Goal: Task Accomplishment & Management: Manage account settings

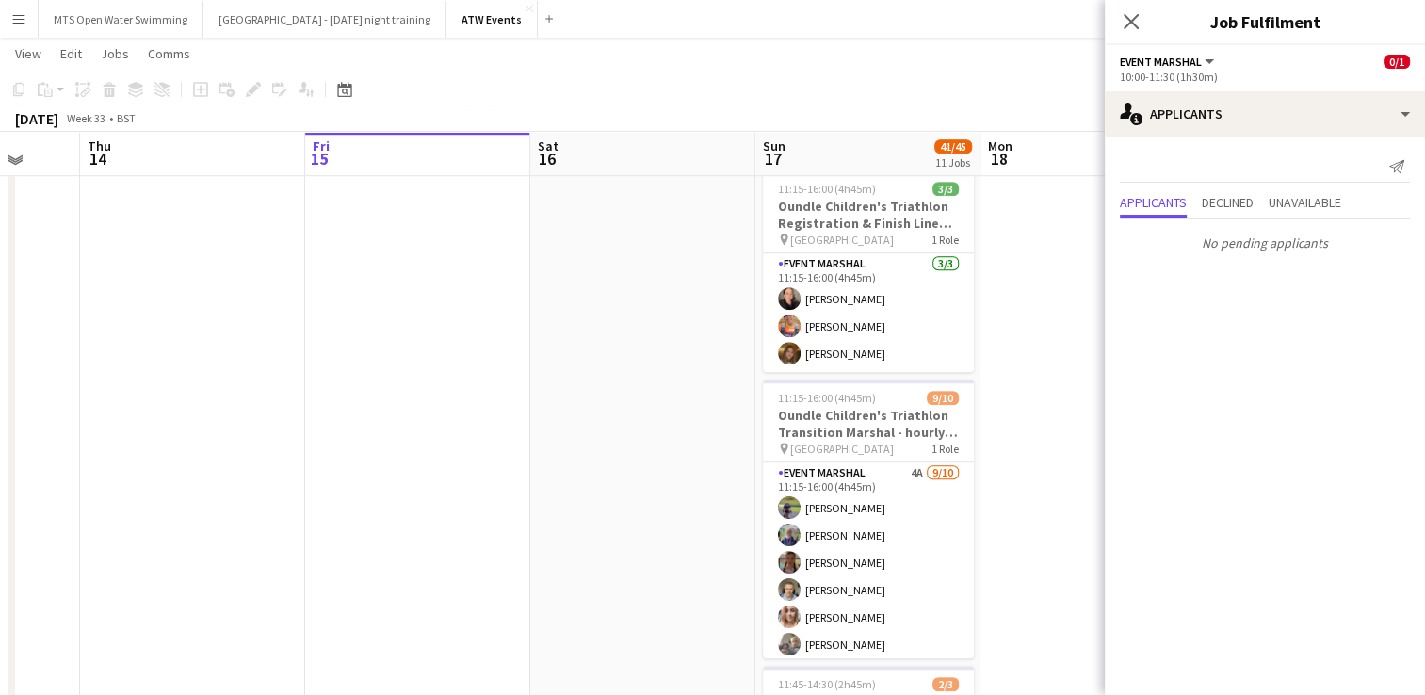
scroll to position [1367, 0]
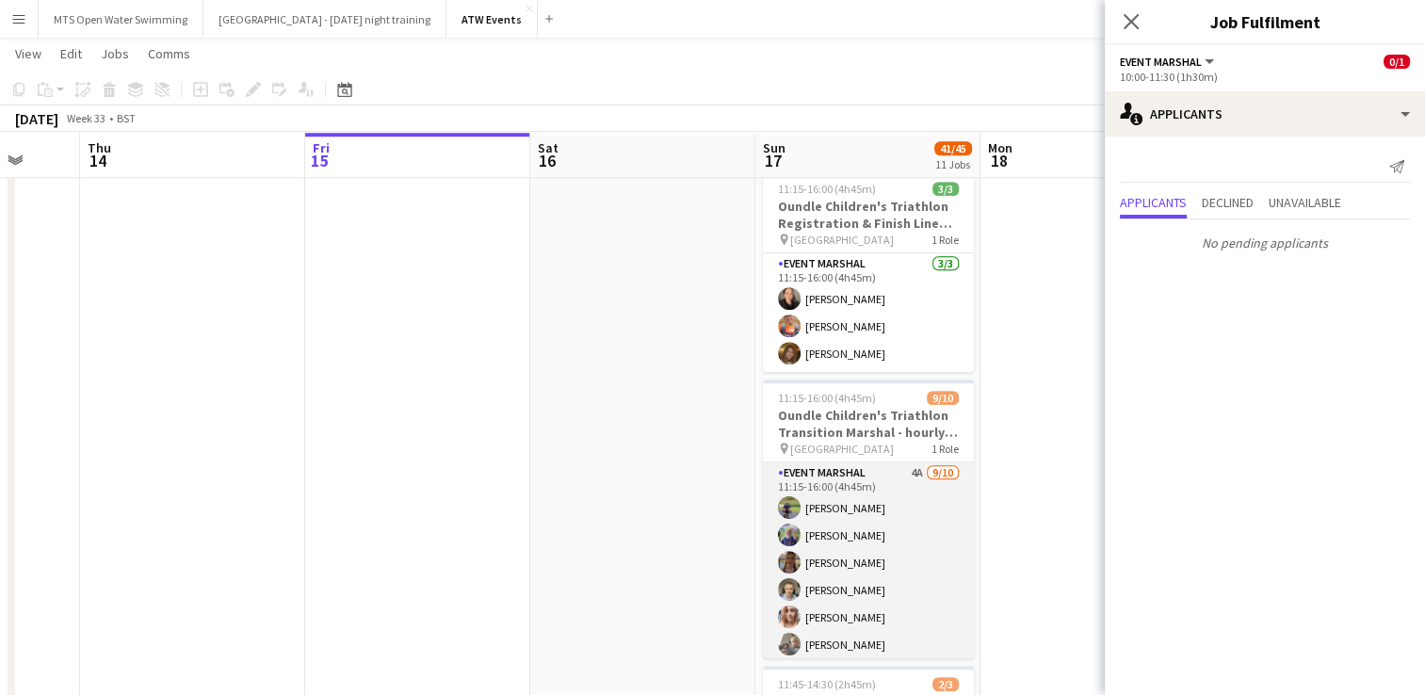
click at [900, 467] on app-card-role "Event Marshal 4A [DATE] 11:15-16:00 (4h45m) [PERSON_NAME] [PERSON_NAME] [PERSON…" at bounding box center [868, 617] width 211 height 310
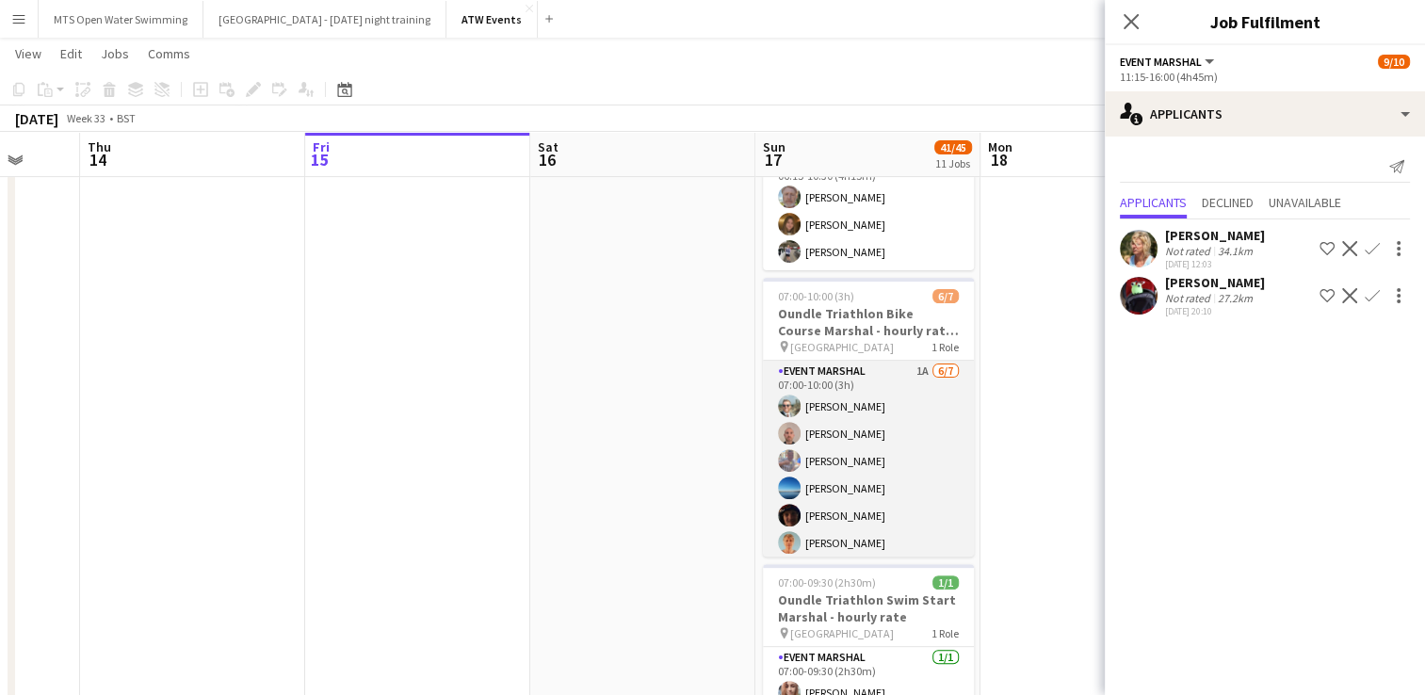
scroll to position [0, 0]
click at [890, 538] on app-card-role "Event Marshal 1A [DATE] 07:00-10:00 (3h) [PERSON_NAME] [PERSON_NAME] [PERSON_NA…" at bounding box center [868, 444] width 211 height 228
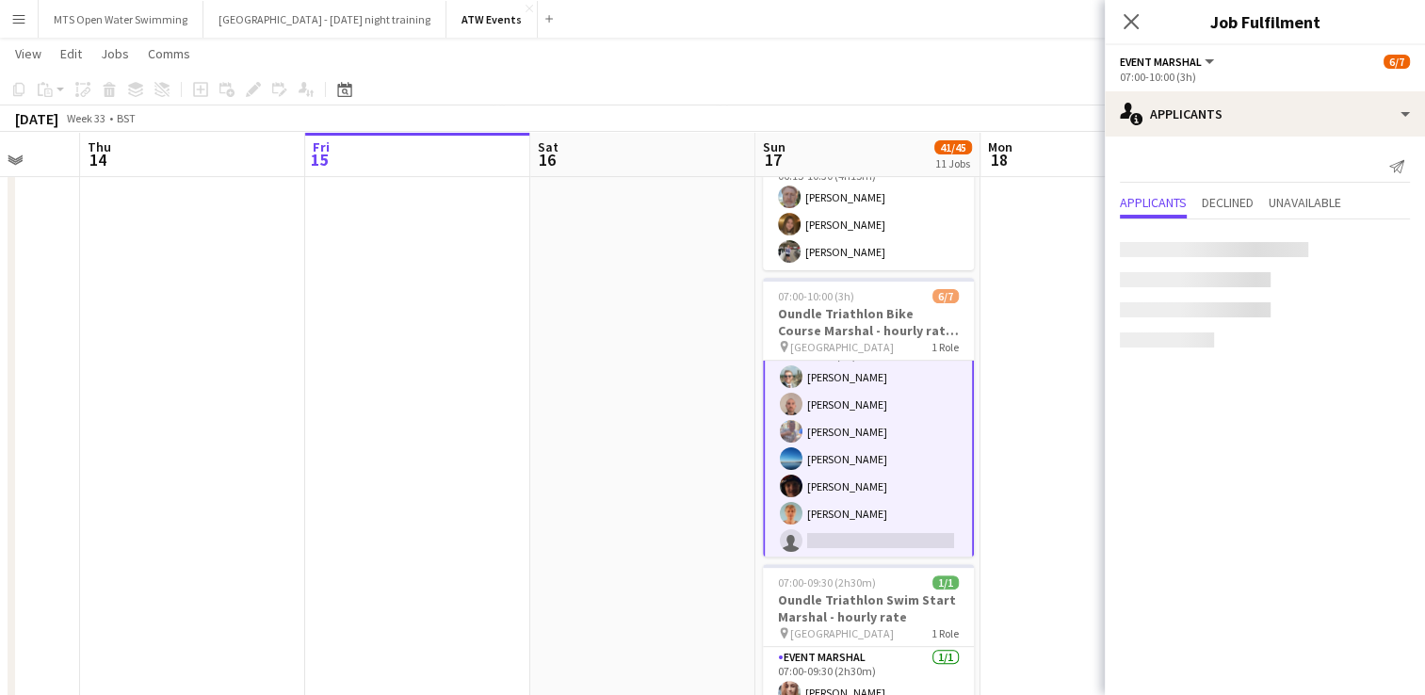
scroll to position [33, 0]
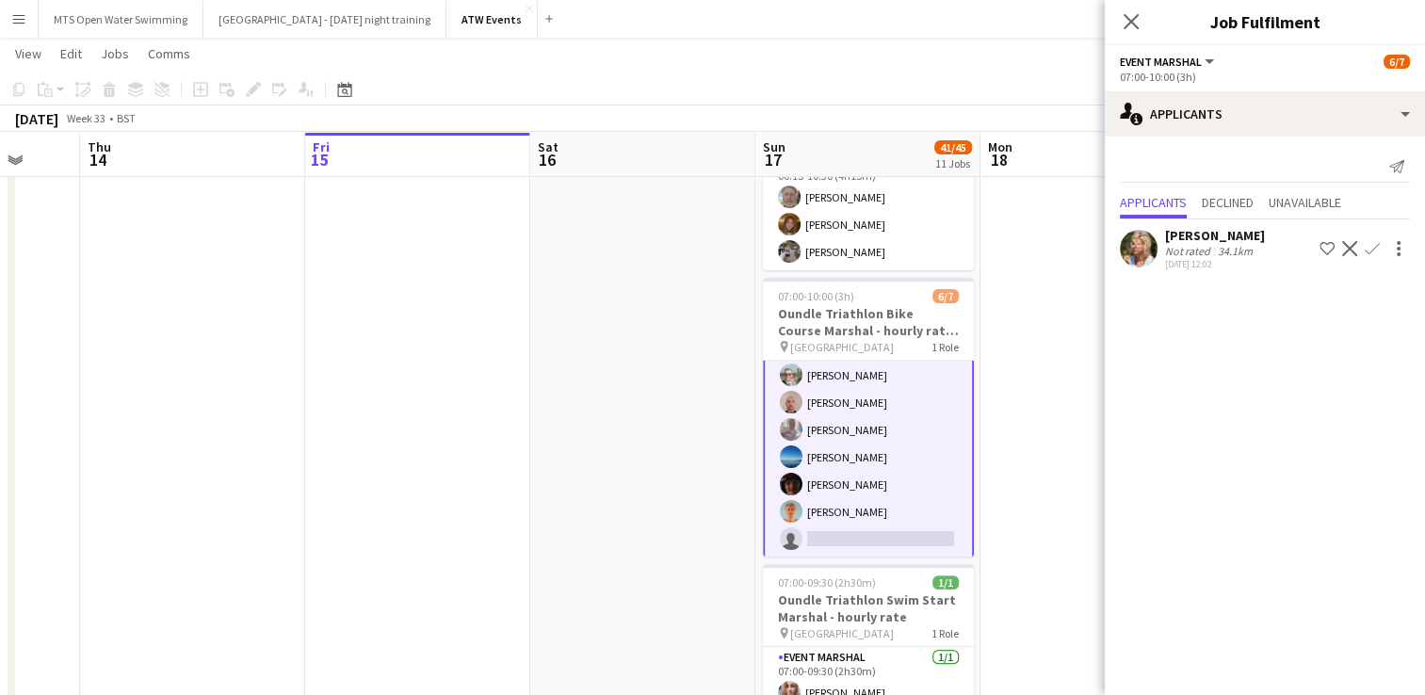
click at [876, 527] on app-card-role "Event Marshal 1A [DATE] 07:00-10:00 (3h) [PERSON_NAME] [PERSON_NAME] [PERSON_NA…" at bounding box center [868, 444] width 211 height 232
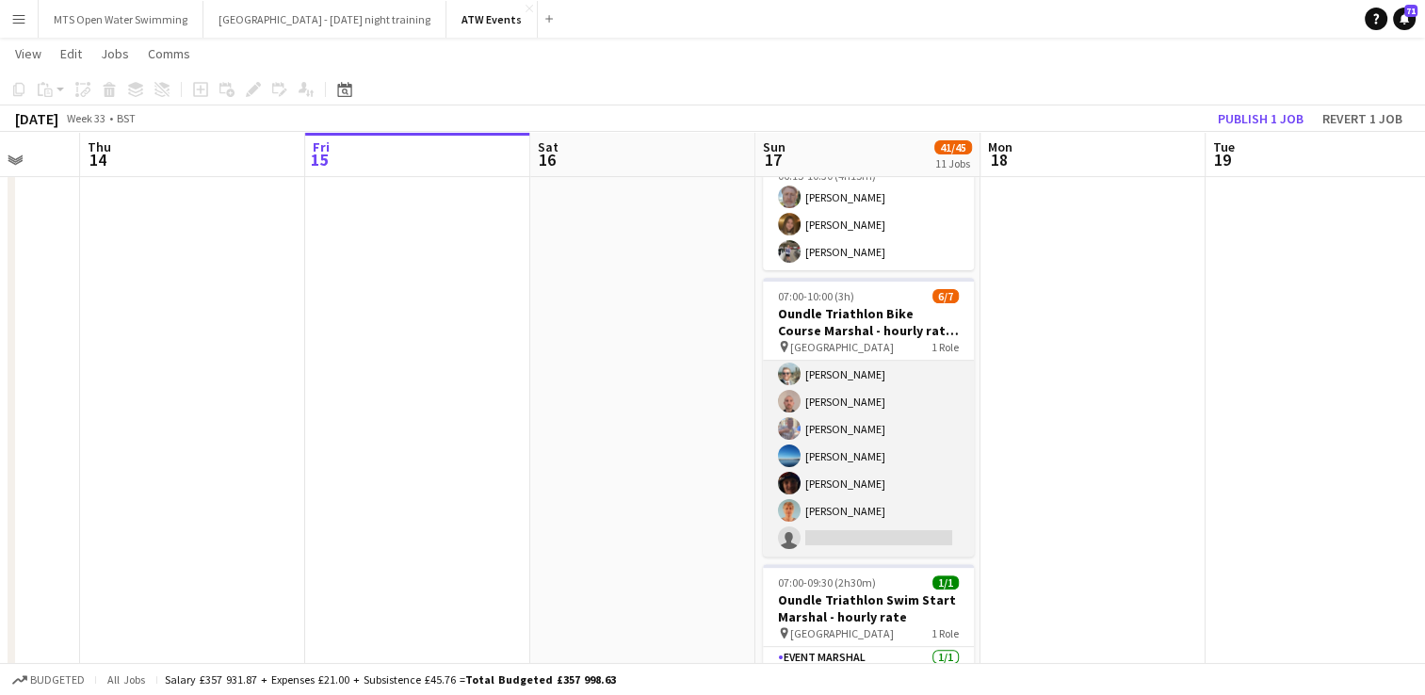
scroll to position [31, 0]
click at [832, 537] on app-card-role "Event Marshal 1A [DATE] 07:00-10:00 (3h) [PERSON_NAME] [PERSON_NAME] [PERSON_NA…" at bounding box center [868, 444] width 211 height 228
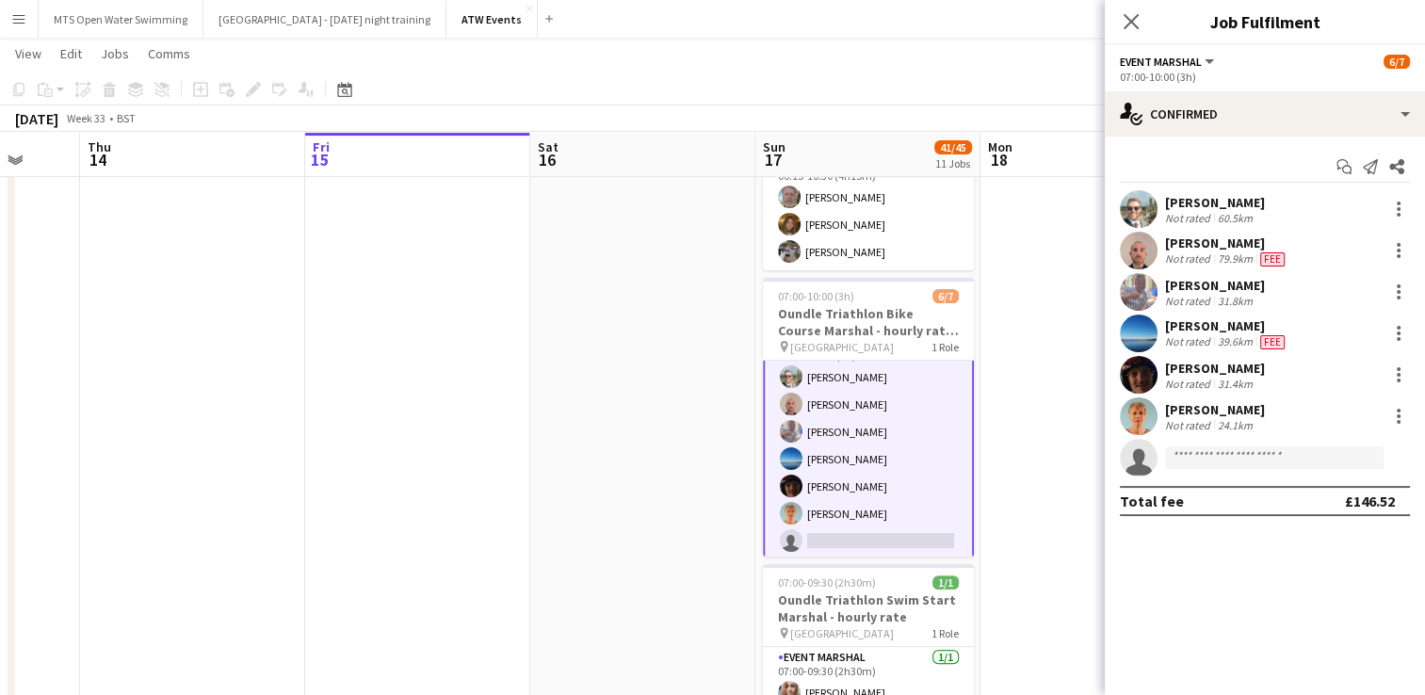
scroll to position [33, 0]
click at [1199, 456] on input at bounding box center [1274, 457] width 218 height 23
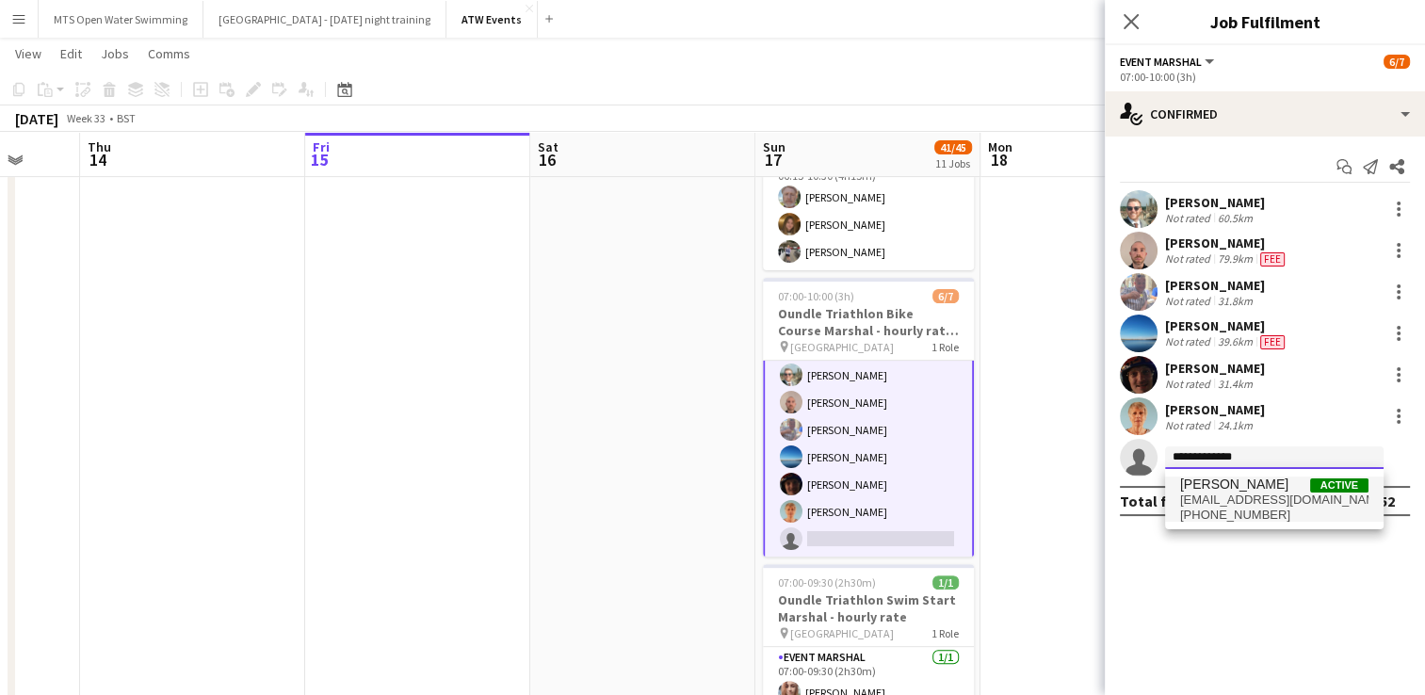
type input "**********"
click at [1224, 517] on span "[PHONE_NUMBER]" at bounding box center [1274, 515] width 188 height 15
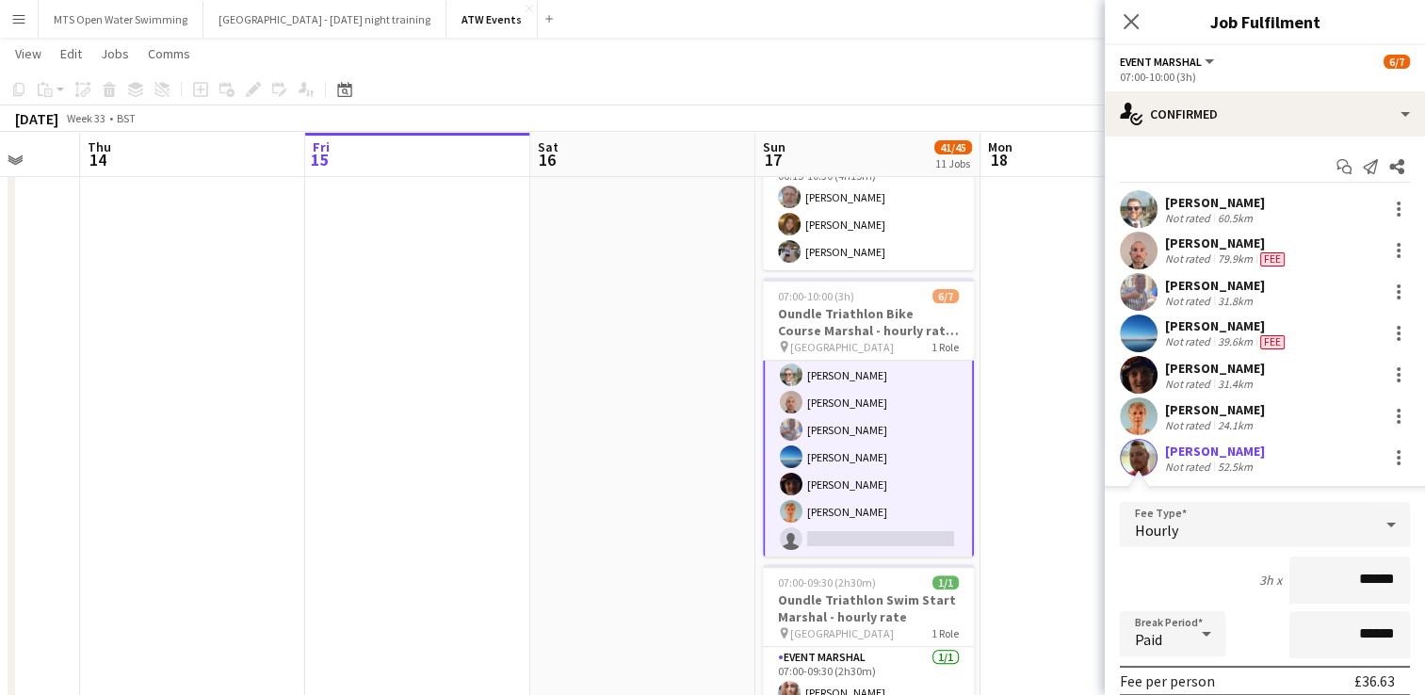
scroll to position [260, 0]
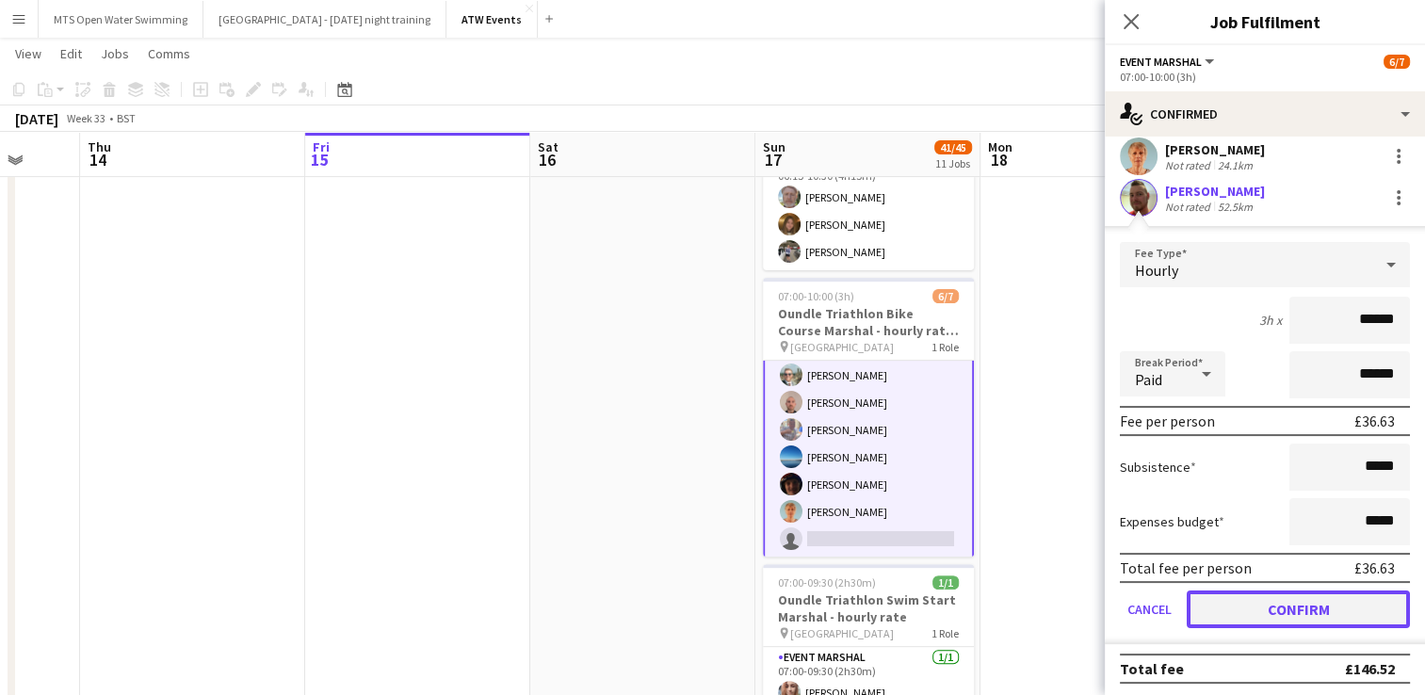
click at [1324, 613] on button "Confirm" at bounding box center [1298, 609] width 223 height 38
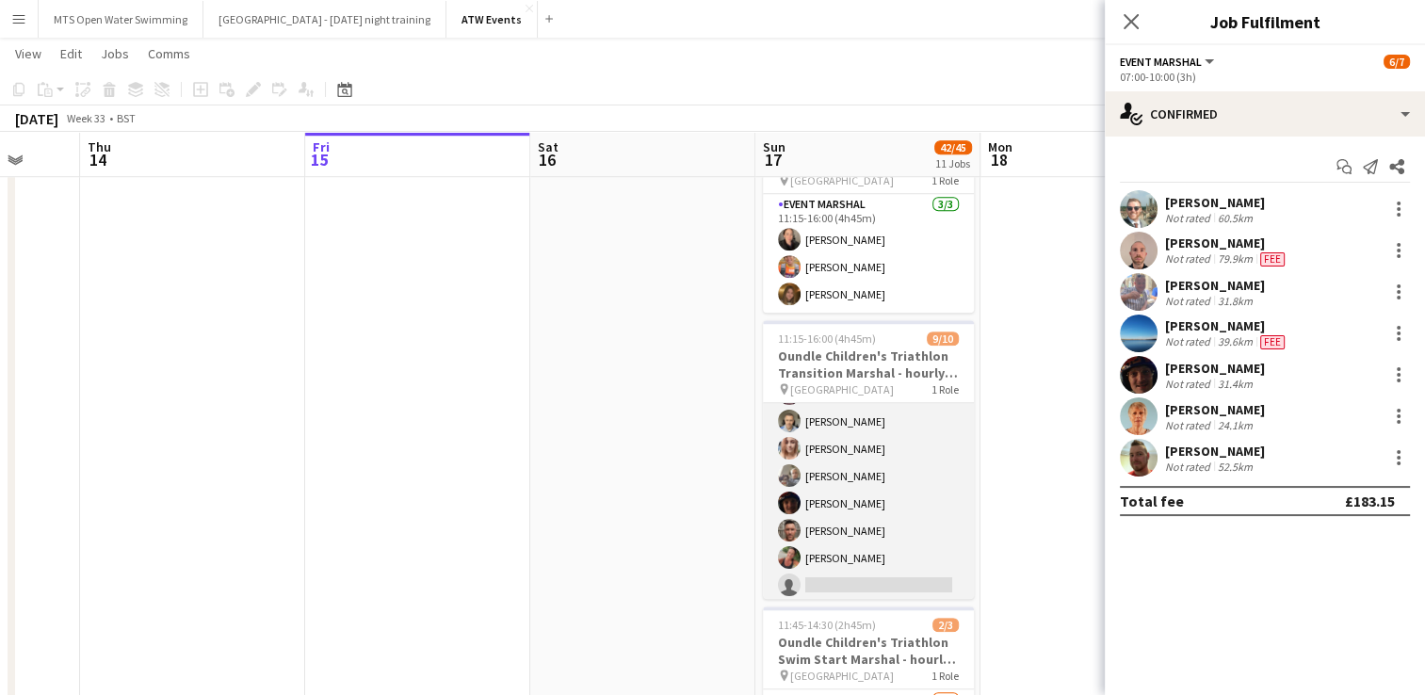
scroll to position [113, 0]
click at [832, 572] on app-card-role "Event Marshal 4A [DATE] 11:15-16:00 (4h45m) [PERSON_NAME] [PERSON_NAME] [PERSON…" at bounding box center [868, 445] width 211 height 310
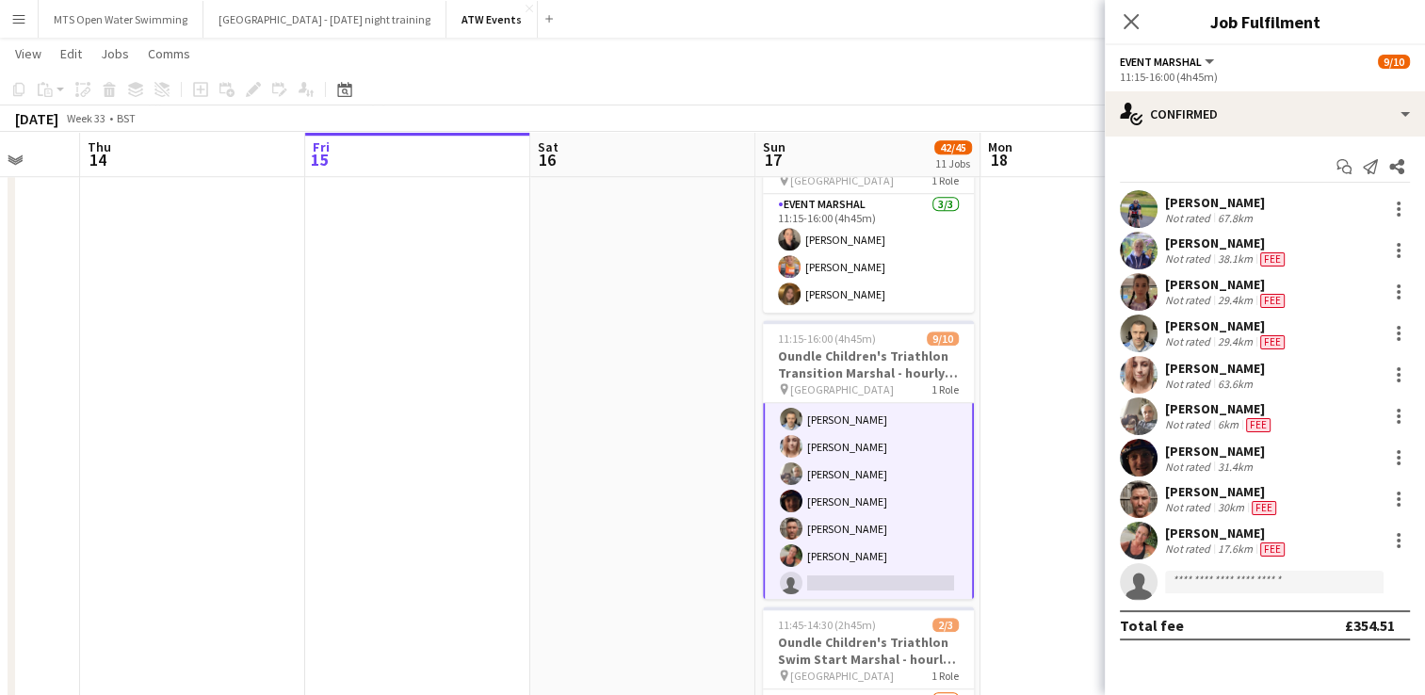
scroll to position [115, 0]
click at [1212, 589] on input at bounding box center [1274, 582] width 218 height 23
click at [1203, 575] on input at bounding box center [1274, 582] width 218 height 23
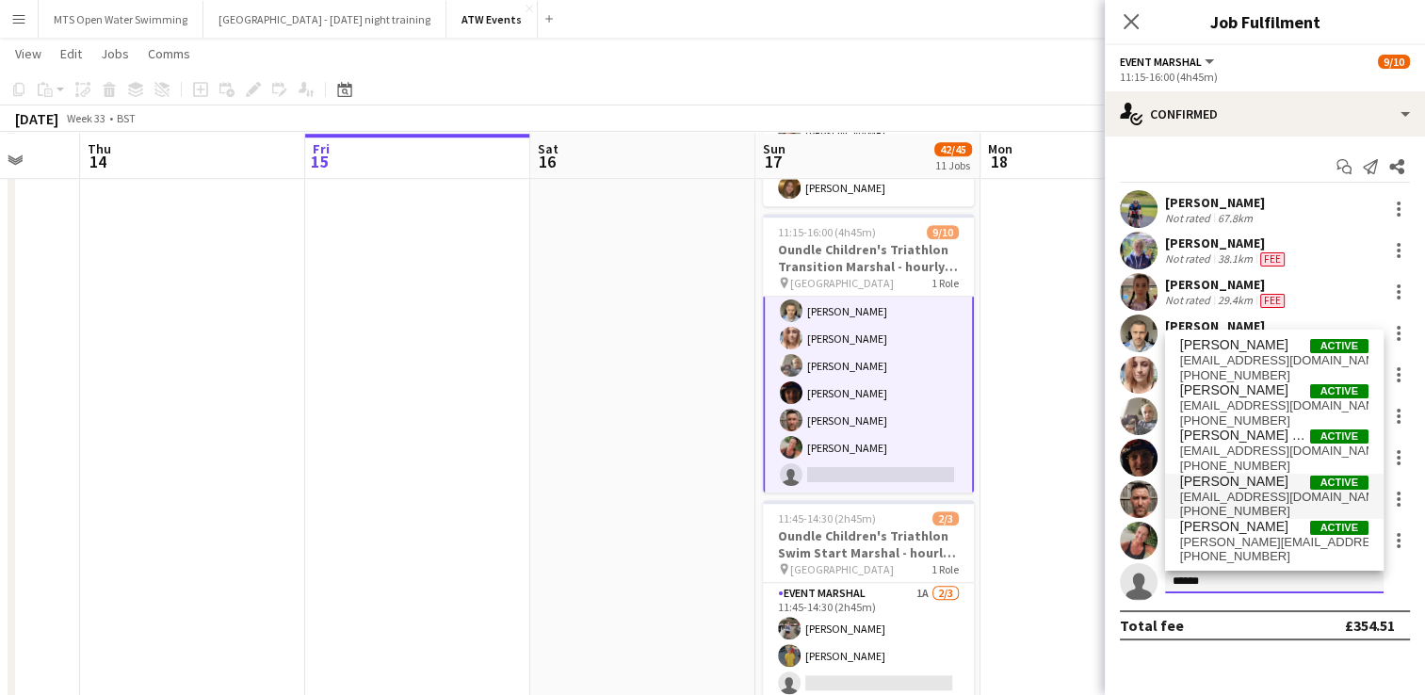
scroll to position [1535, 0]
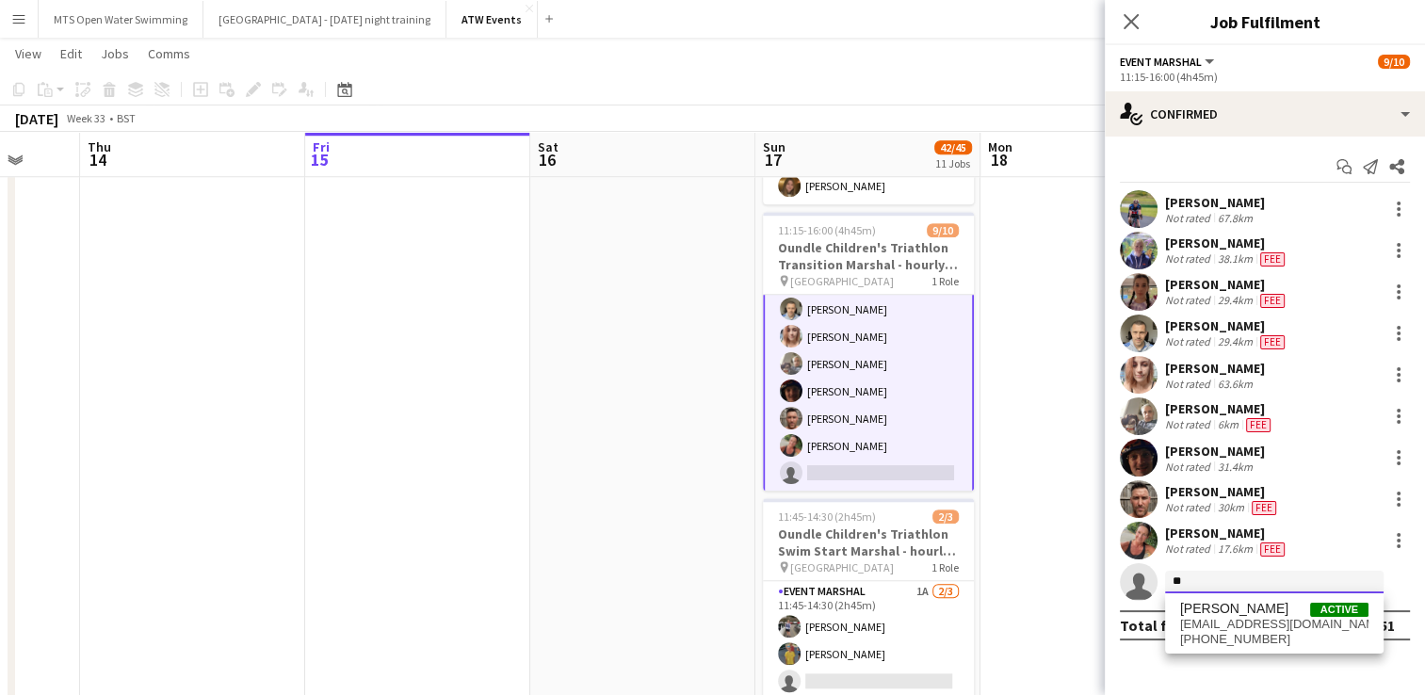
type input "*"
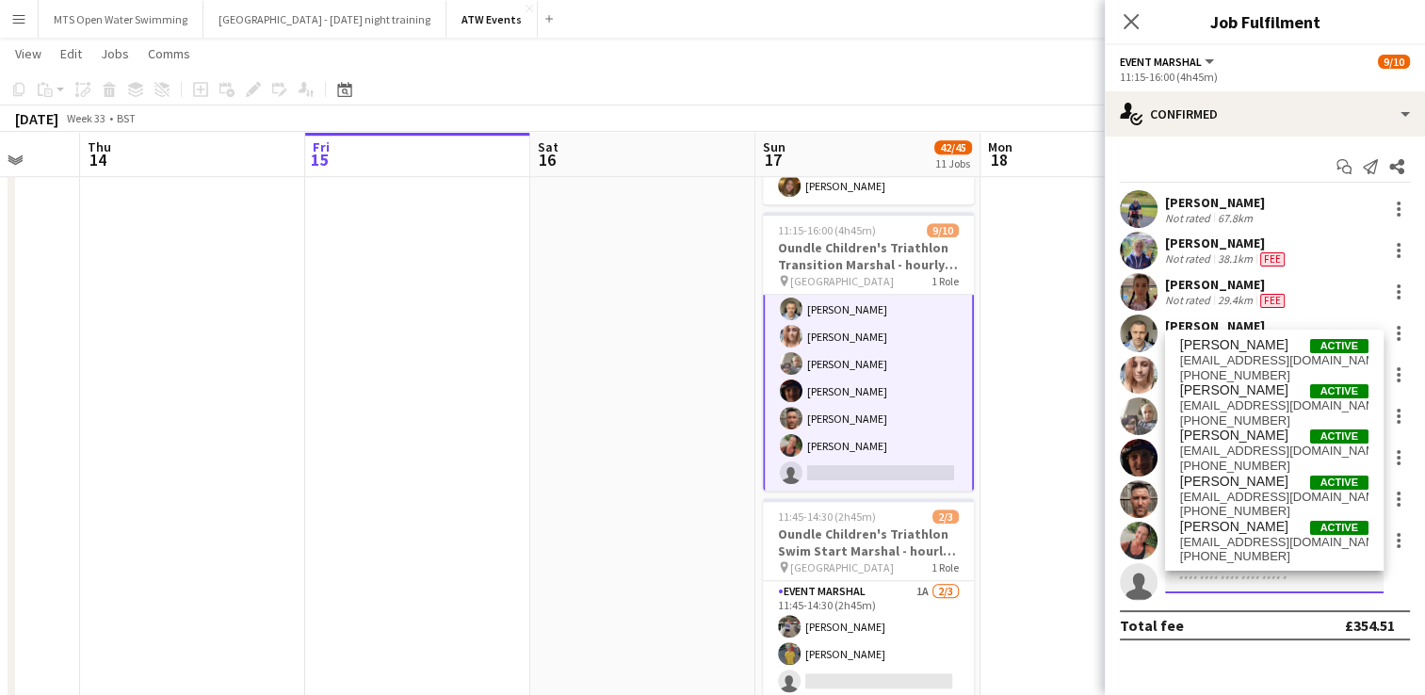
click at [1191, 586] on input at bounding box center [1274, 582] width 218 height 23
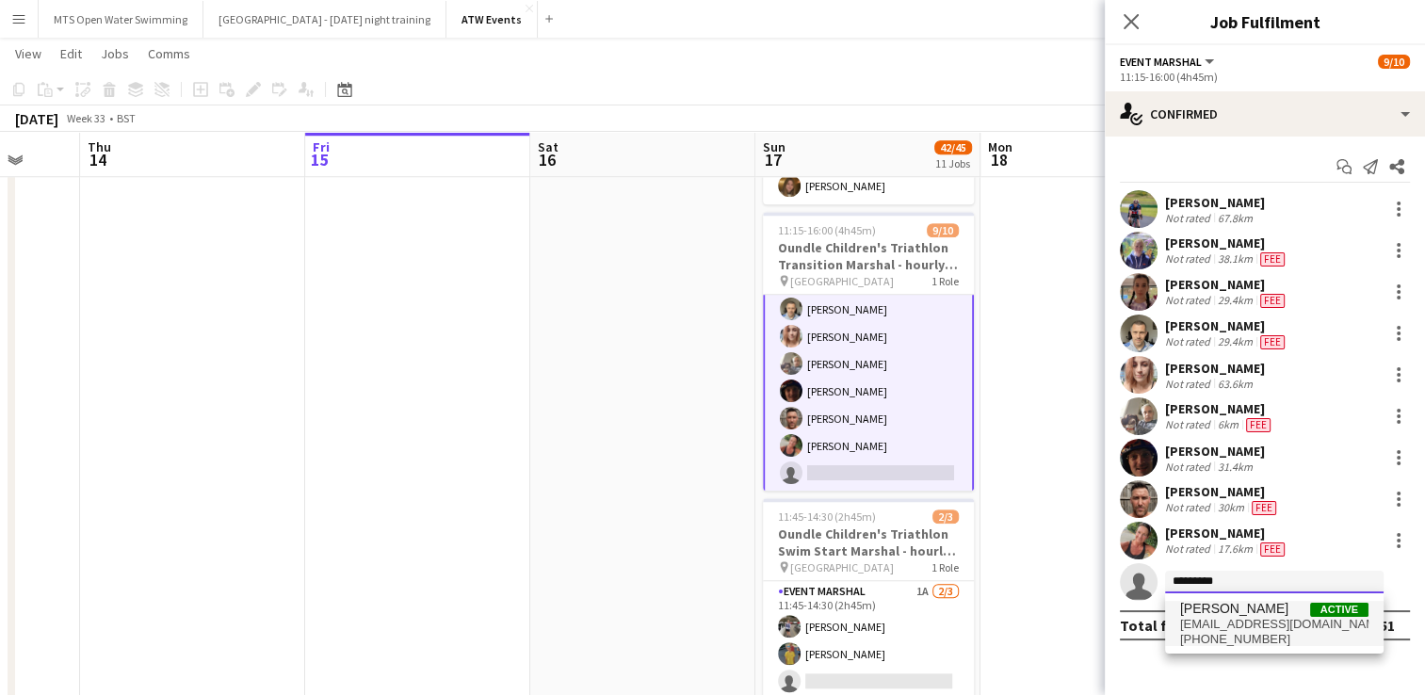
type input "*********"
click at [1218, 634] on span "[PHONE_NUMBER]" at bounding box center [1274, 639] width 188 height 15
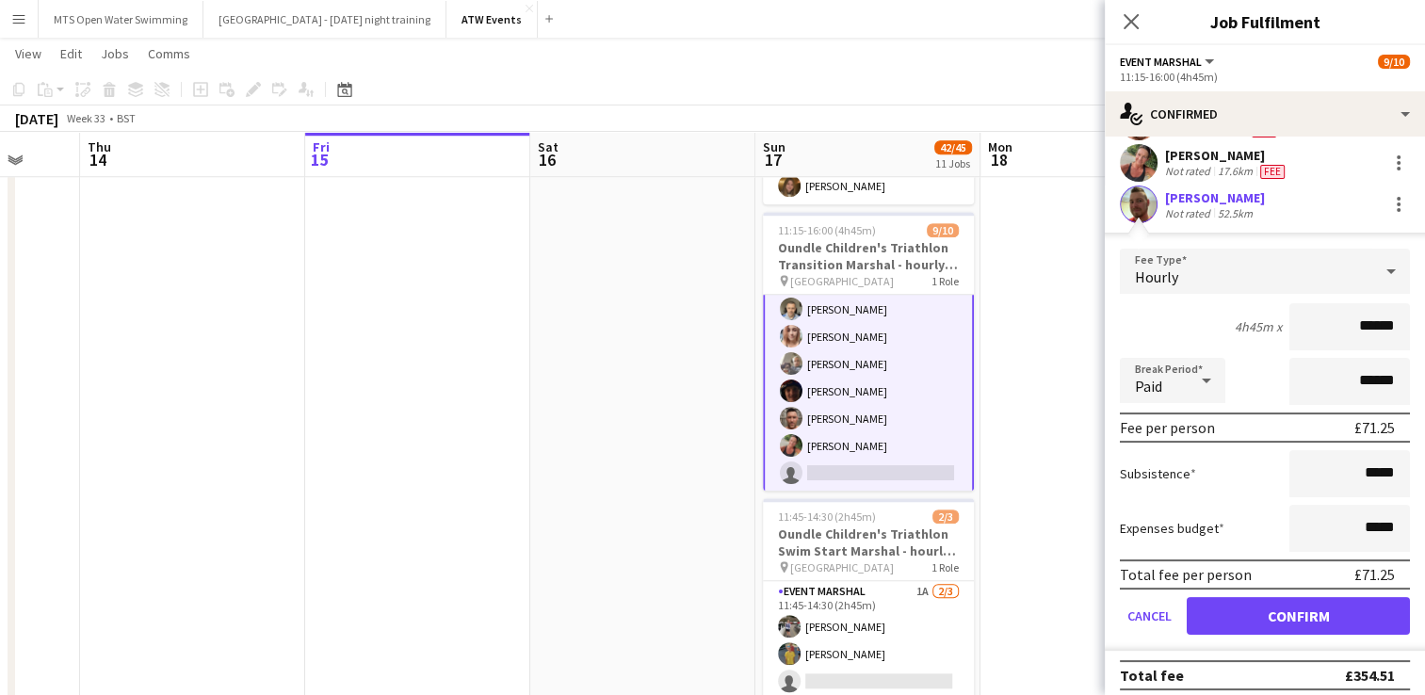
scroll to position [384, 0]
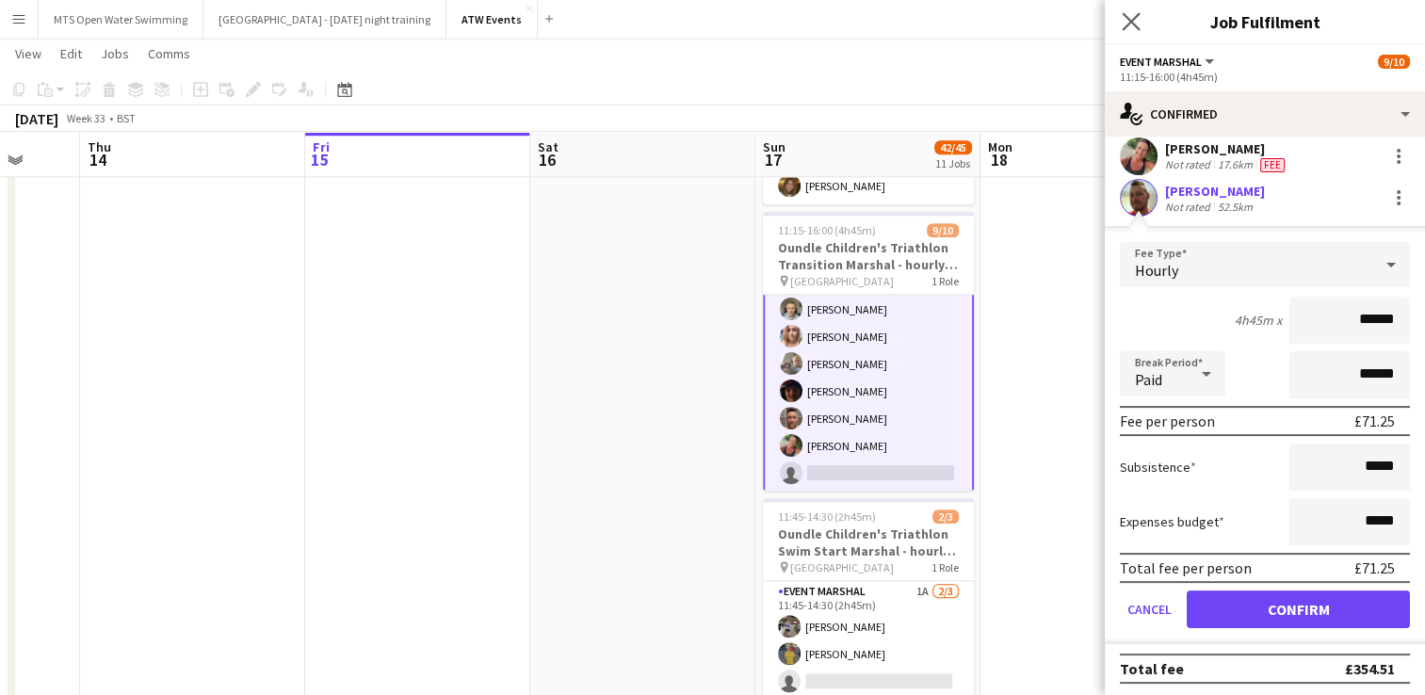
type input "******"
click at [1121, 22] on app-icon "Close pop-in" at bounding box center [1131, 21] width 27 height 27
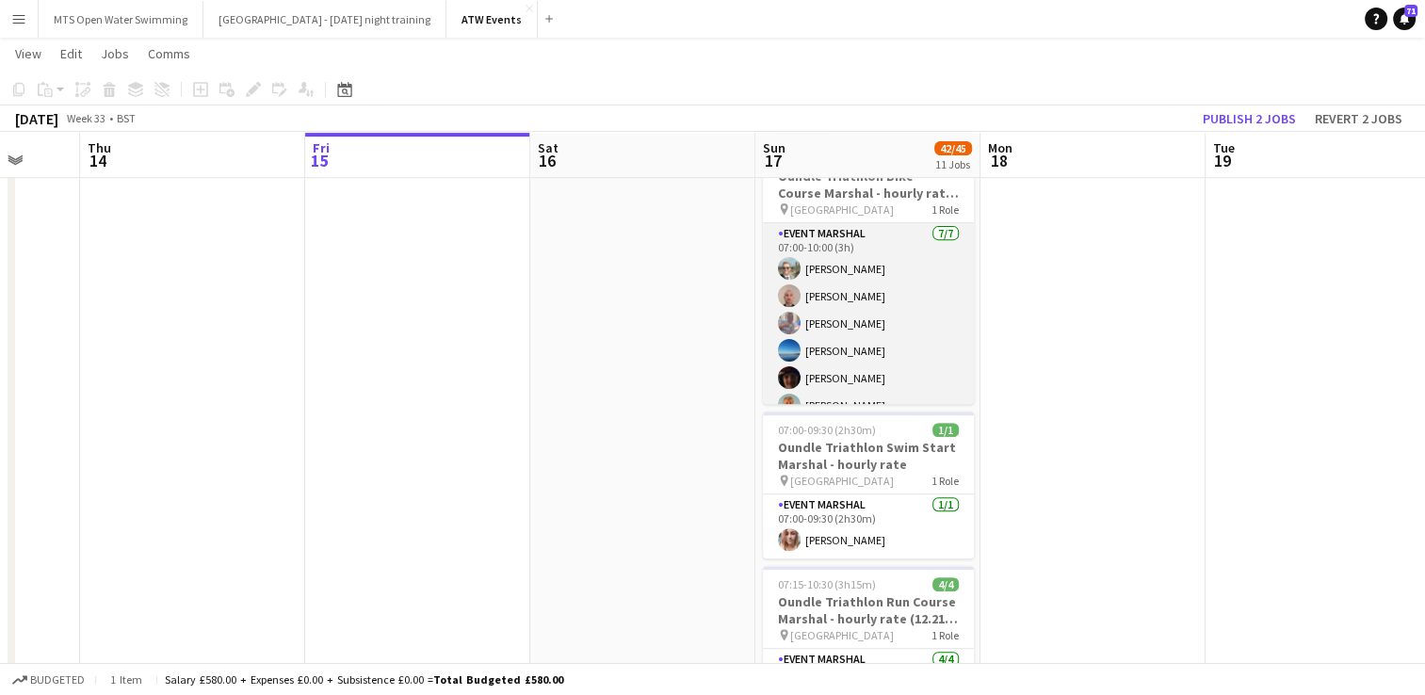
scroll to position [46, 0]
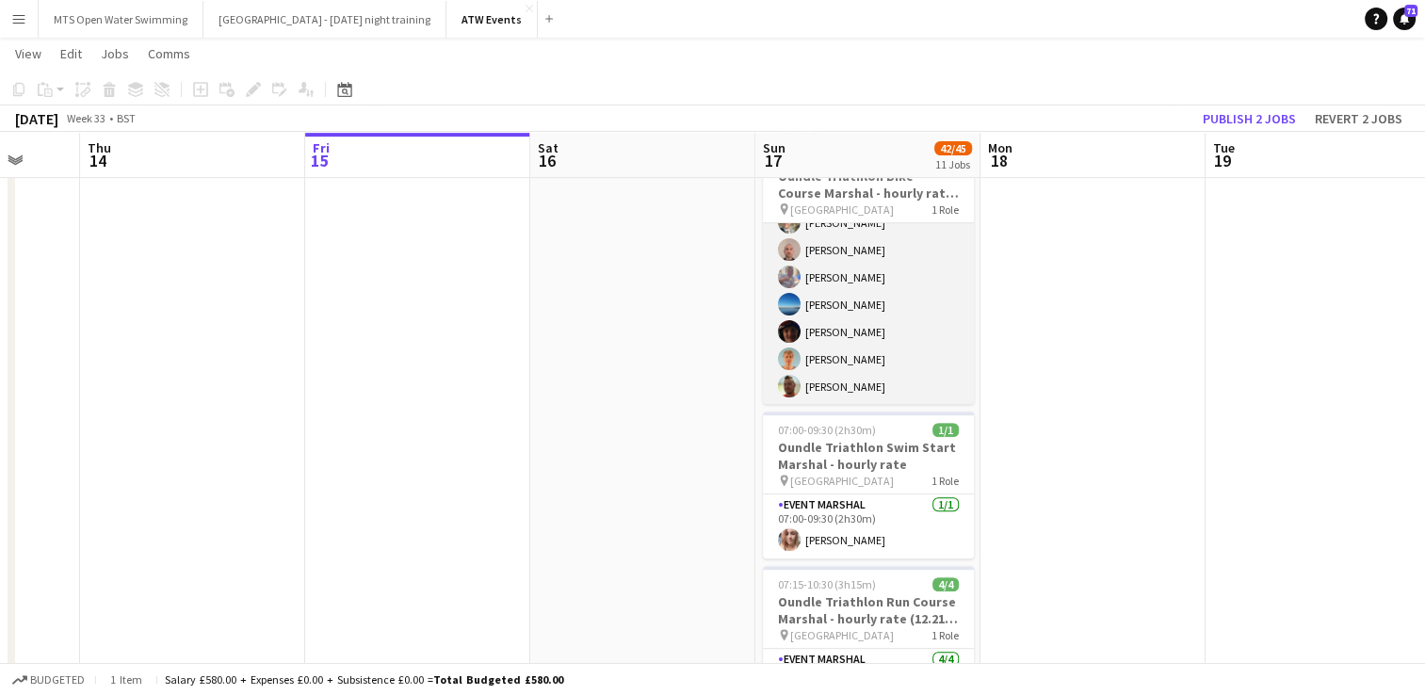
click at [848, 379] on app-card-role "Event Marshal [DATE] 07:00-10:00 (3h) [PERSON_NAME] [PERSON_NAME] [PERSON_NAME]…" at bounding box center [868, 291] width 211 height 228
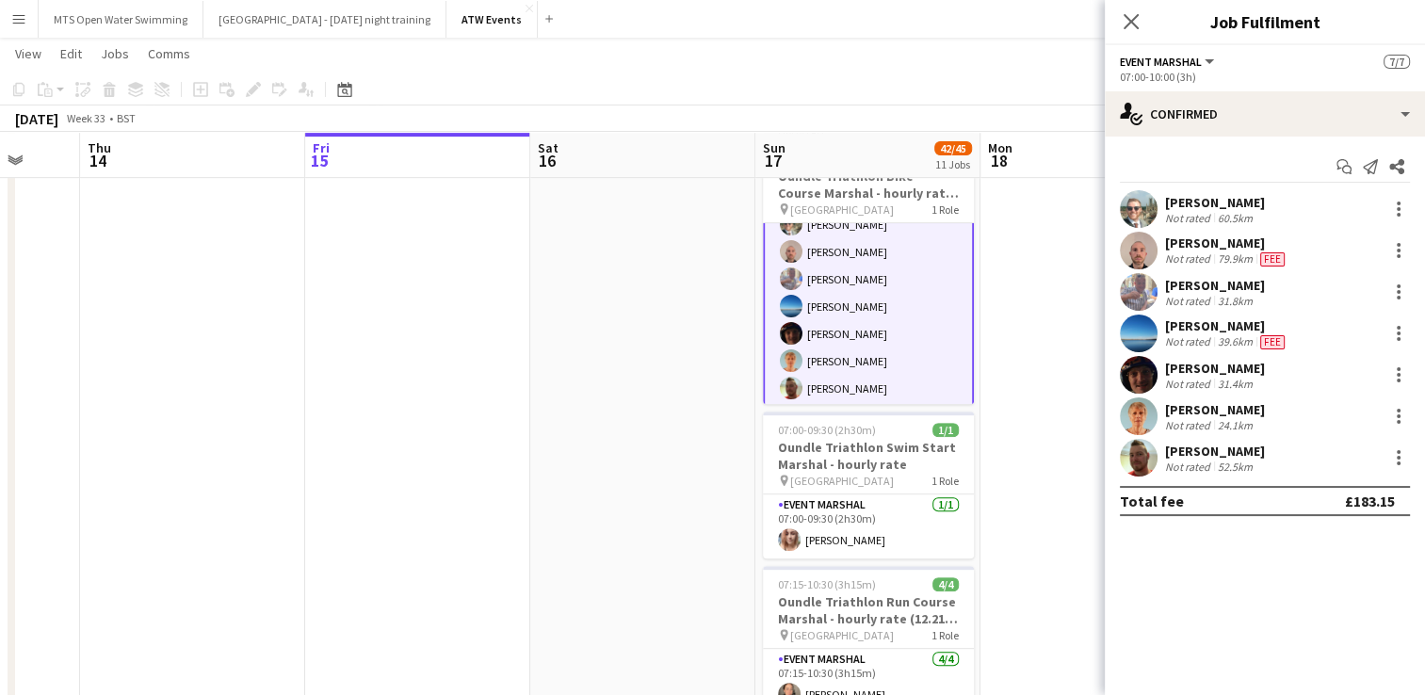
scroll to position [48, 0]
click at [1400, 460] on div at bounding box center [1398, 457] width 23 height 23
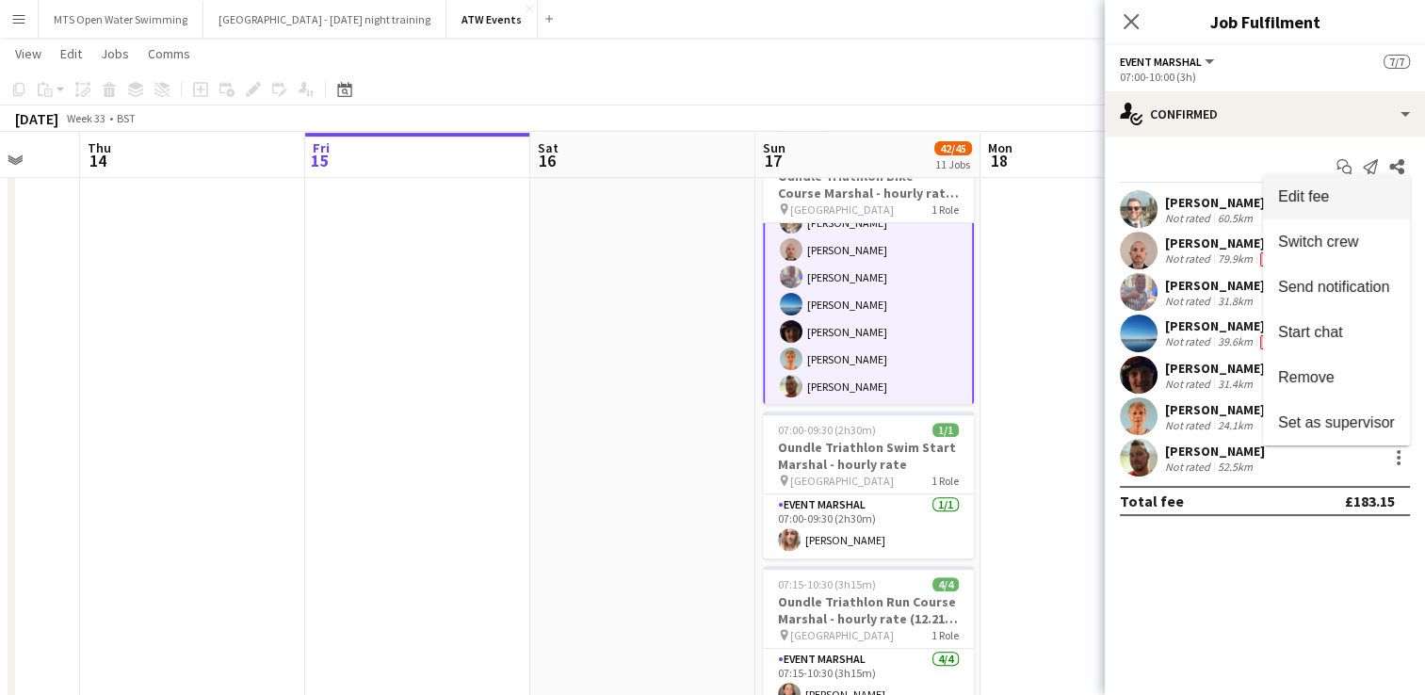
click at [1291, 202] on span "Edit fee" at bounding box center [1303, 196] width 51 height 16
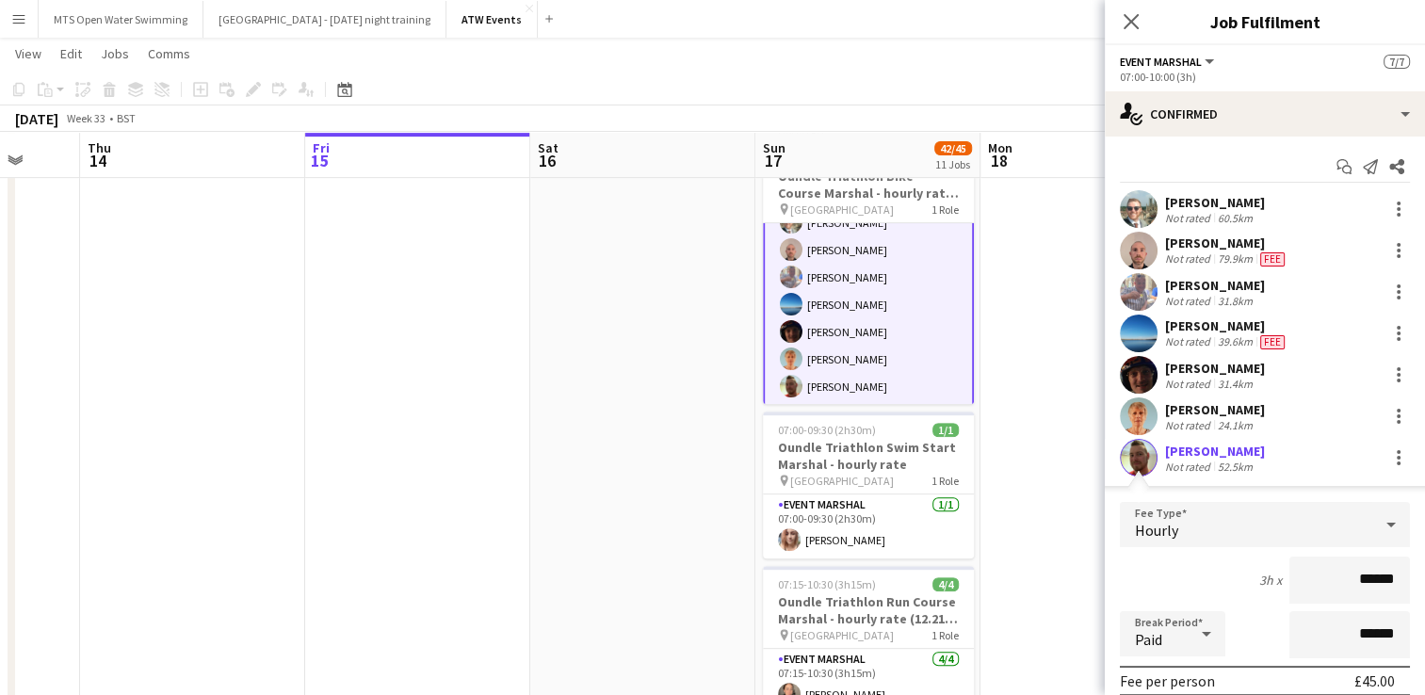
scroll to position [260, 0]
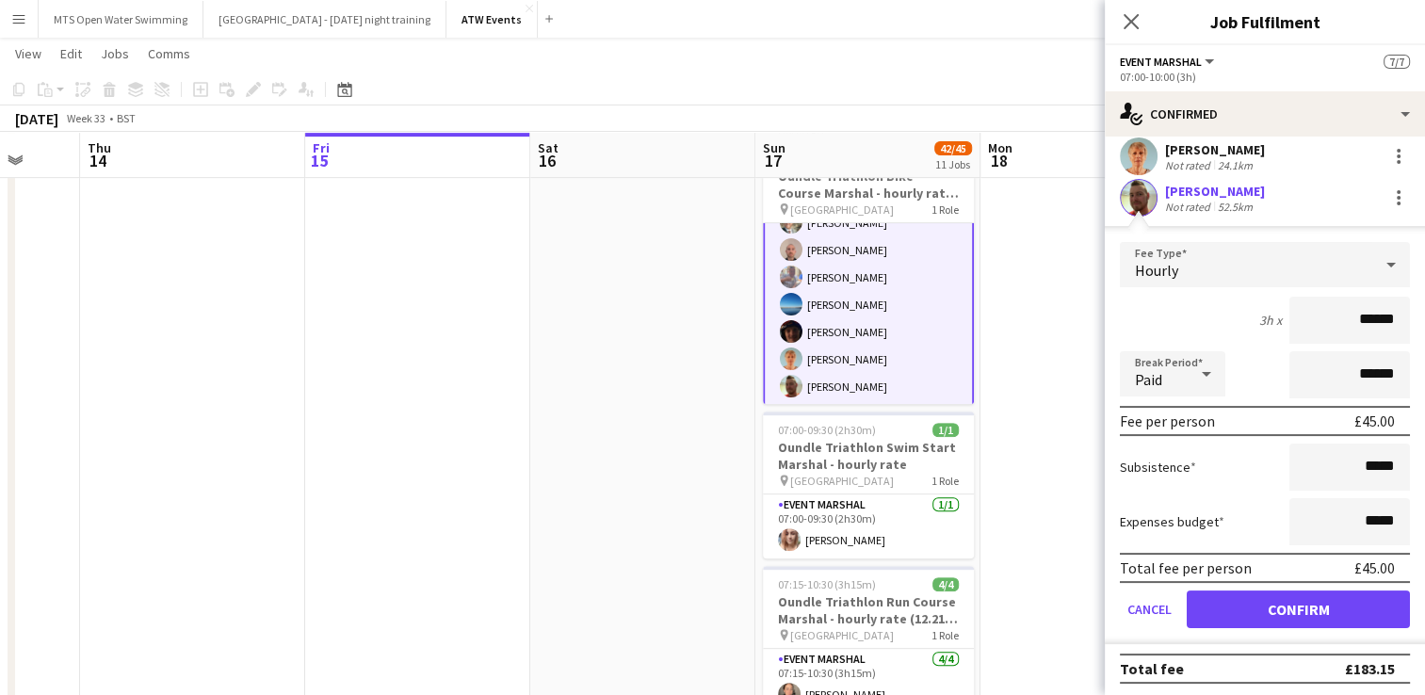
type input "******"
click at [1272, 610] on button "Confirm" at bounding box center [1298, 609] width 223 height 38
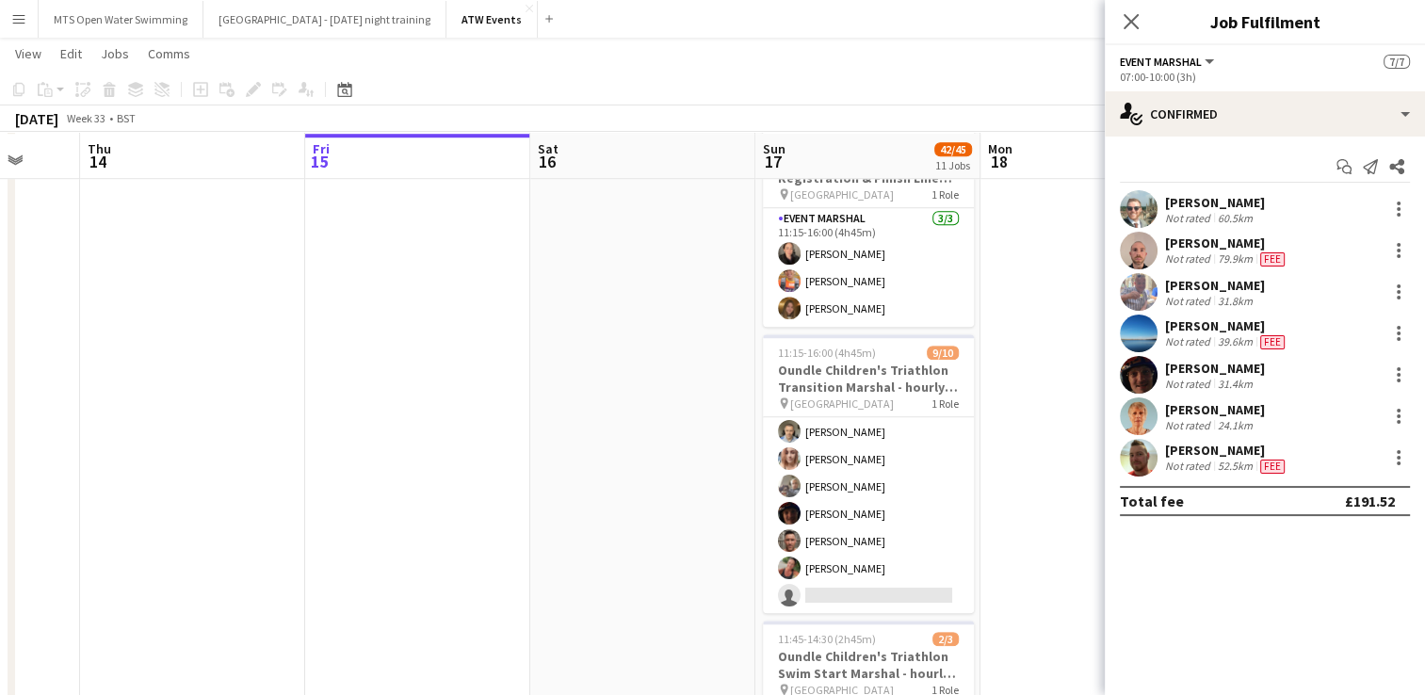
scroll to position [1413, 0]
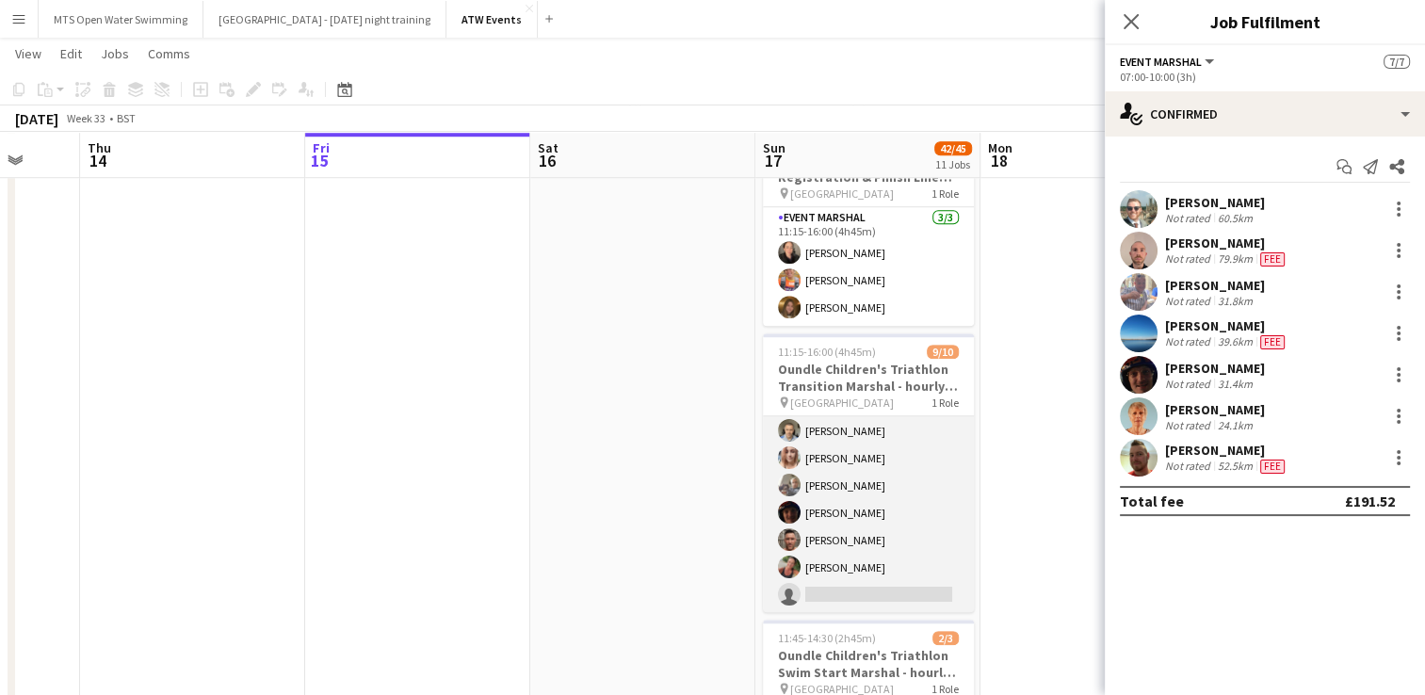
click at [835, 581] on app-card-role "Event Marshal 4A [DATE] 11:15-16:00 (4h45m) [PERSON_NAME] [PERSON_NAME] [PERSON…" at bounding box center [868, 458] width 211 height 310
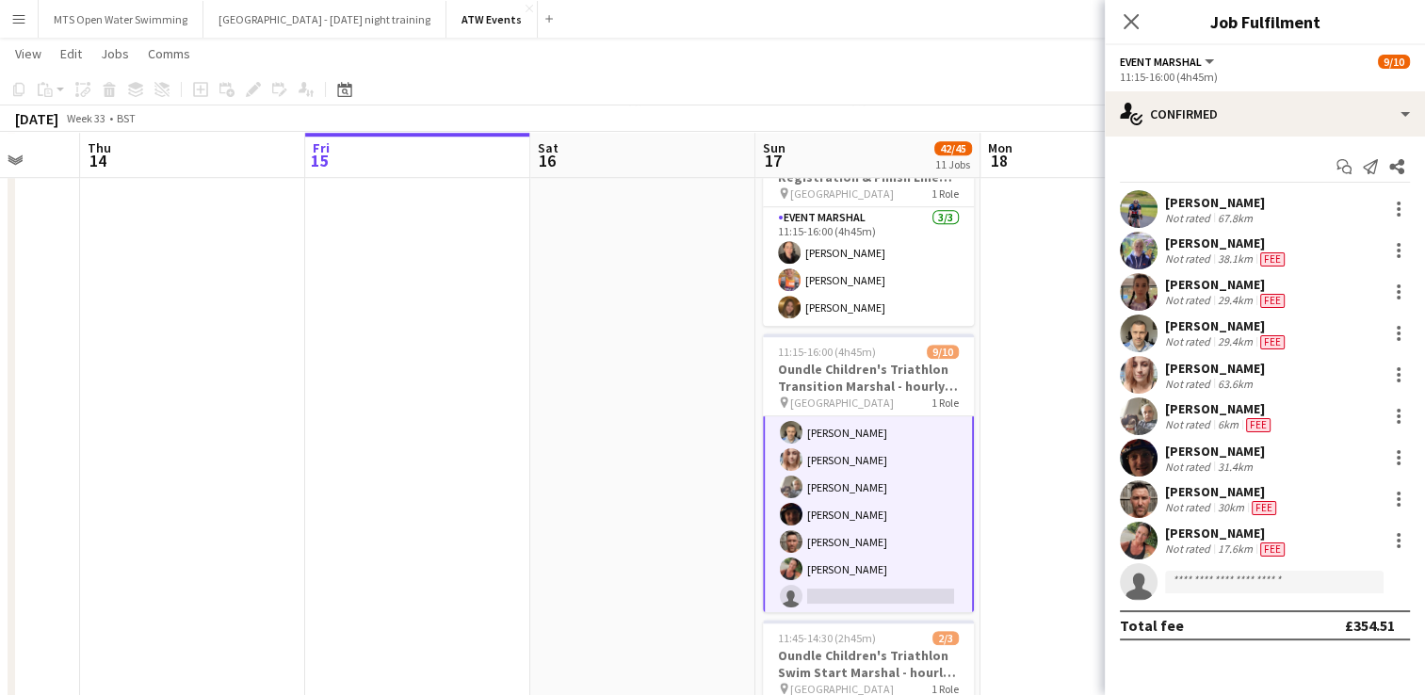
scroll to position [115, 0]
click at [1212, 586] on input at bounding box center [1274, 582] width 218 height 23
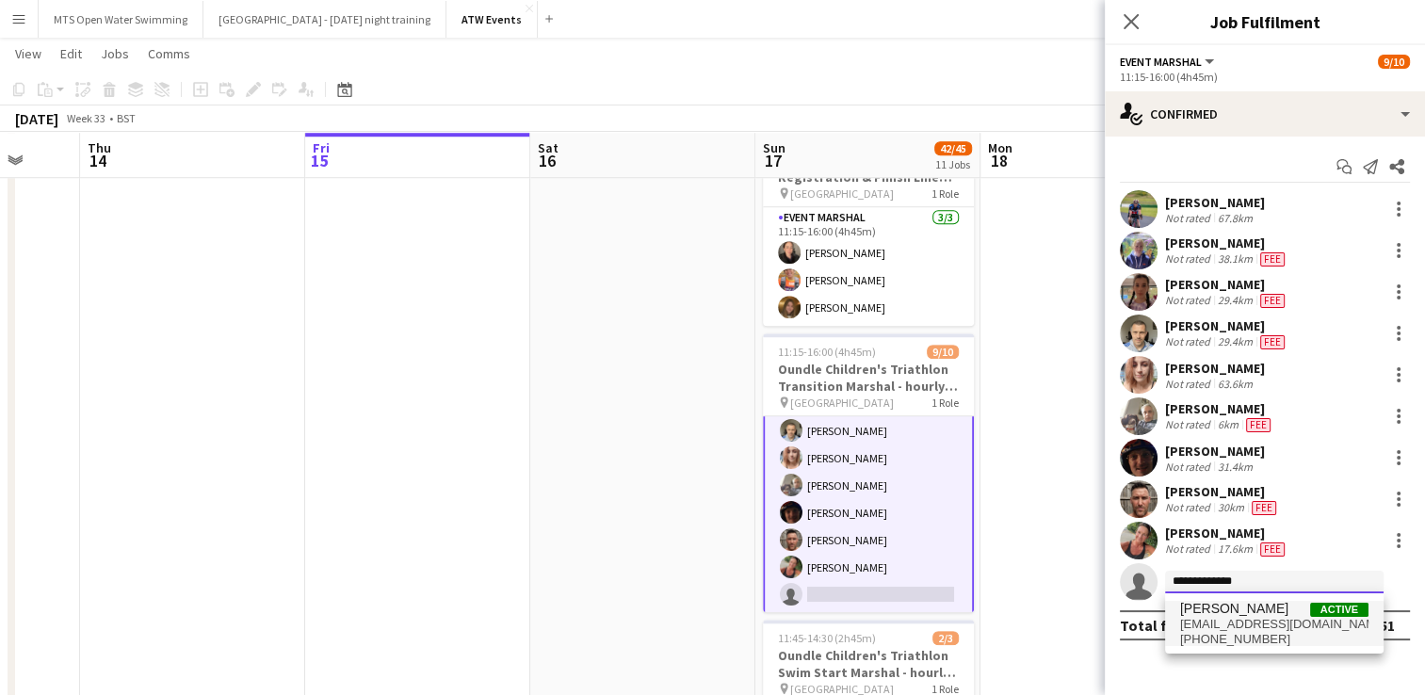
type input "**********"
click at [1229, 625] on span "[EMAIL_ADDRESS][DOMAIN_NAME]" at bounding box center [1274, 624] width 188 height 15
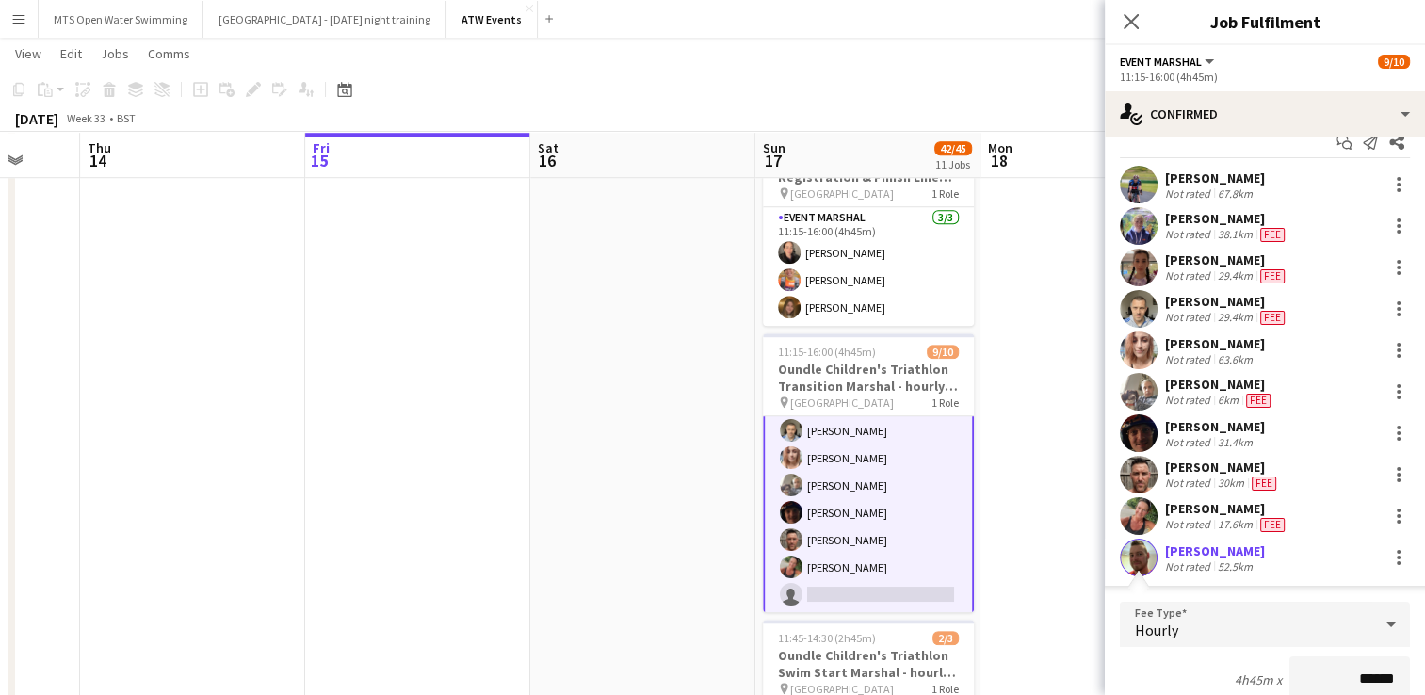
scroll to position [384, 0]
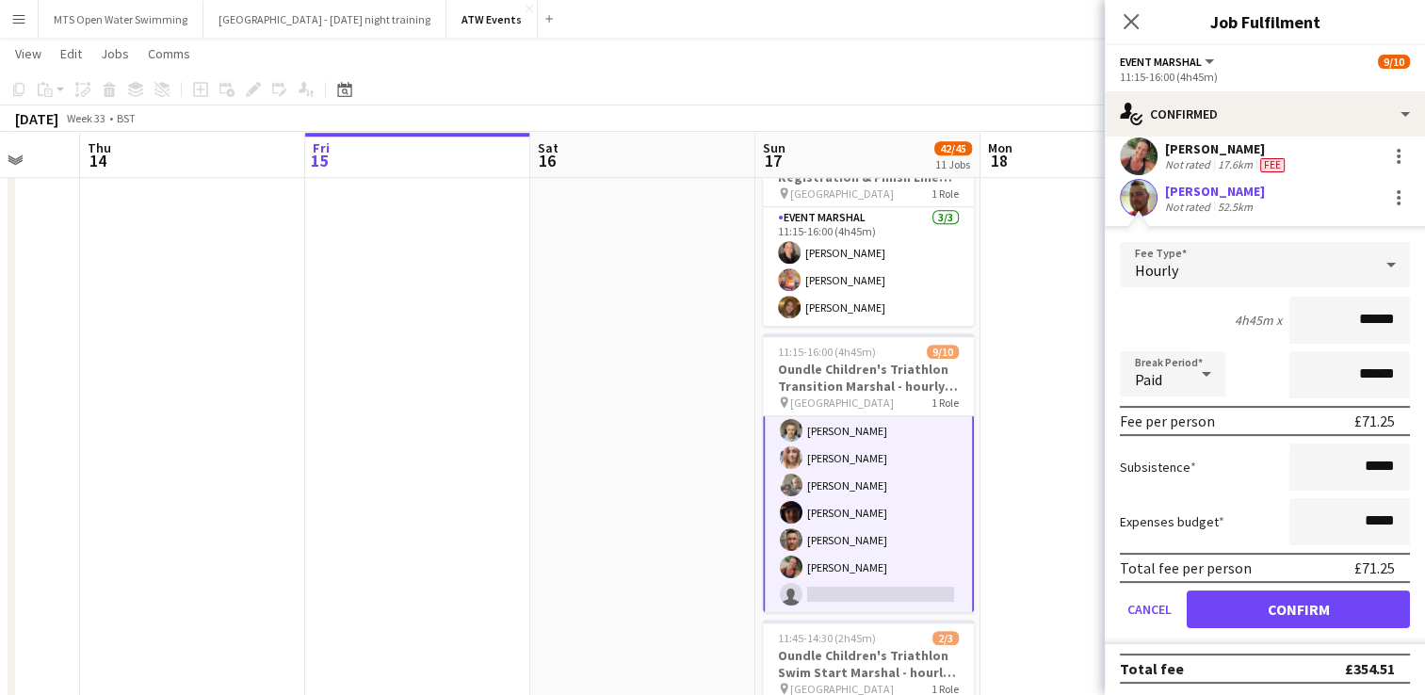
type input "******"
click at [1290, 597] on button "Confirm" at bounding box center [1298, 609] width 223 height 38
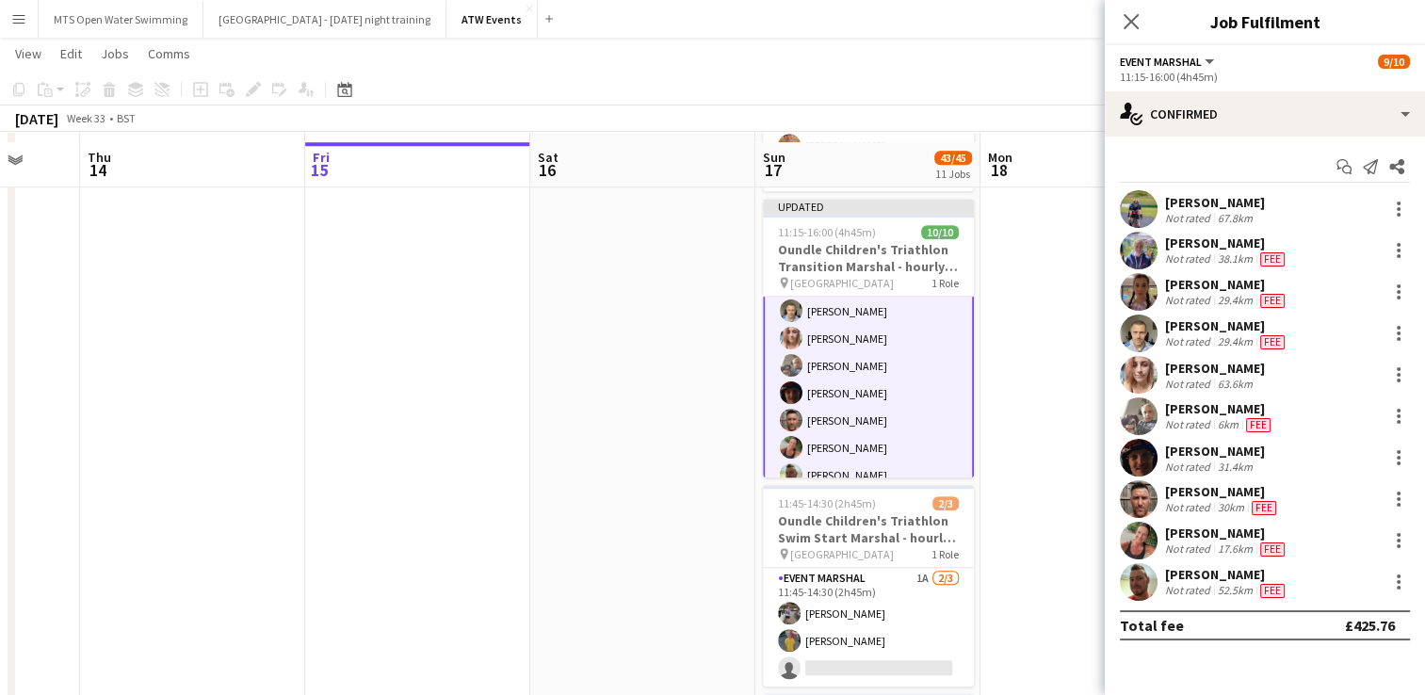
scroll to position [1559, 0]
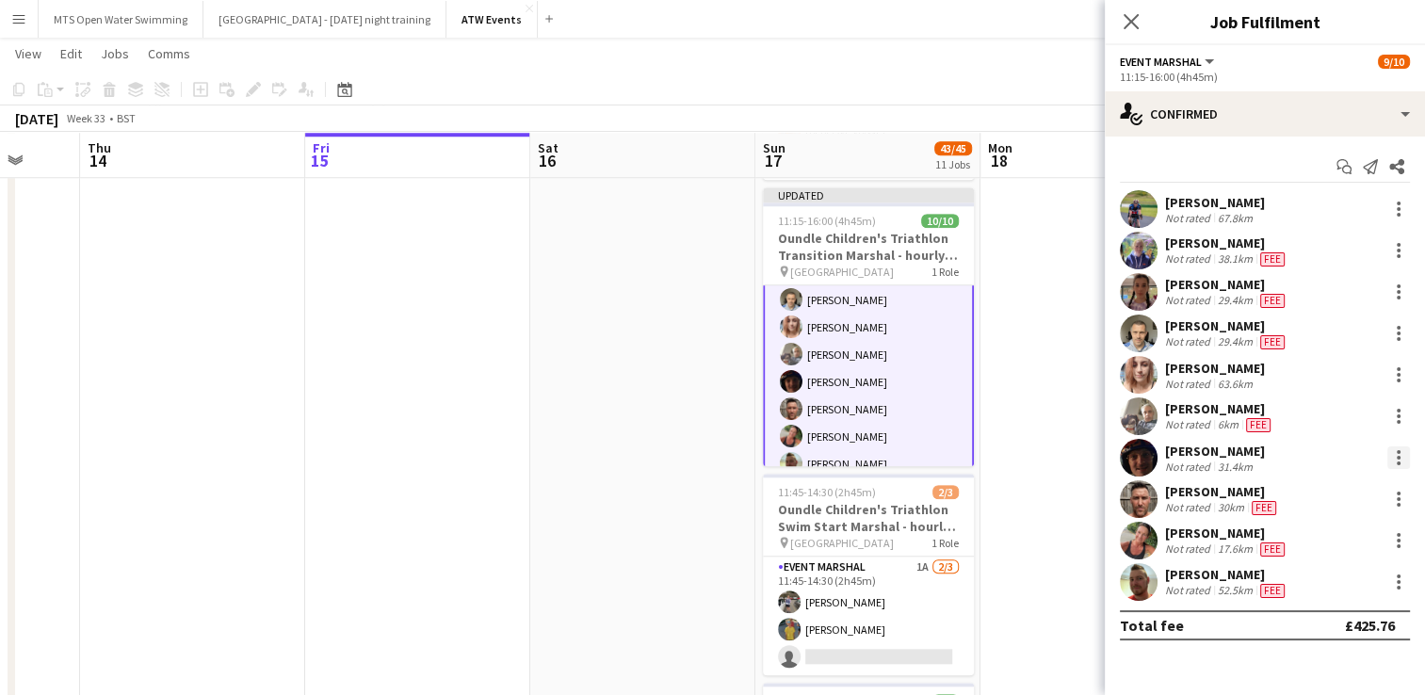
click at [1404, 460] on div at bounding box center [1398, 457] width 23 height 23
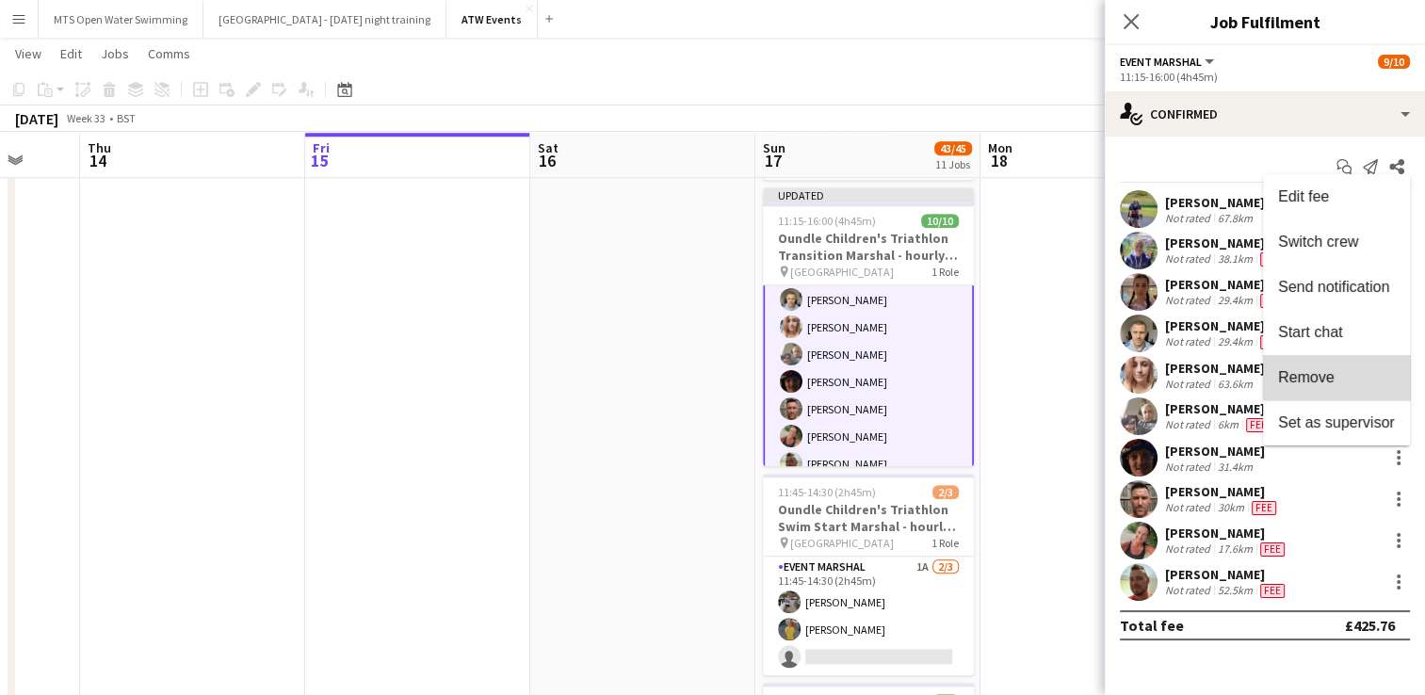
click at [1370, 362] on button "Remove" at bounding box center [1336, 377] width 147 height 45
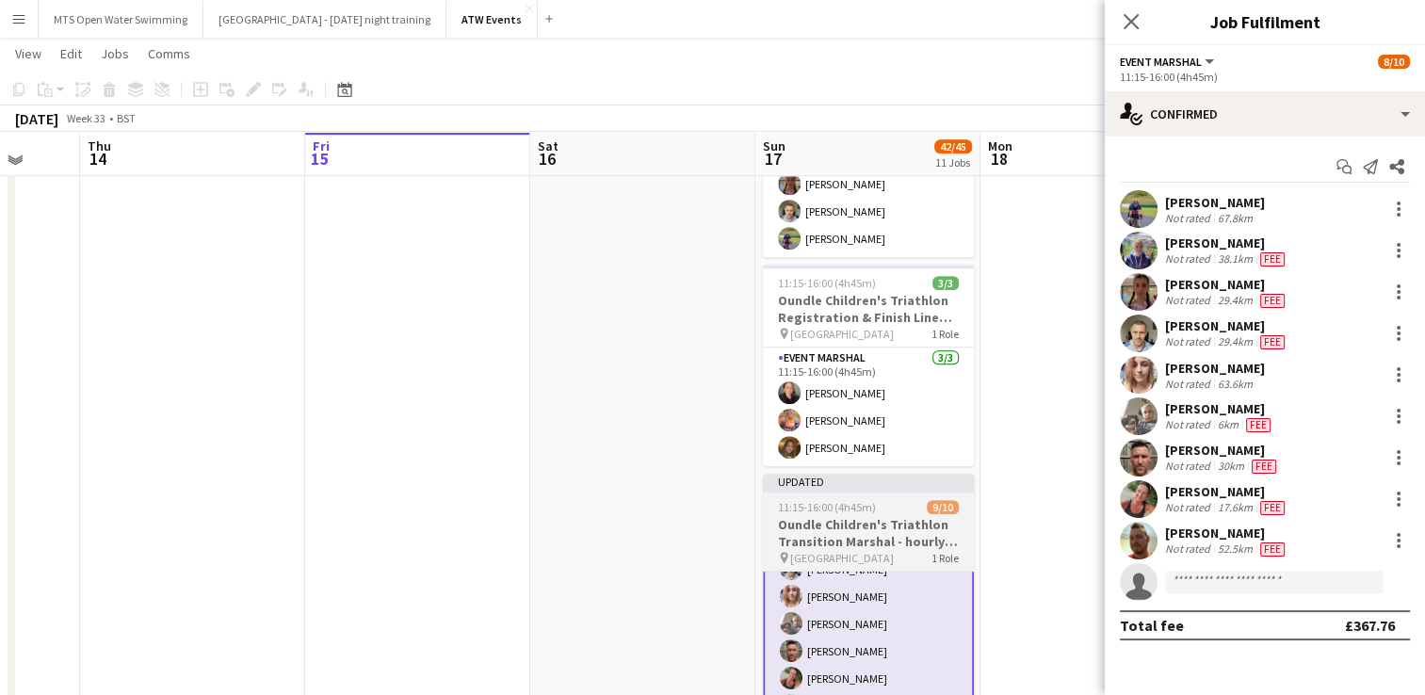
scroll to position [1272, 0]
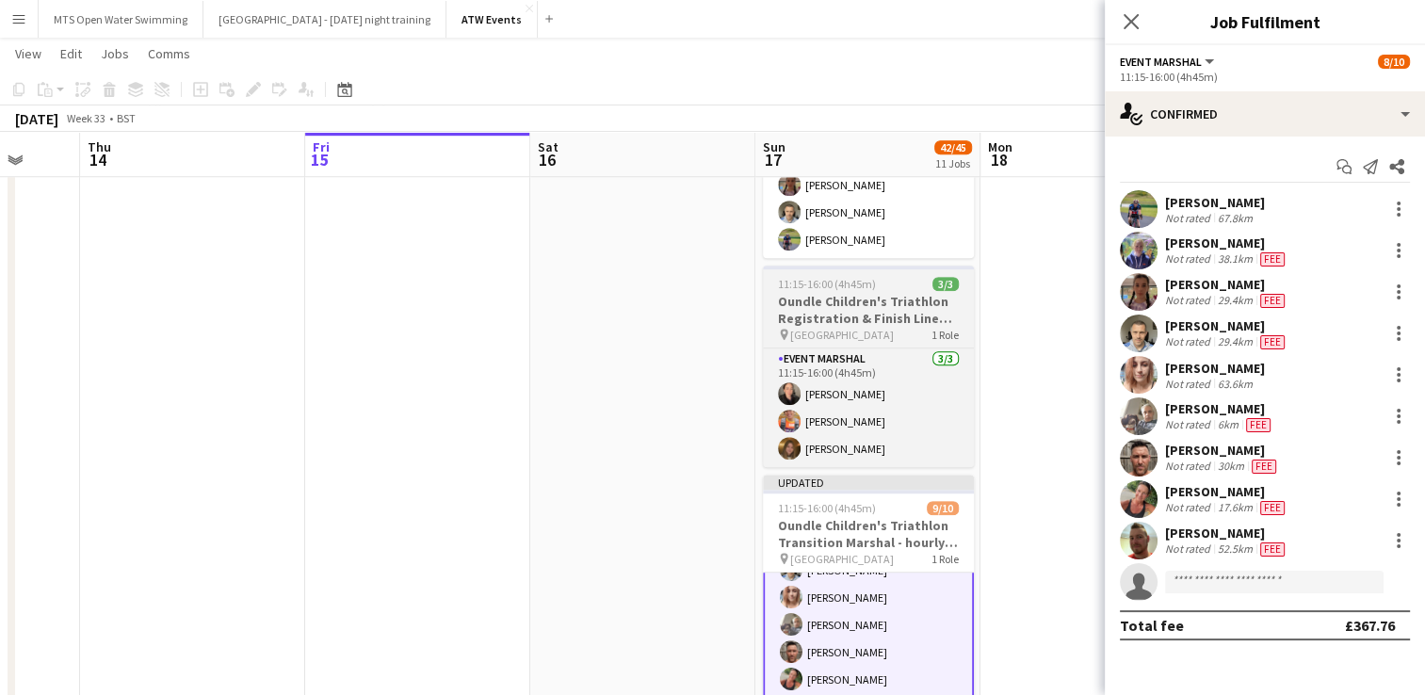
click at [821, 300] on h3 "Oundle Children's Triathlon Registration & Finish Line Marshal (hourly rate)" at bounding box center [868, 310] width 211 height 34
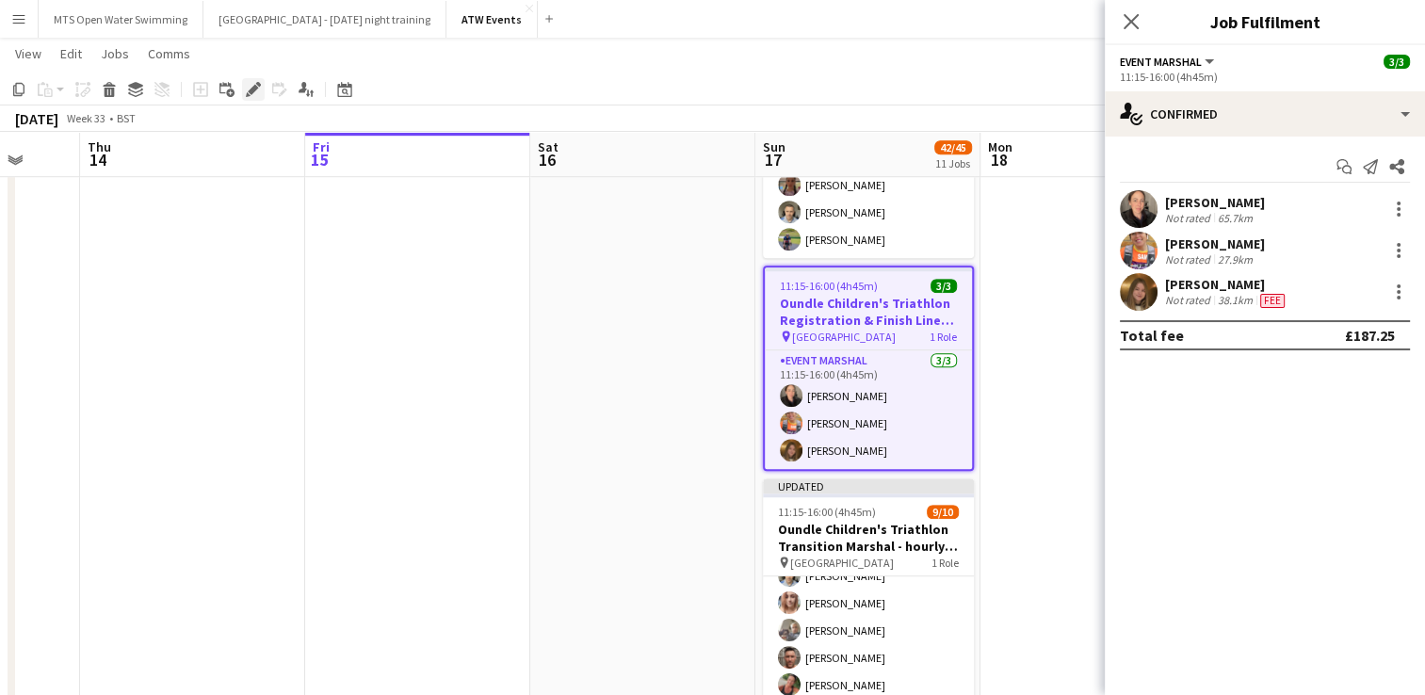
click at [262, 92] on div "Edit" at bounding box center [253, 89] width 23 height 23
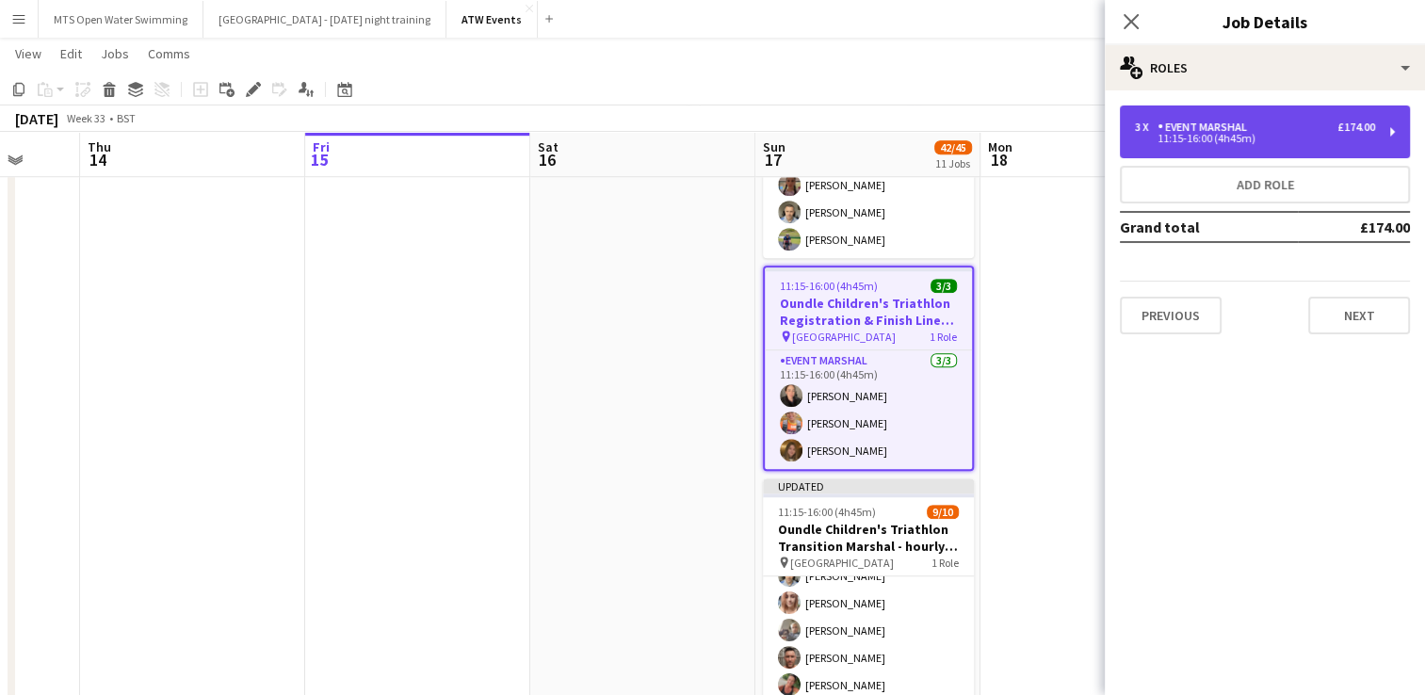
click at [1175, 139] on div "11:15-16:00 (4h45m)" at bounding box center [1255, 138] width 240 height 9
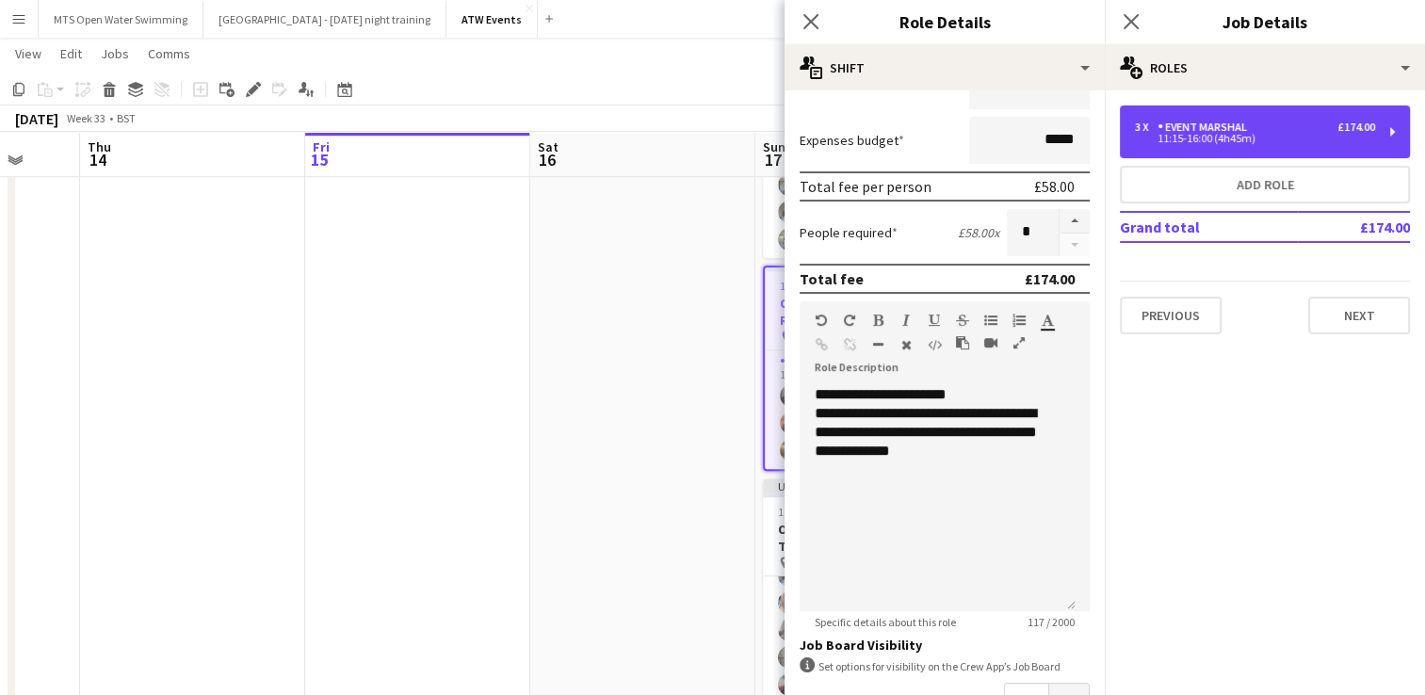
scroll to position [0, 0]
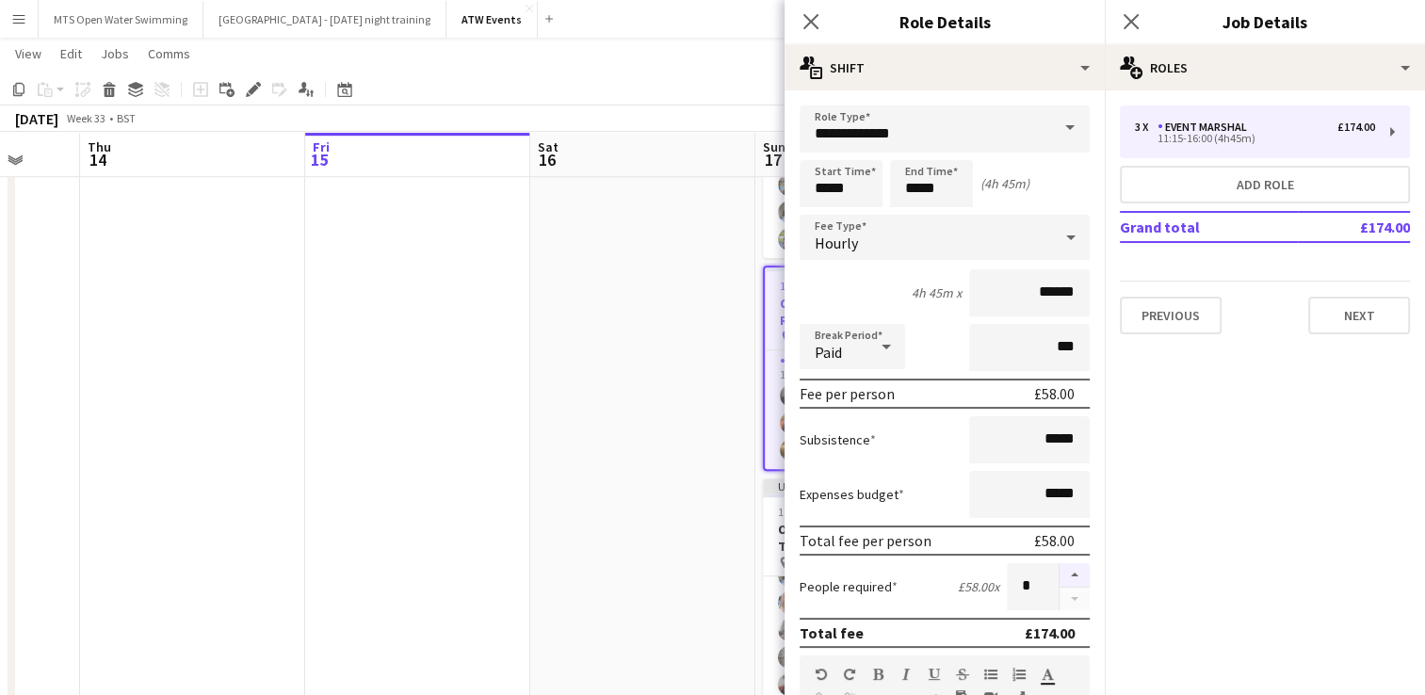
click at [1059, 576] on button "button" at bounding box center [1074, 575] width 30 height 24
type input "*"
click at [509, 443] on app-date-cell at bounding box center [417, 223] width 225 height 2569
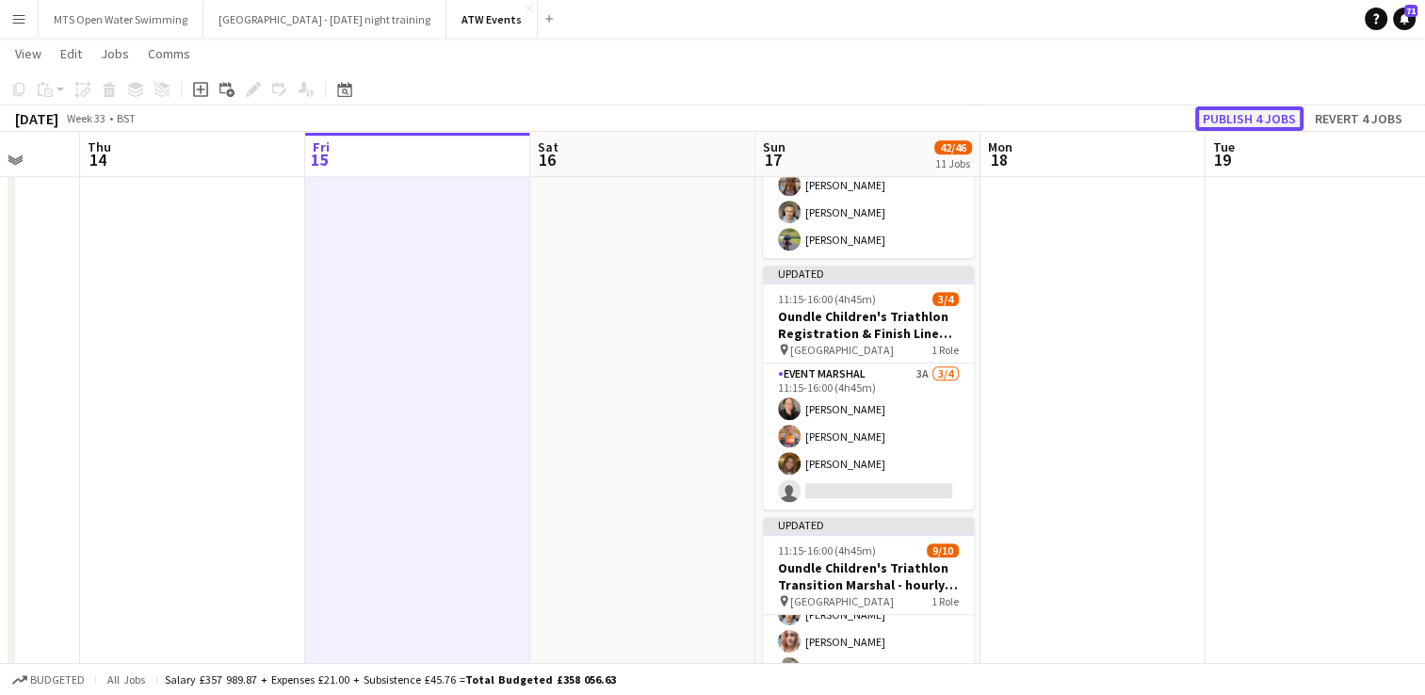
click at [1230, 116] on button "Publish 4 jobs" at bounding box center [1249, 118] width 108 height 24
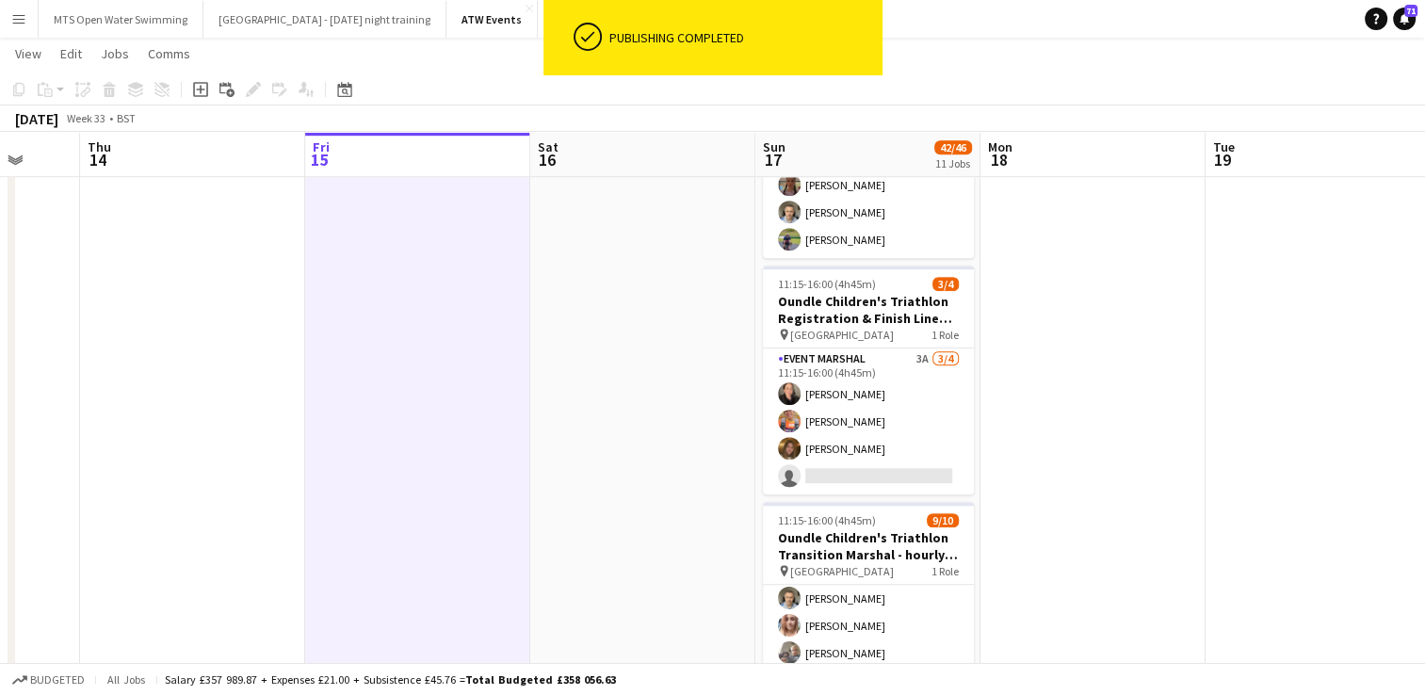
scroll to position [113, 0]
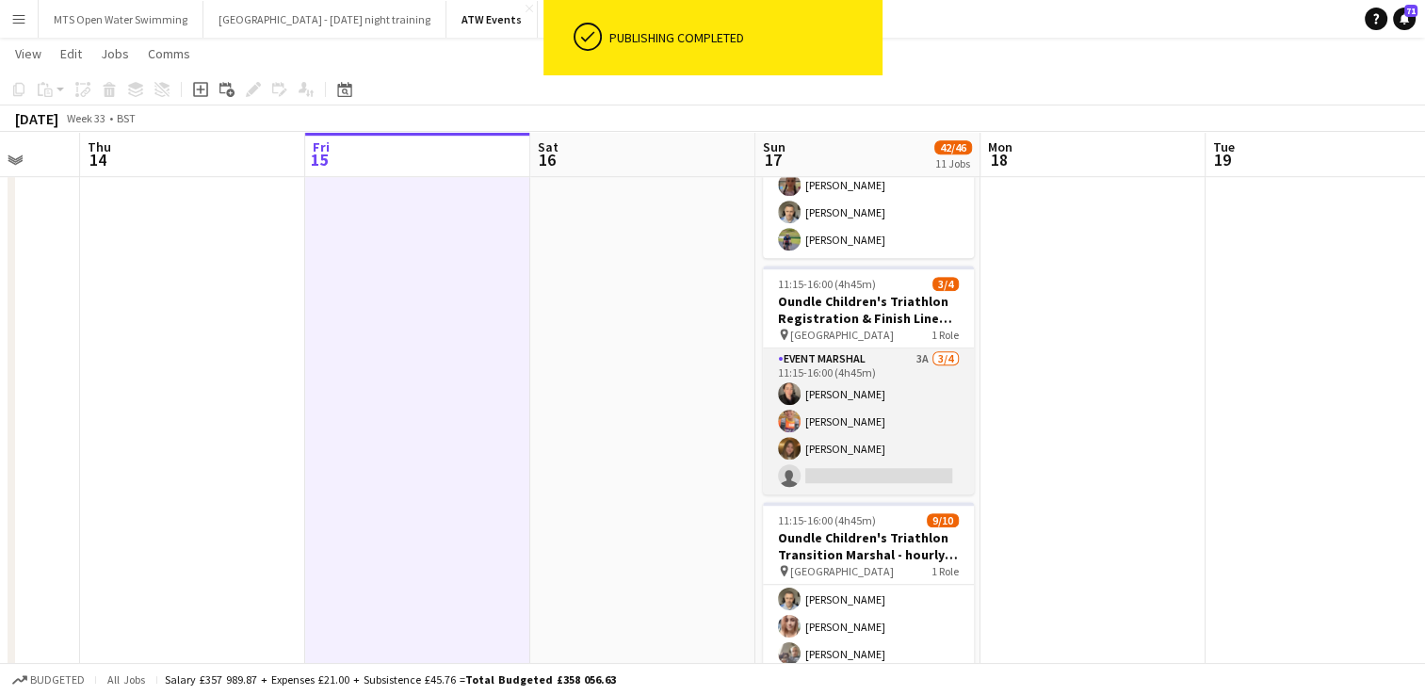
click at [861, 465] on app-card-role "Event Marshal 3A [DATE] 11:15-16:00 (4h45m) [PERSON_NAME] [PERSON_NAME] [PERSON…" at bounding box center [868, 421] width 211 height 146
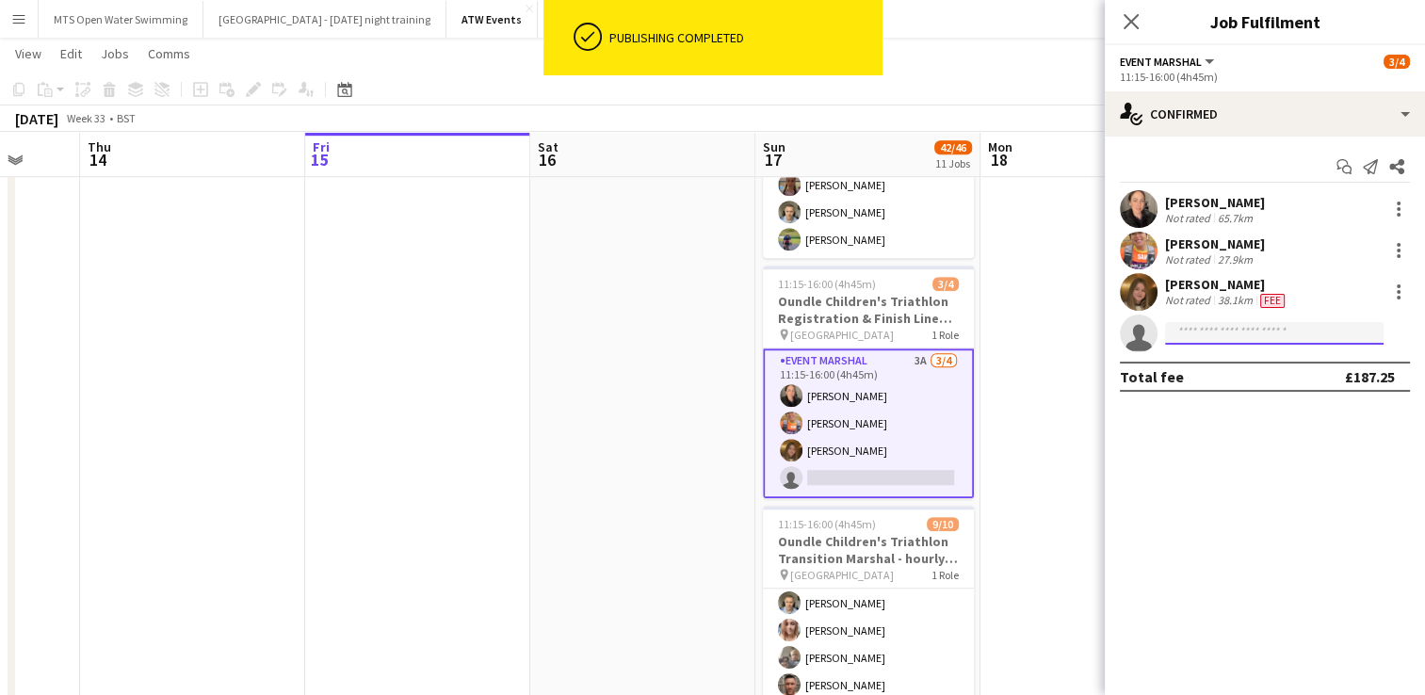
click at [1271, 322] on input at bounding box center [1274, 333] width 218 height 23
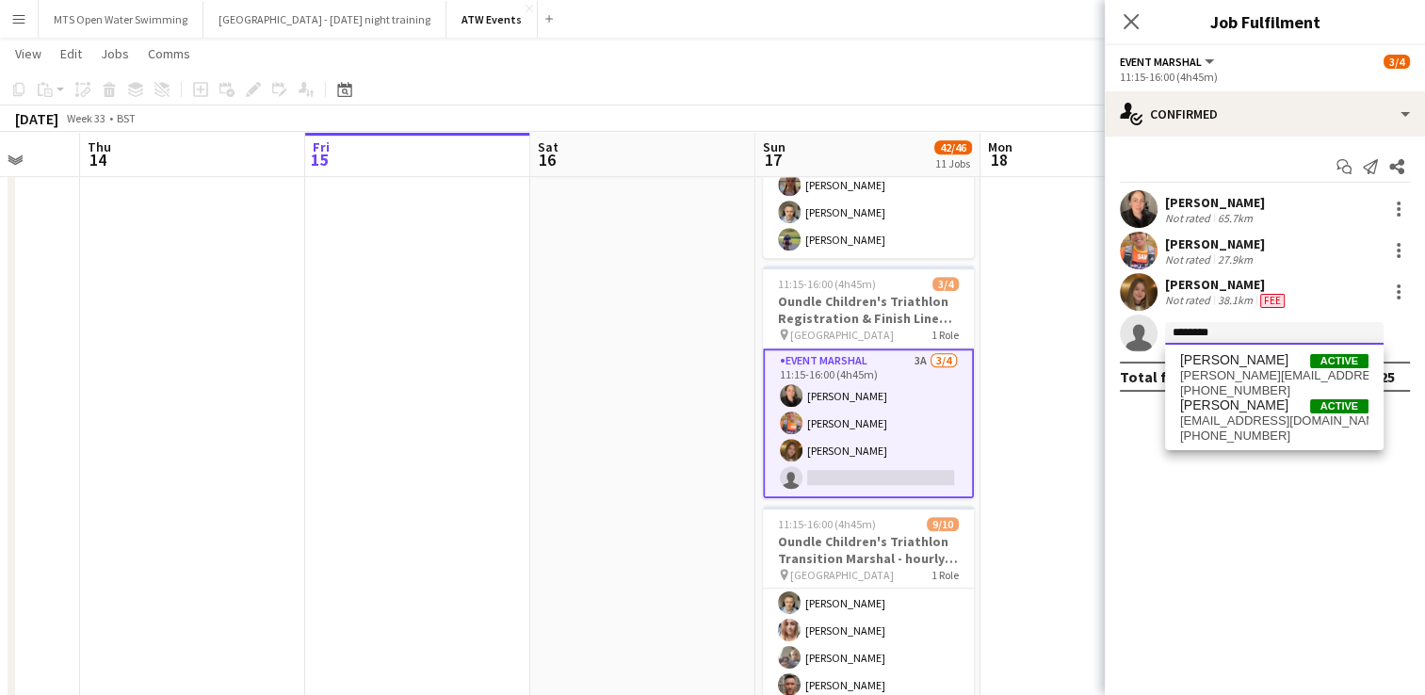
scroll to position [0, 0]
type input "********"
click at [1221, 368] on span "[PERSON_NAME][EMAIL_ADDRESS][DOMAIN_NAME]" at bounding box center [1274, 375] width 188 height 15
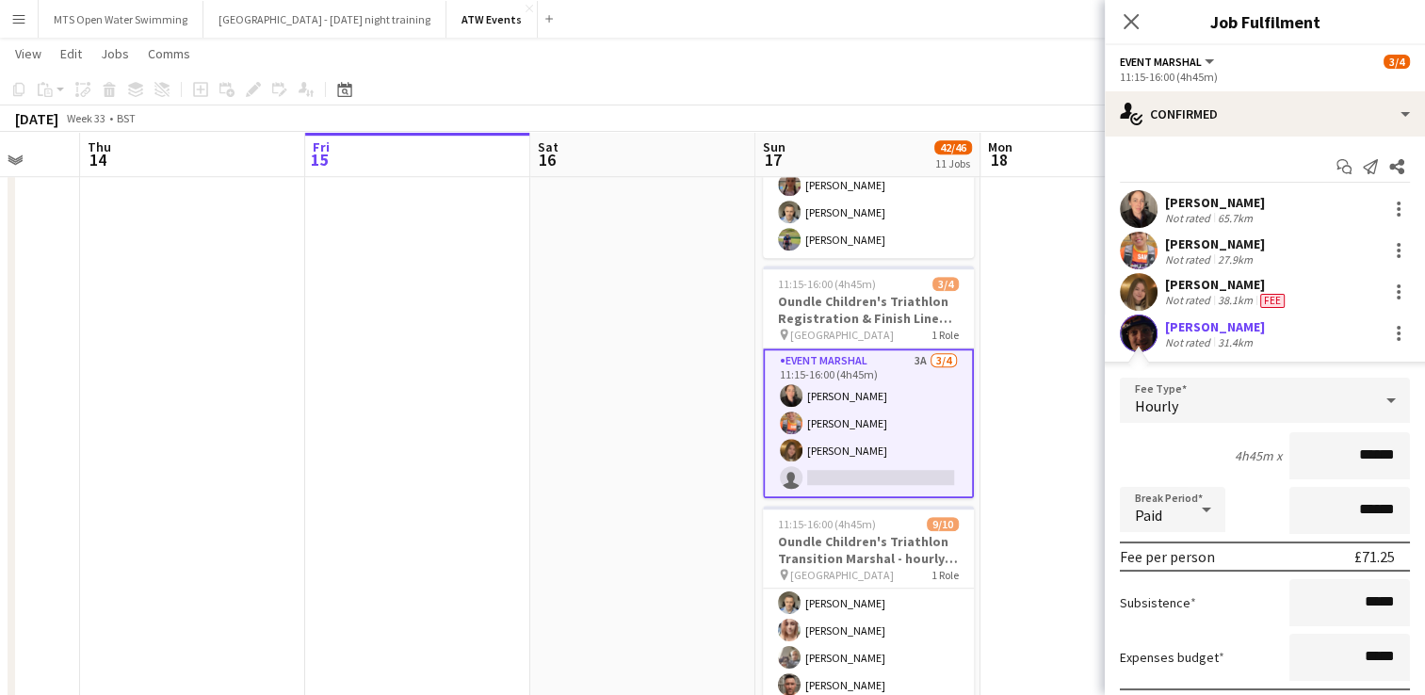
scroll to position [136, 0]
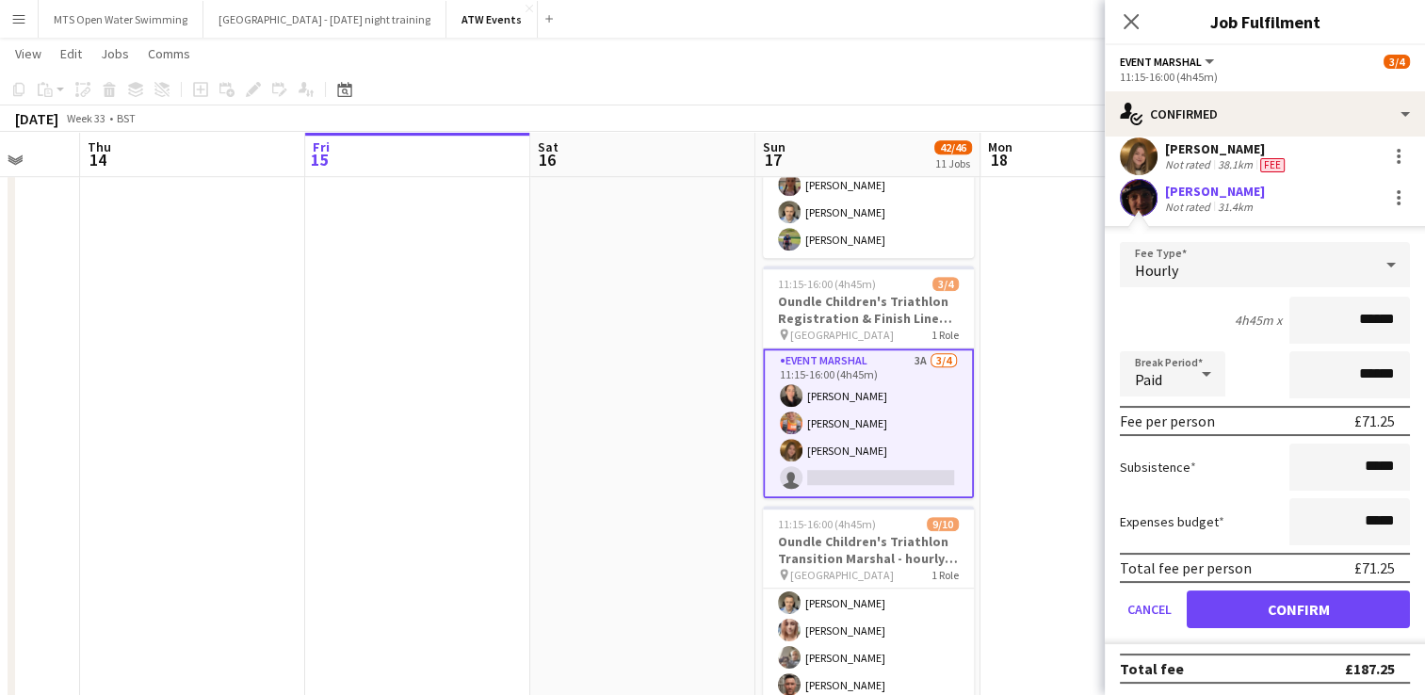
type input "******"
click at [1281, 608] on button "Confirm" at bounding box center [1298, 609] width 223 height 38
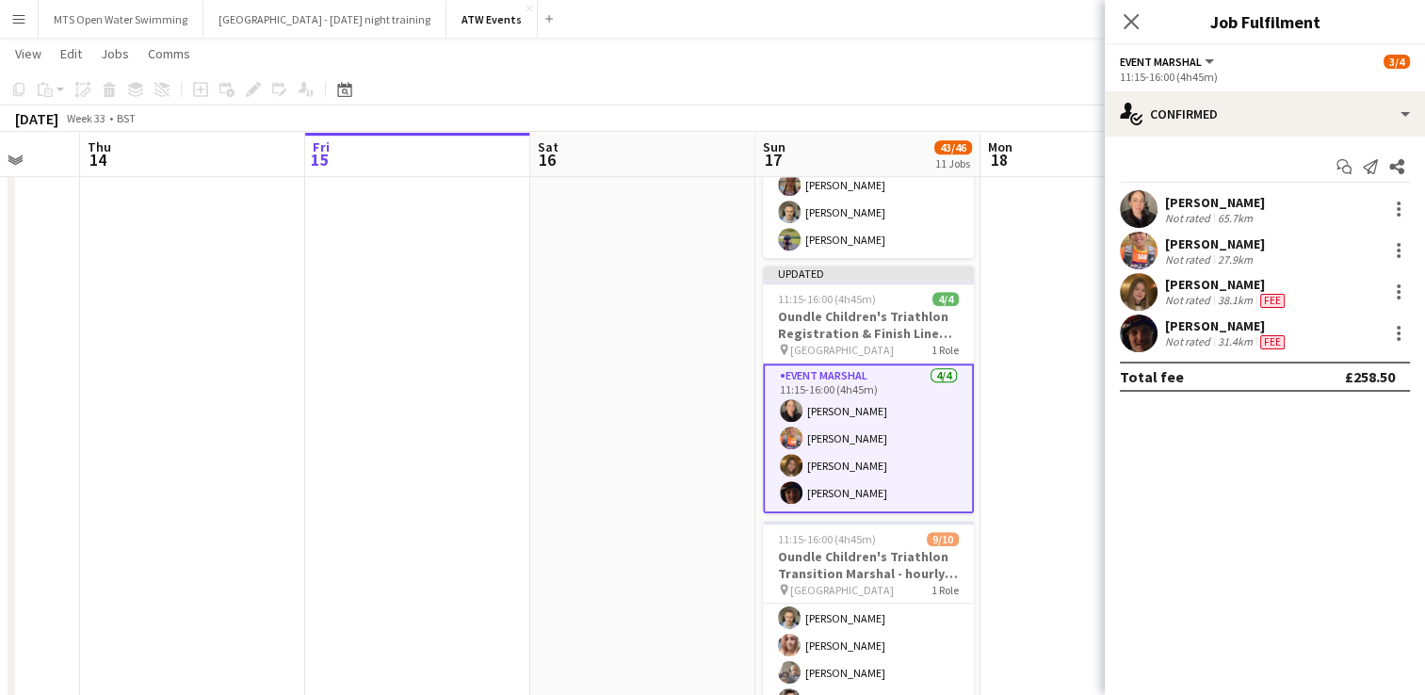
scroll to position [0, 0]
click at [1006, 441] on app-date-cell at bounding box center [1092, 223] width 225 height 2569
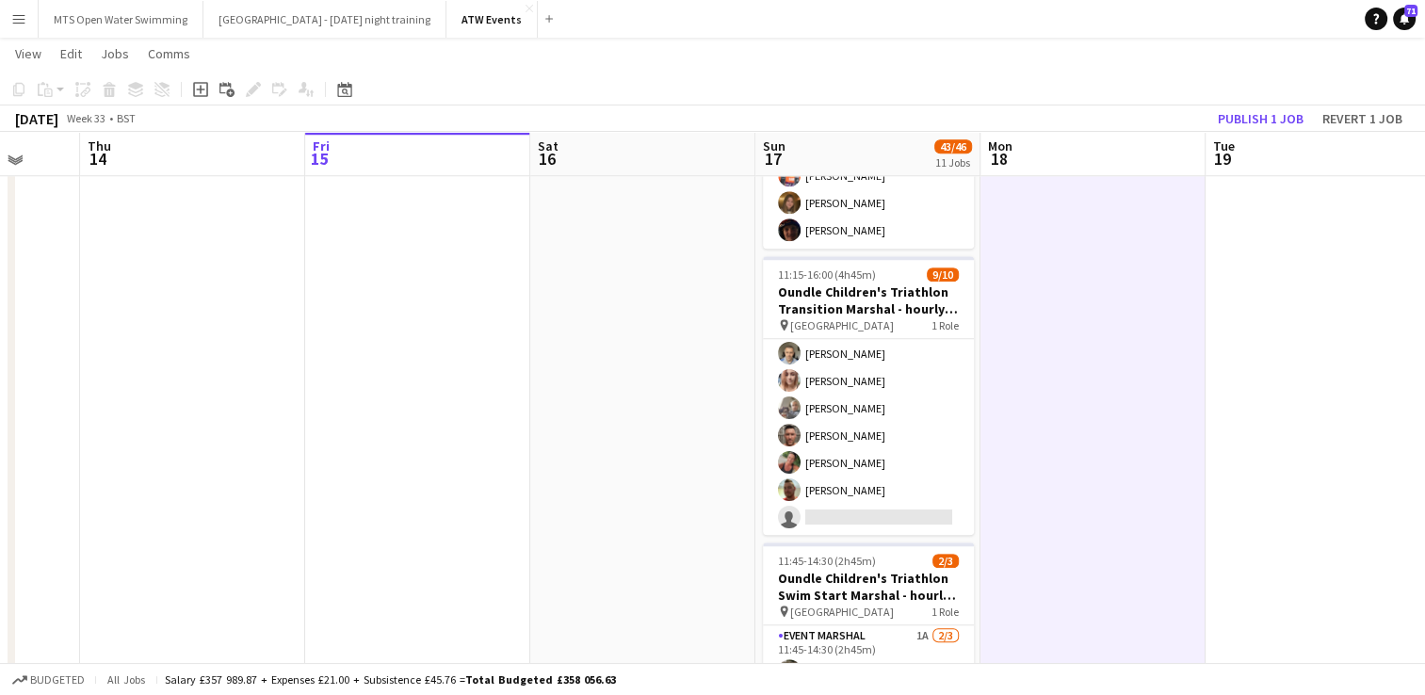
scroll to position [1532, 0]
click at [1237, 114] on button "Publish 1 job" at bounding box center [1260, 118] width 101 height 24
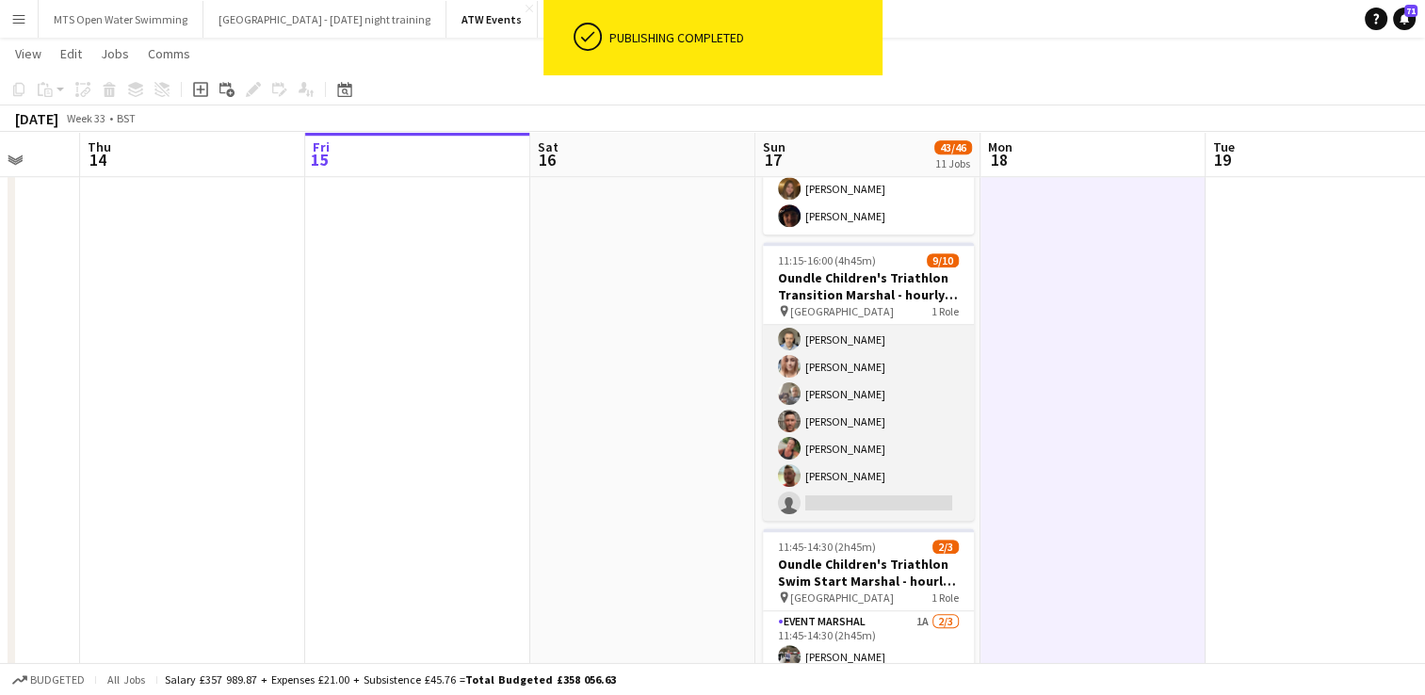
scroll to position [0, 0]
click at [900, 330] on app-card-role "Event Marshal 4A [DATE] 11:15-16:00 (4h45m) [PERSON_NAME] [PERSON_NAME] [PERSON…" at bounding box center [868, 480] width 211 height 310
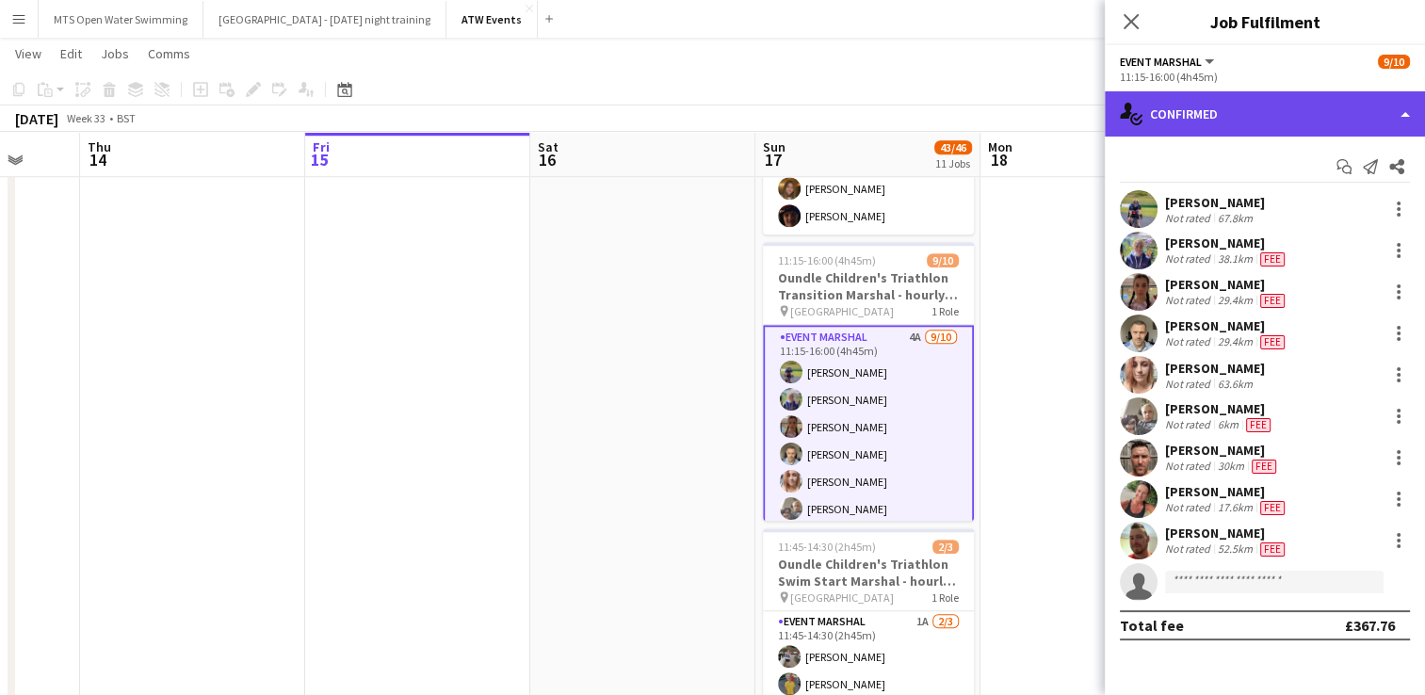
click at [1235, 119] on div "single-neutral-actions-check-2 Confirmed" at bounding box center [1265, 113] width 320 height 45
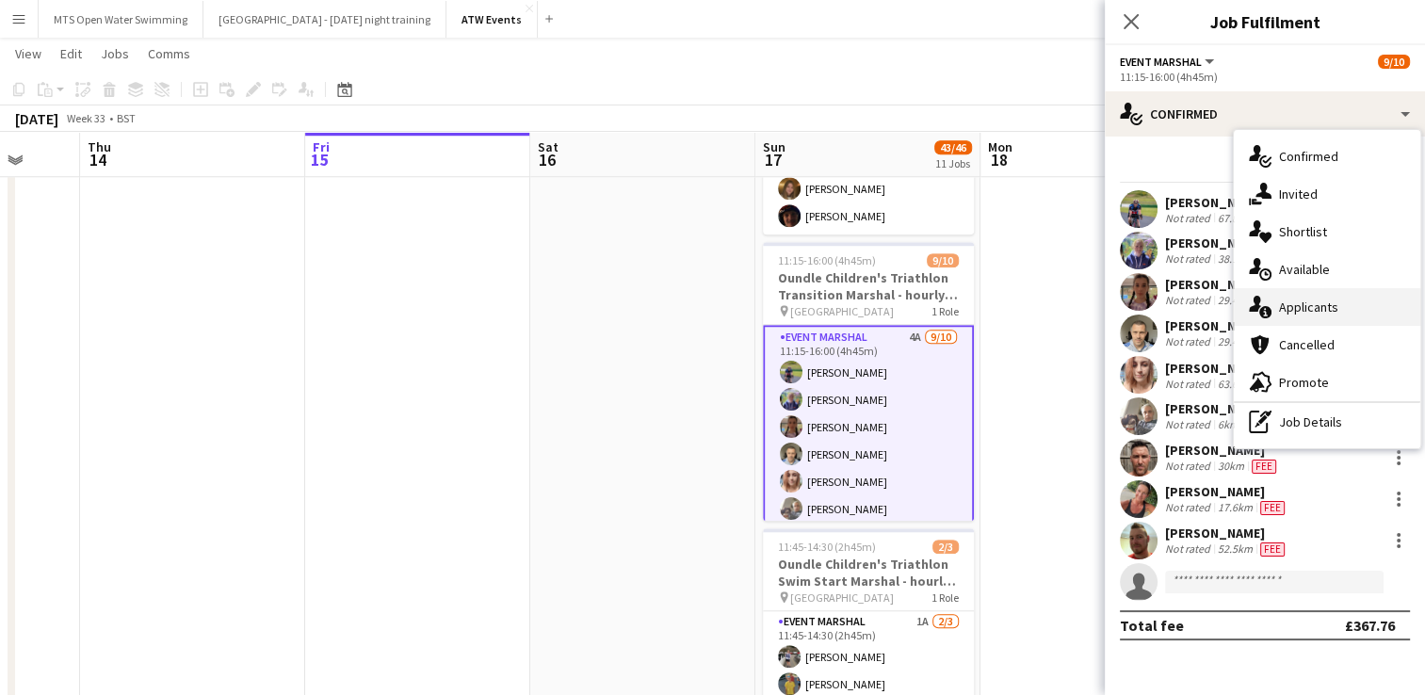
click at [1284, 311] on div "single-neutral-actions-information Applicants" at bounding box center [1327, 307] width 186 height 38
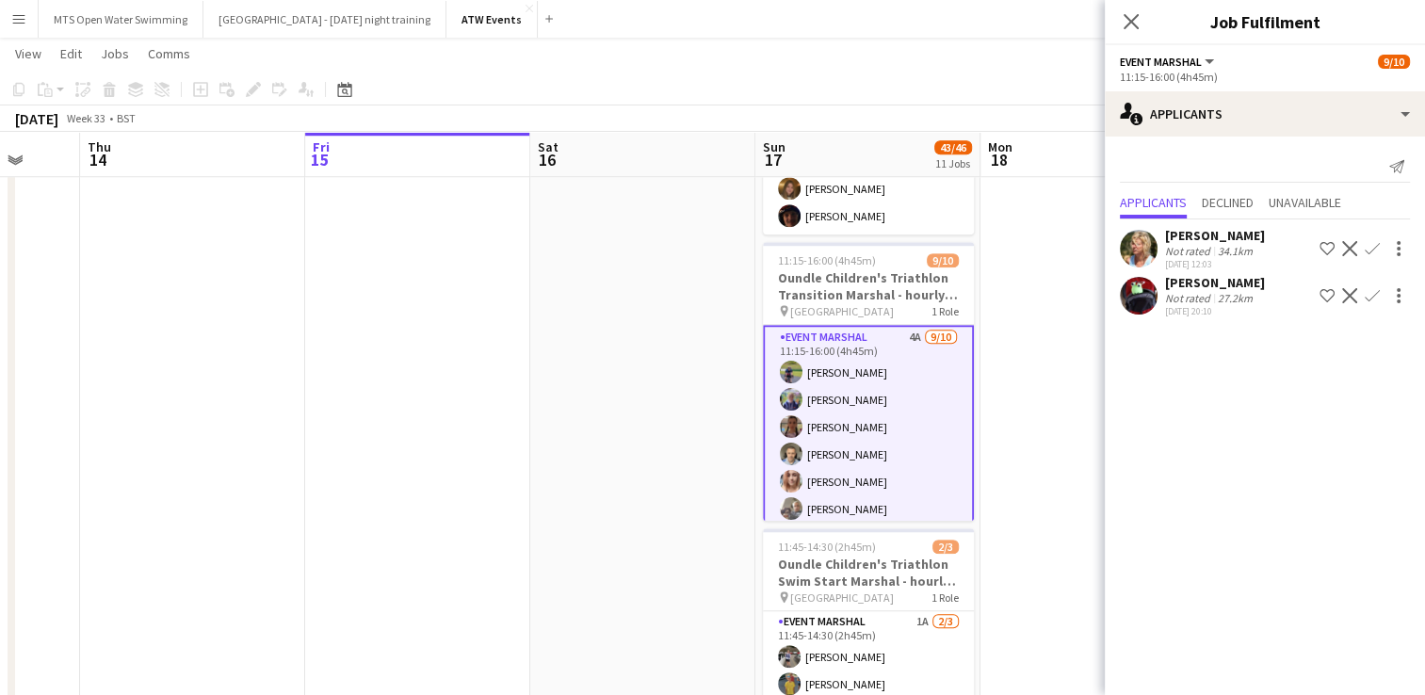
click at [1370, 242] on app-icon "Confirm" at bounding box center [1371, 248] width 15 height 15
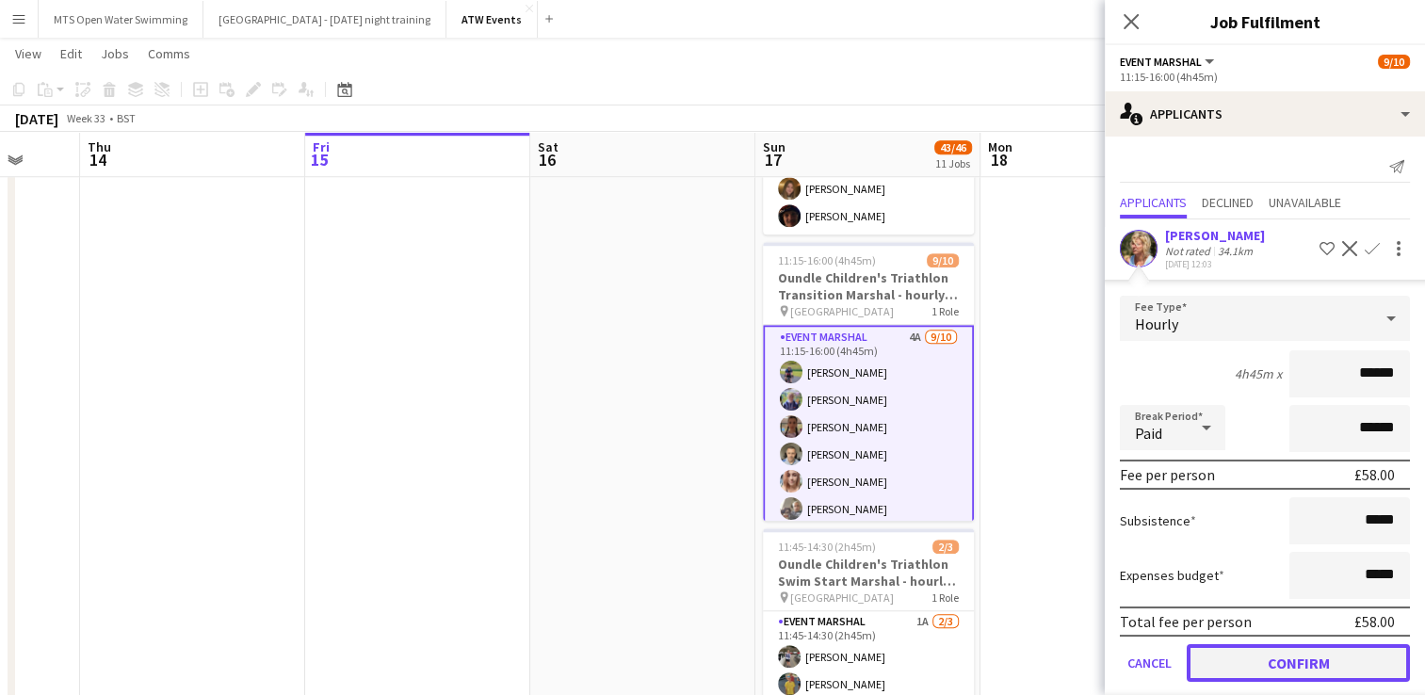
click at [1326, 657] on button "Confirm" at bounding box center [1298, 663] width 223 height 38
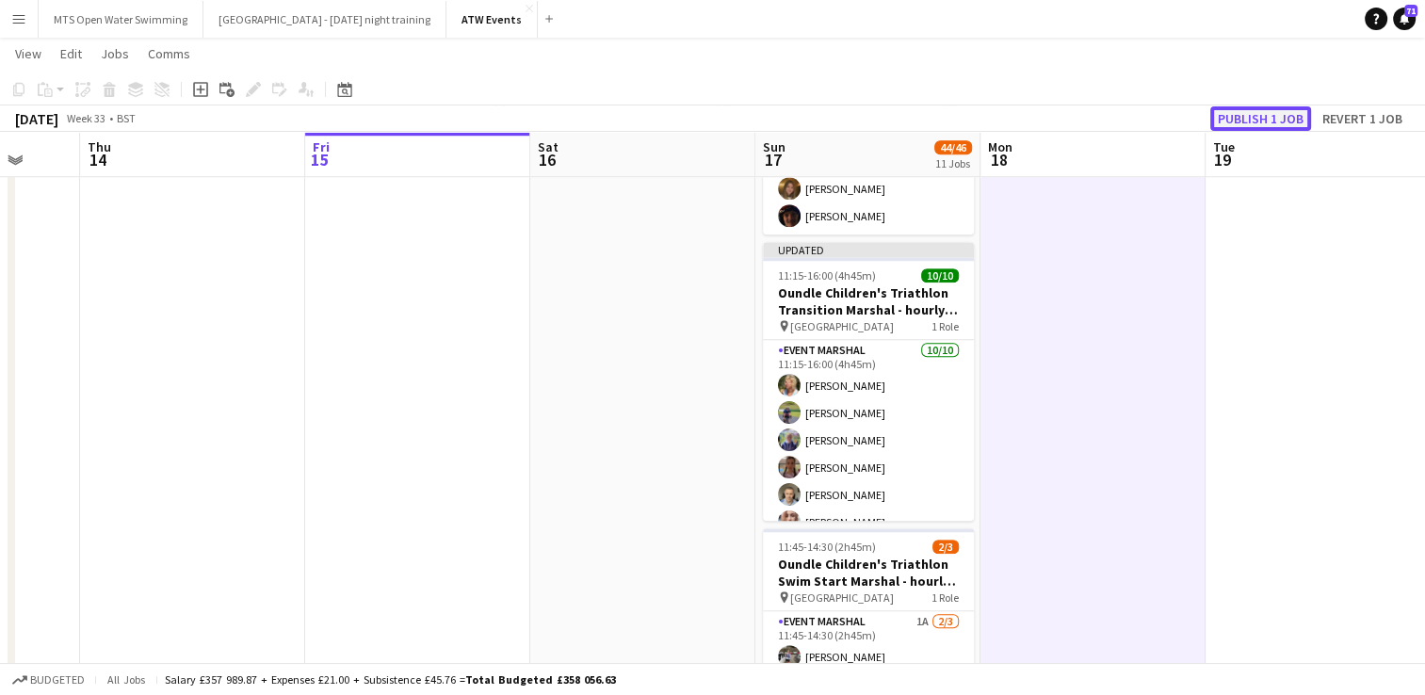
click at [1254, 119] on button "Publish 1 job" at bounding box center [1260, 118] width 101 height 24
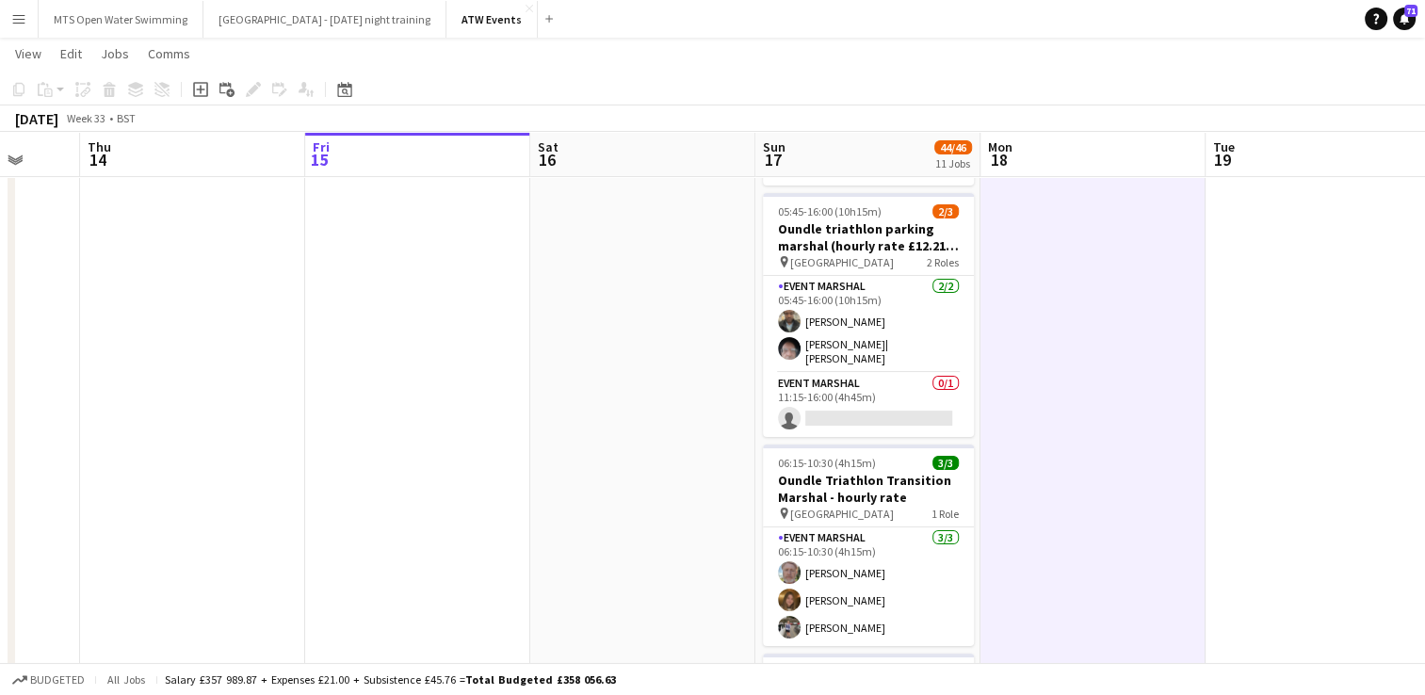
scroll to position [207, 0]
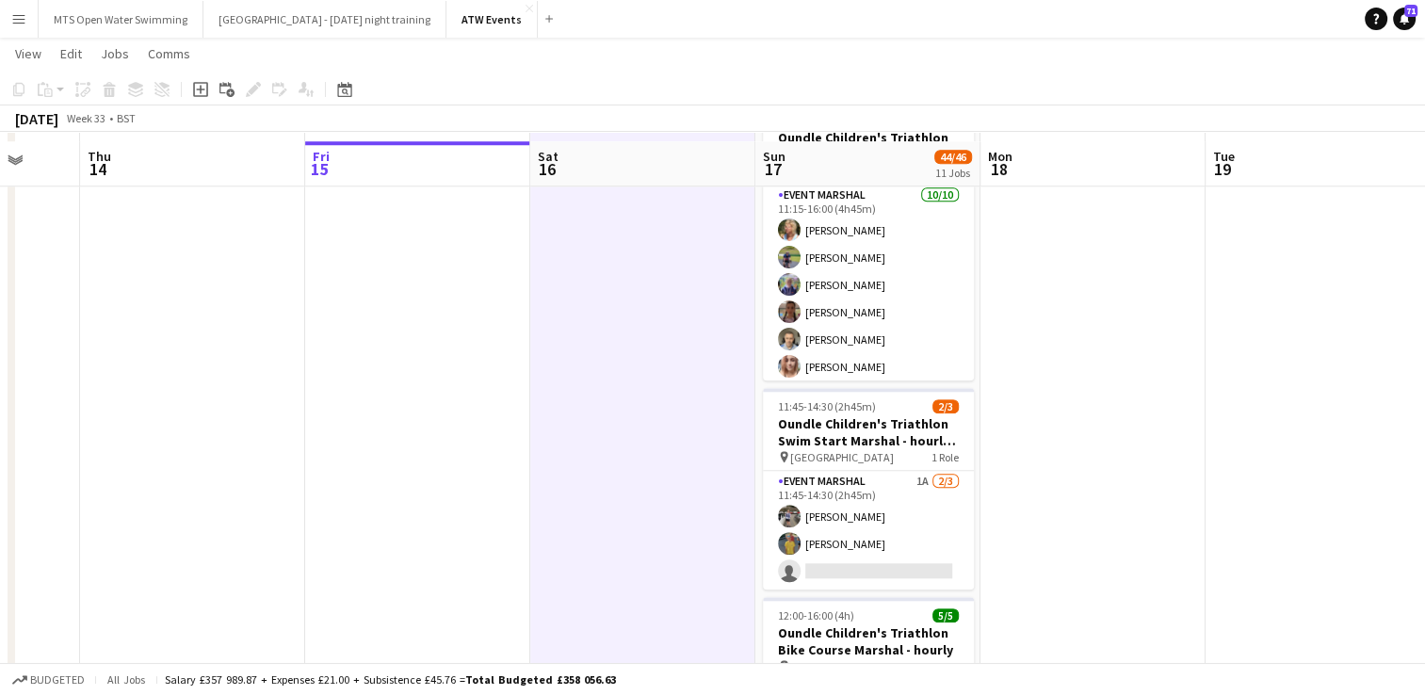
scroll to position [1671, 0]
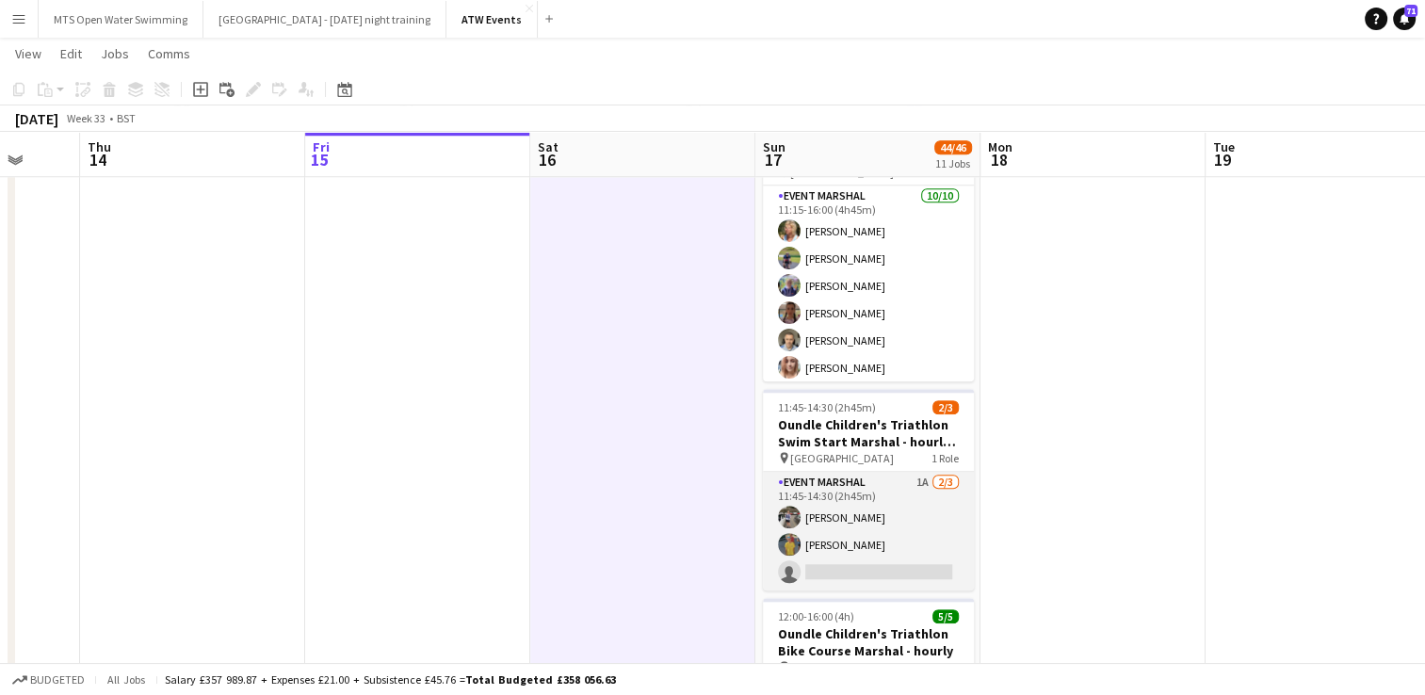
click at [921, 473] on app-card-role "Event Marshal 1A [DATE] 11:45-14:30 (2h45m) [PERSON_NAME] [PERSON_NAME] single-…" at bounding box center [868, 531] width 211 height 119
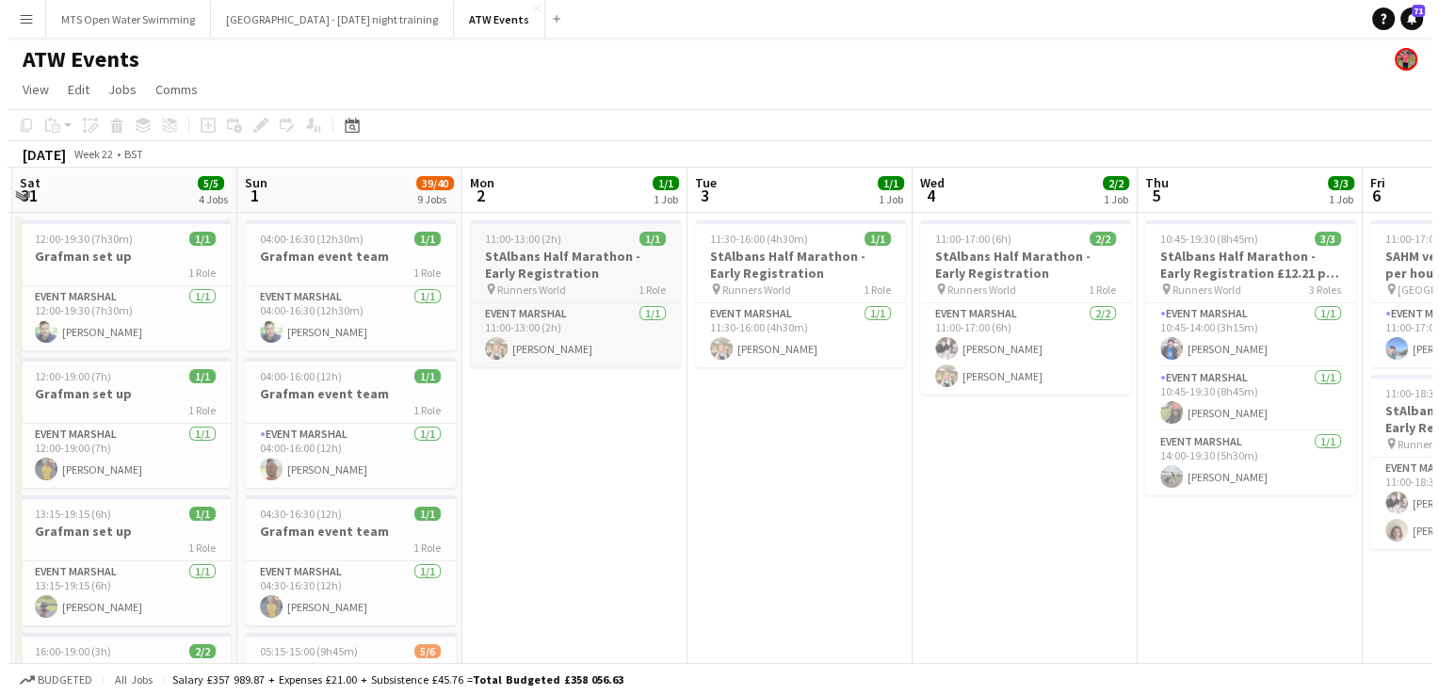
scroll to position [0, 447]
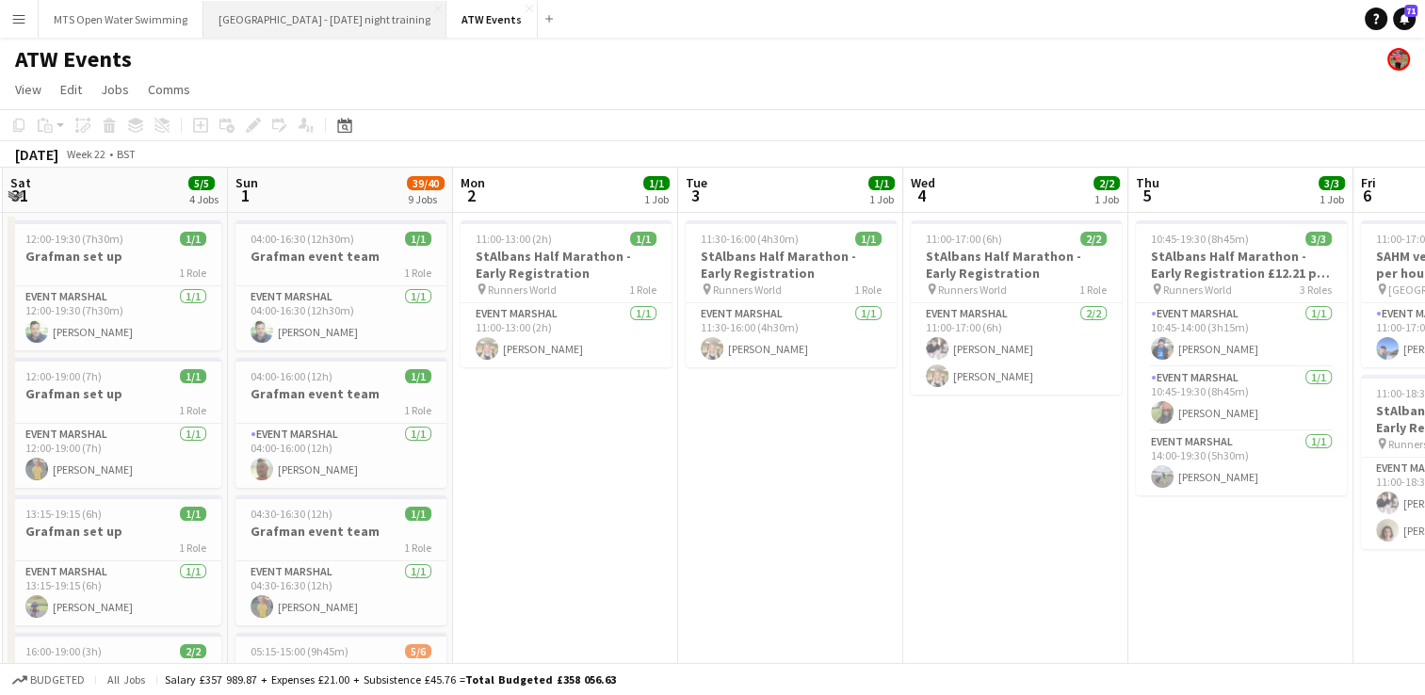
click at [225, 22] on button "[GEOGRAPHIC_DATA] - [DATE] night training Close" at bounding box center [324, 19] width 243 height 37
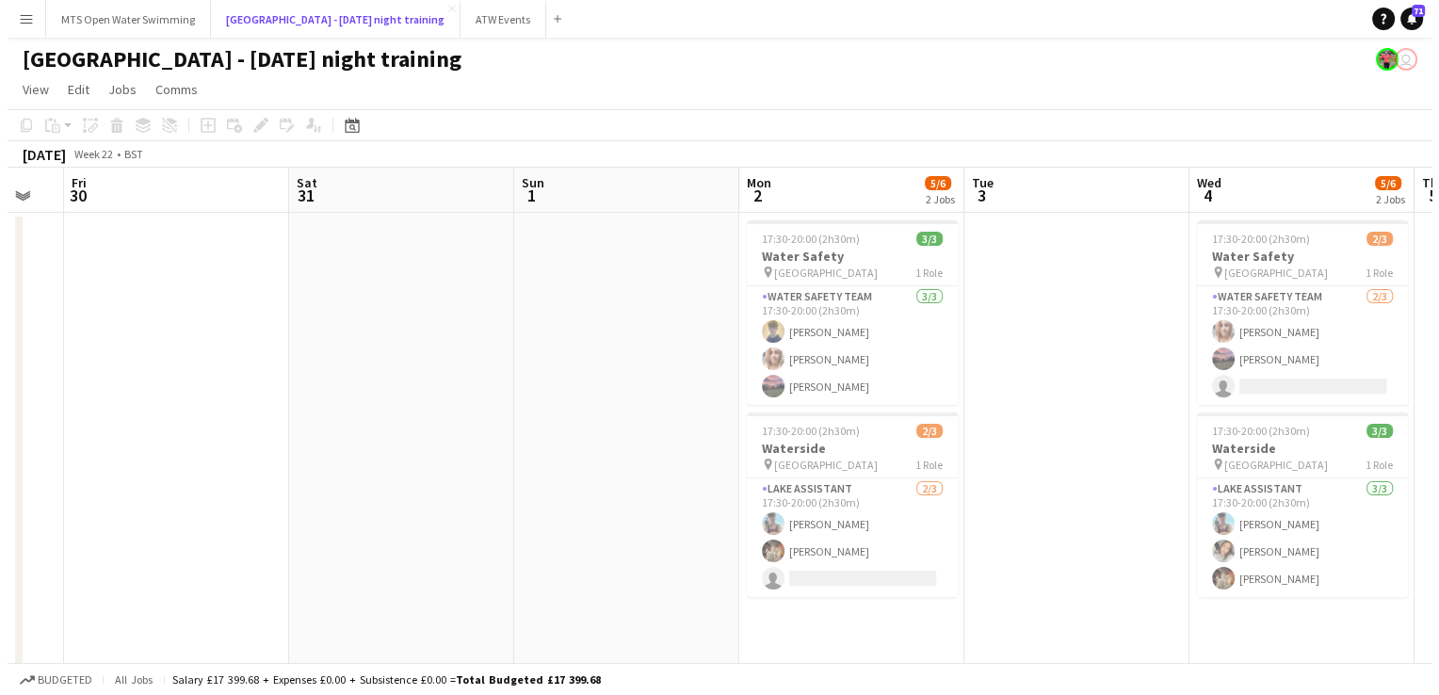
scroll to position [0, 598]
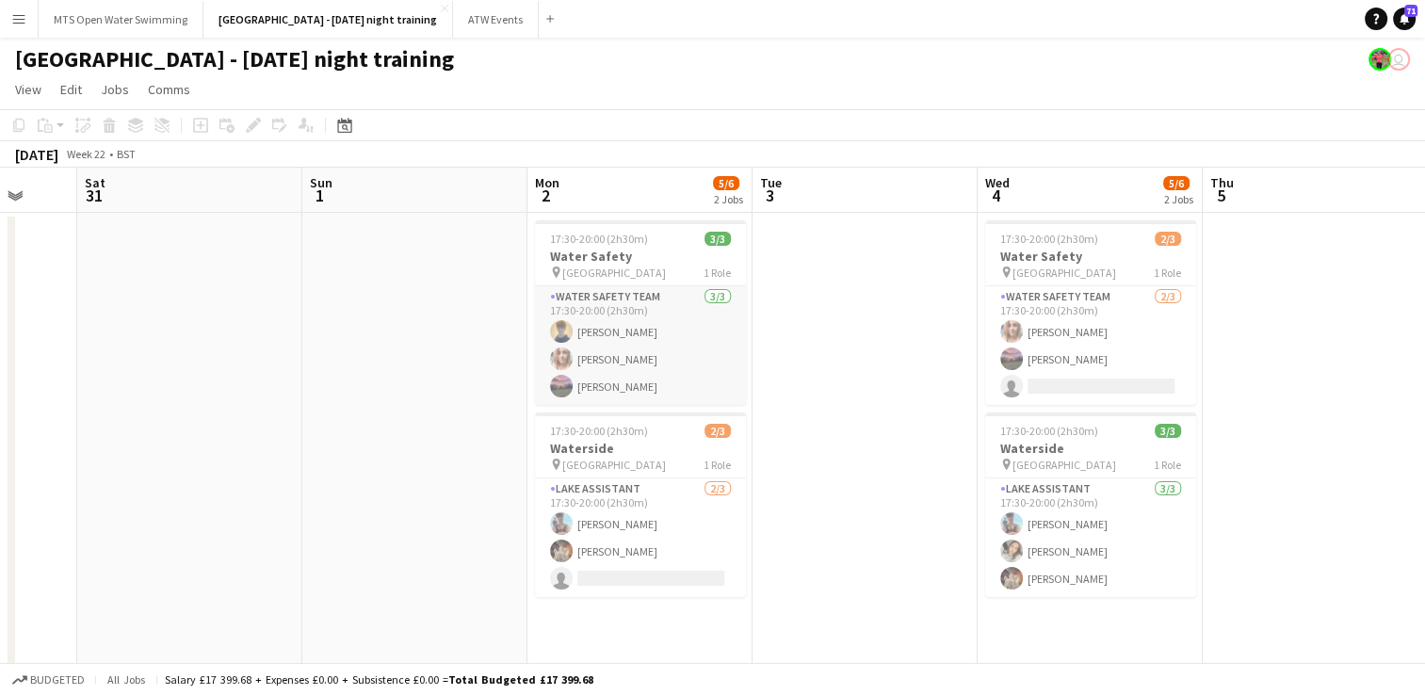
click at [604, 350] on app-card-role "Water Safety Team [DATE] 17:30-20:00 (2h30m) [PERSON_NAME] [PERSON_NAME] [PERSO…" at bounding box center [640, 345] width 211 height 119
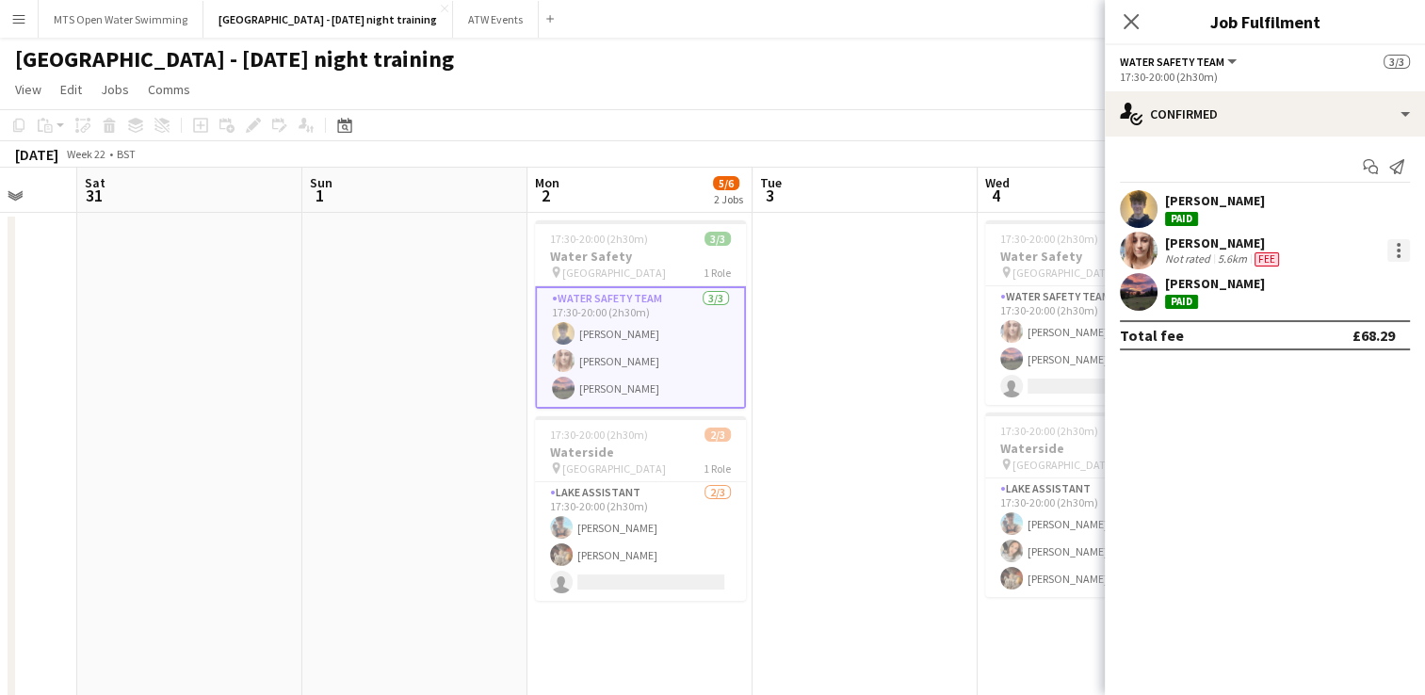
click at [1391, 253] on div at bounding box center [1398, 250] width 23 height 23
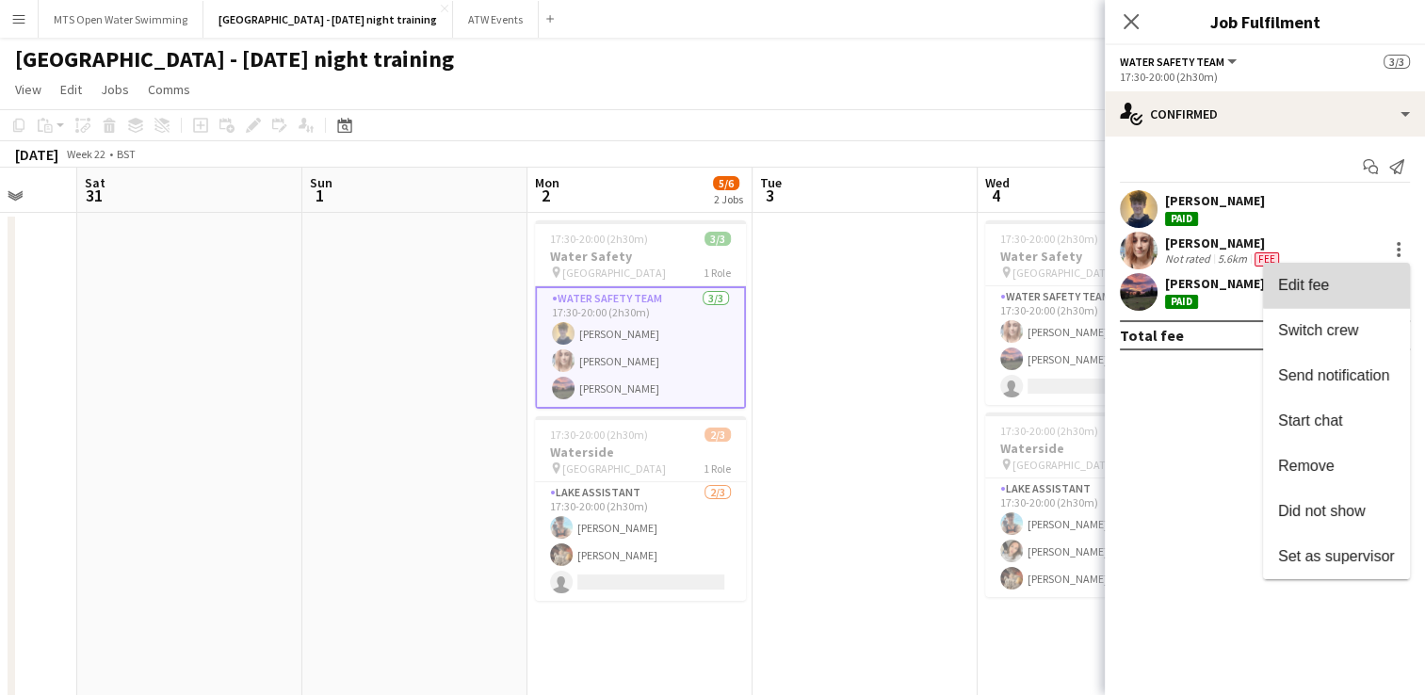
click at [1345, 283] on span "Edit fee" at bounding box center [1336, 285] width 117 height 17
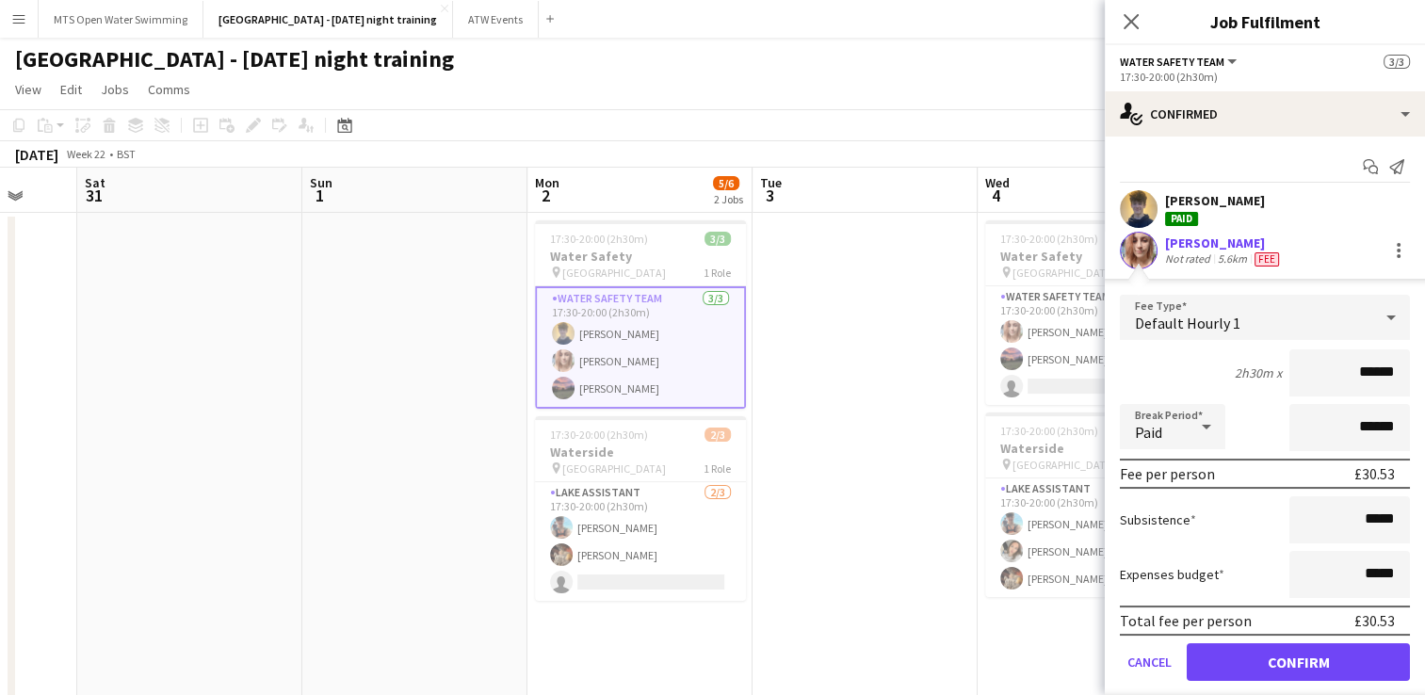
click at [19, 21] on app-icon "Menu" at bounding box center [18, 18] width 15 height 15
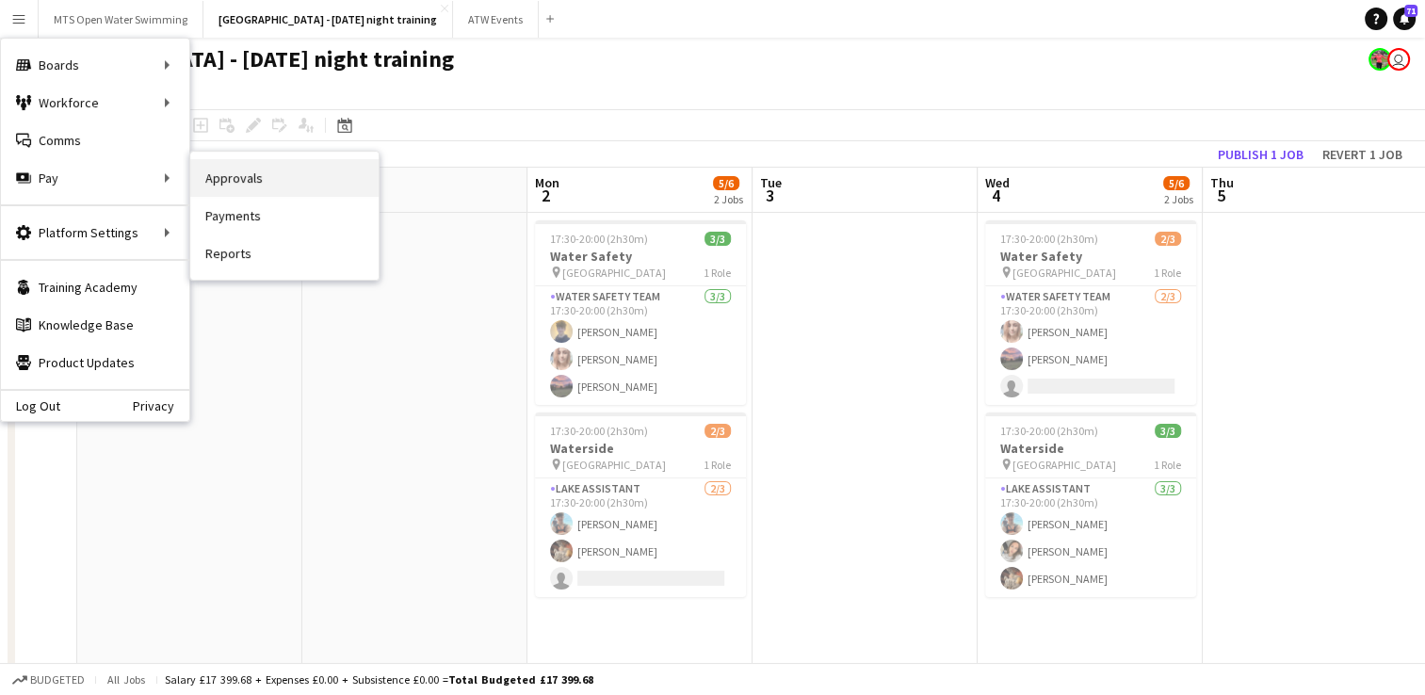
click at [200, 172] on link "Approvals" at bounding box center [284, 178] width 188 height 38
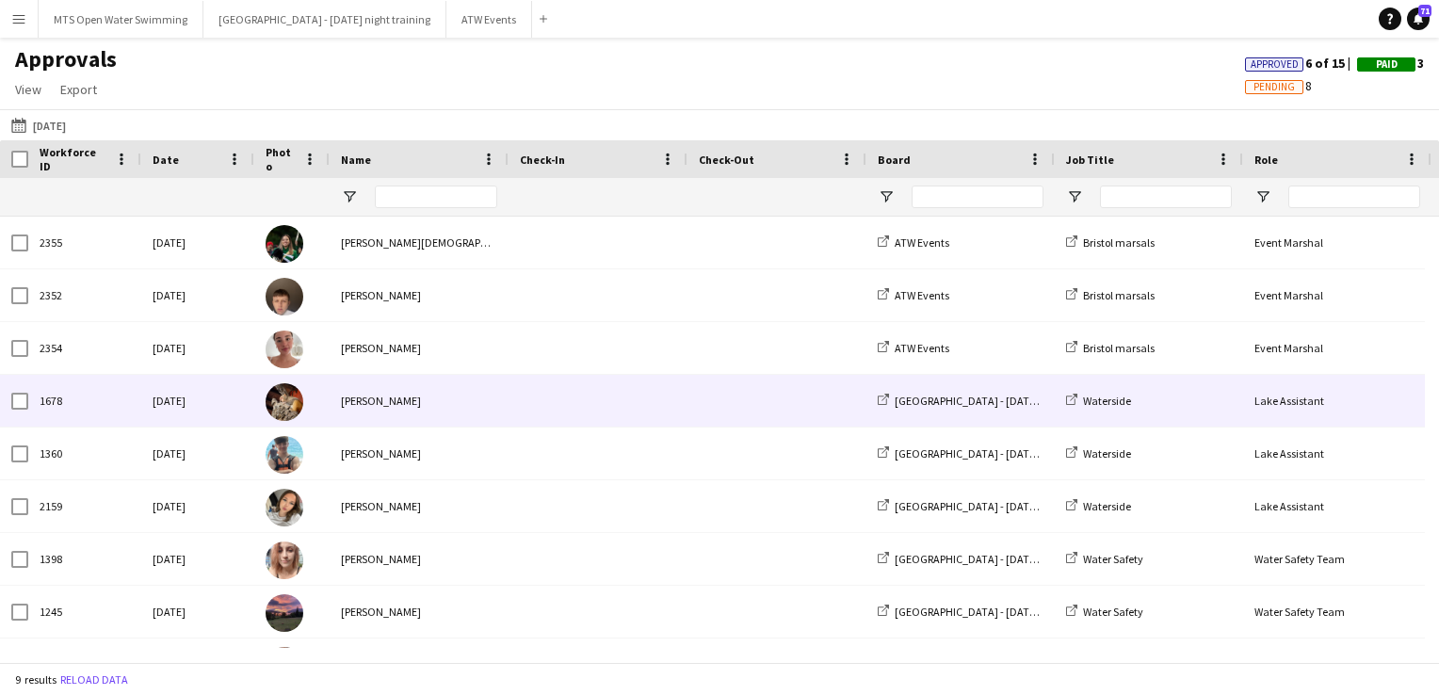
scroll to position [42, 0]
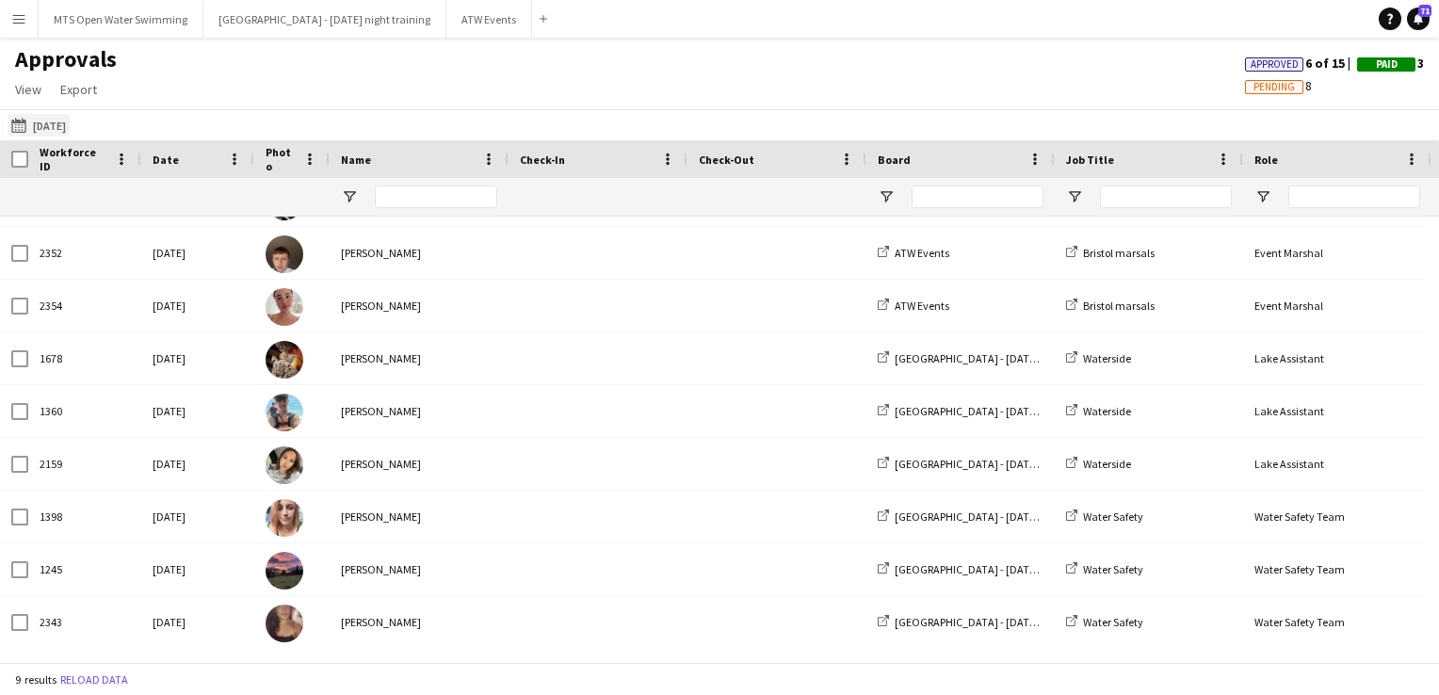
click at [54, 126] on button "[DATE] [DATE]" at bounding box center [39, 125] width 62 height 23
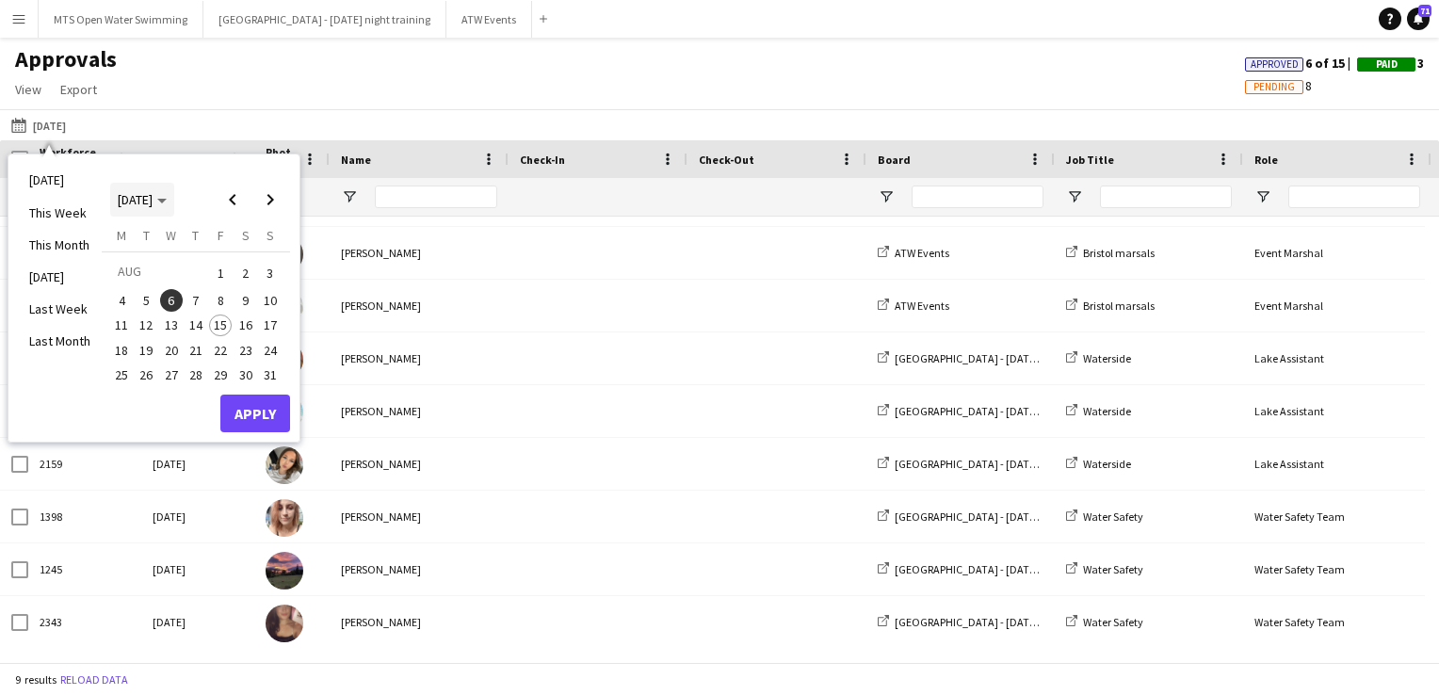
click at [174, 209] on span "Choose month and year" at bounding box center [142, 199] width 64 height 45
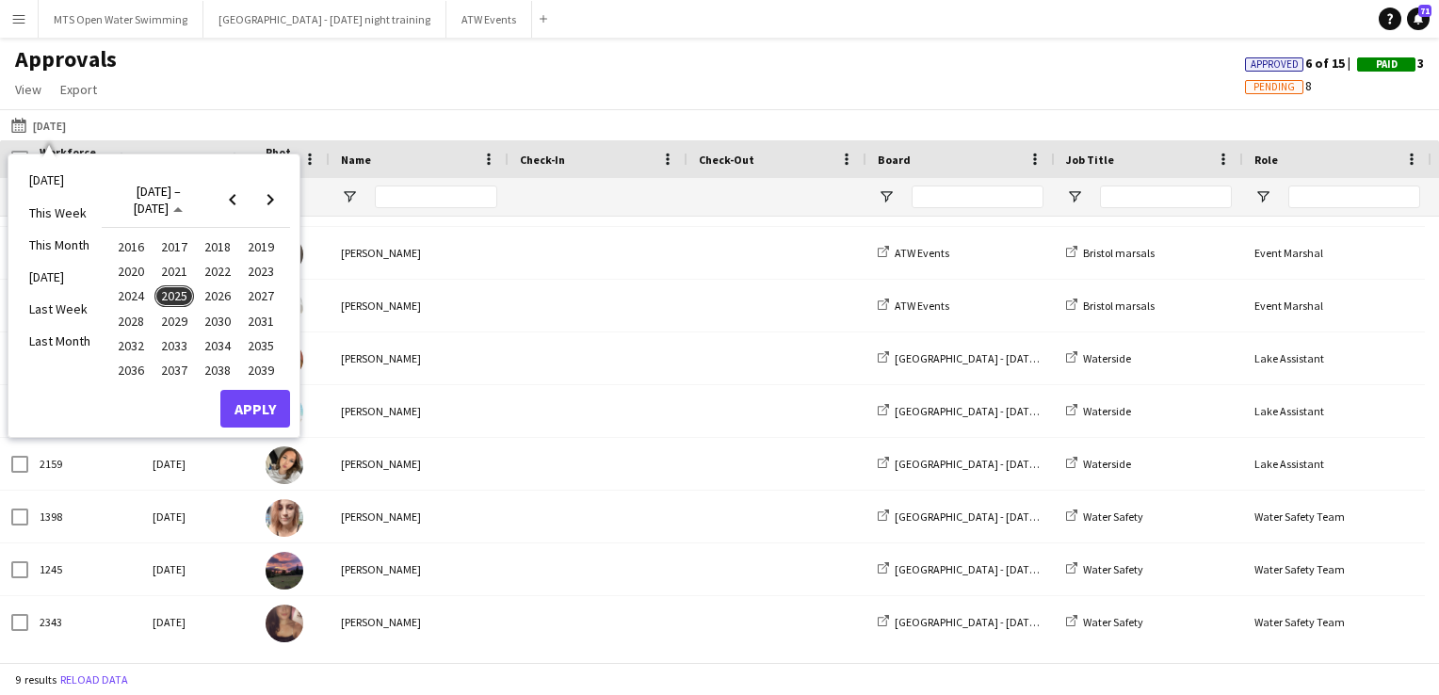
click at [171, 291] on span "2025" at bounding box center [173, 296] width 39 height 23
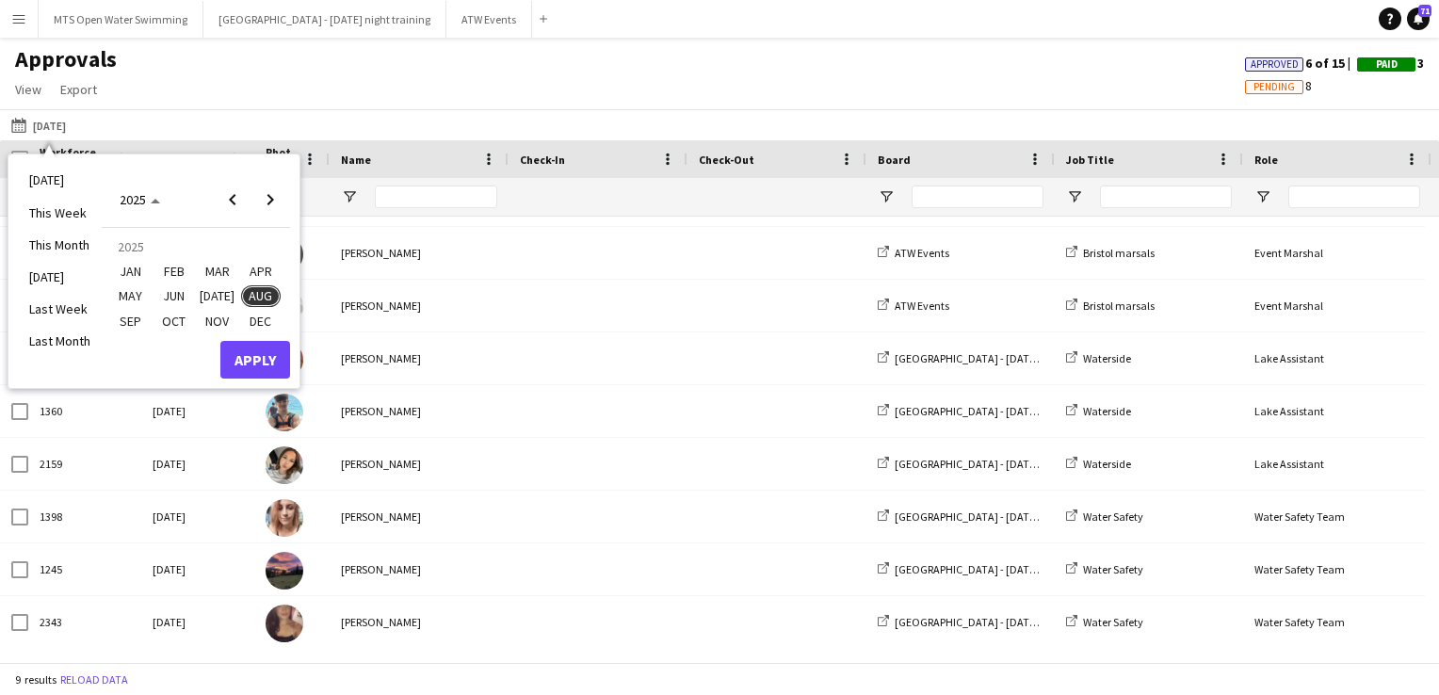
click at [170, 294] on span "JUN" at bounding box center [173, 296] width 39 height 23
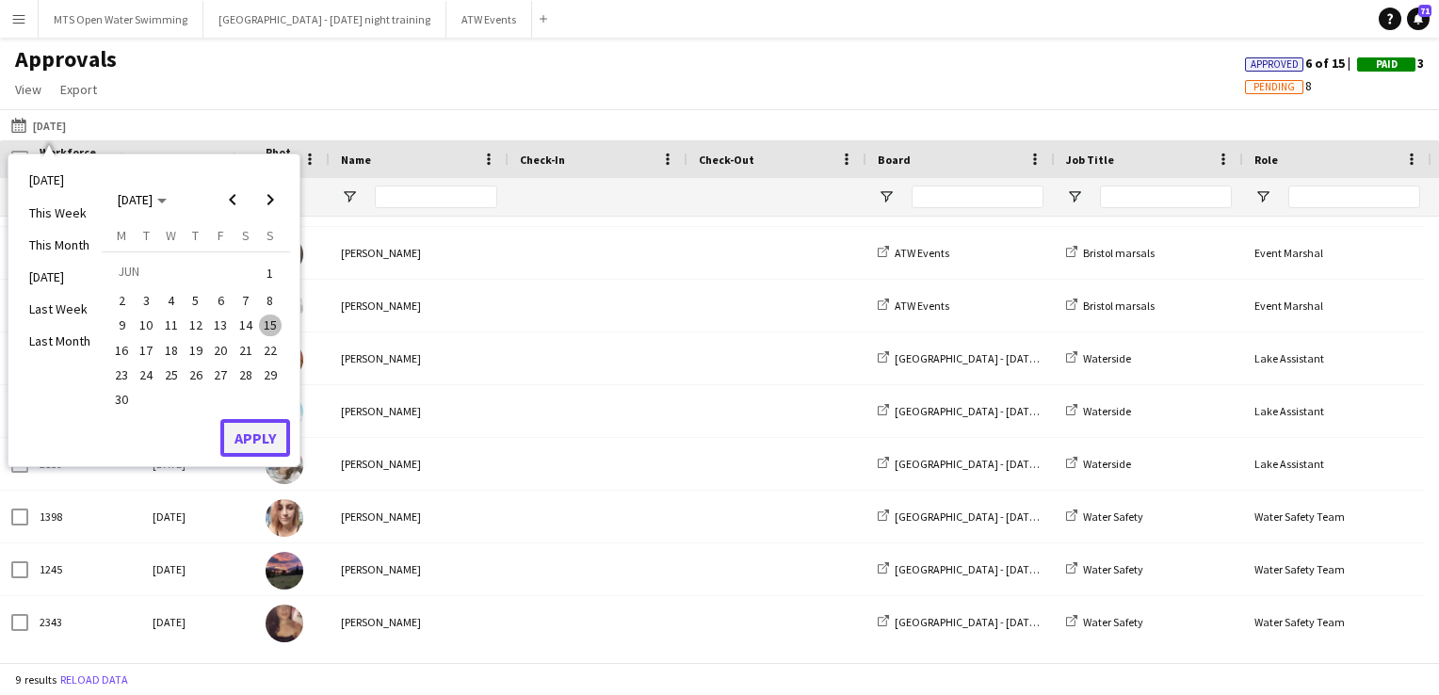
click at [264, 436] on button "Apply" at bounding box center [255, 438] width 70 height 38
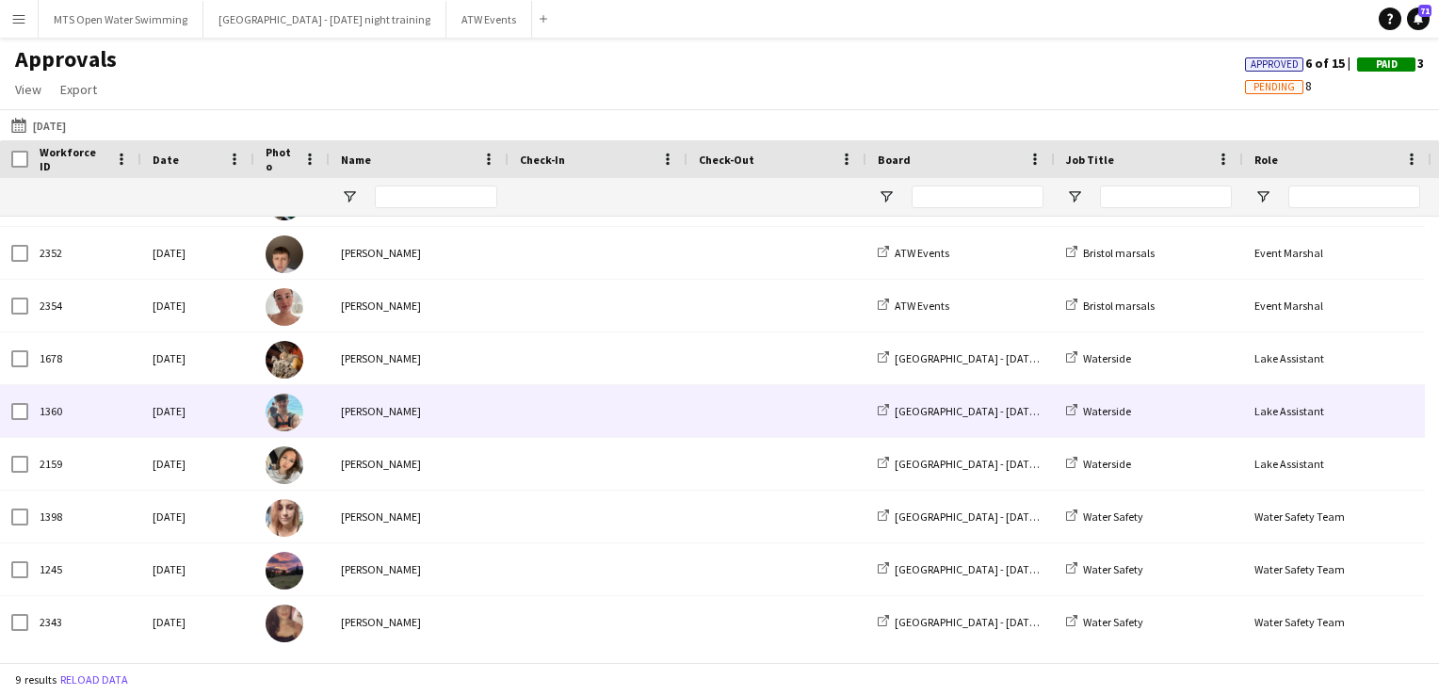
scroll to position [0, 0]
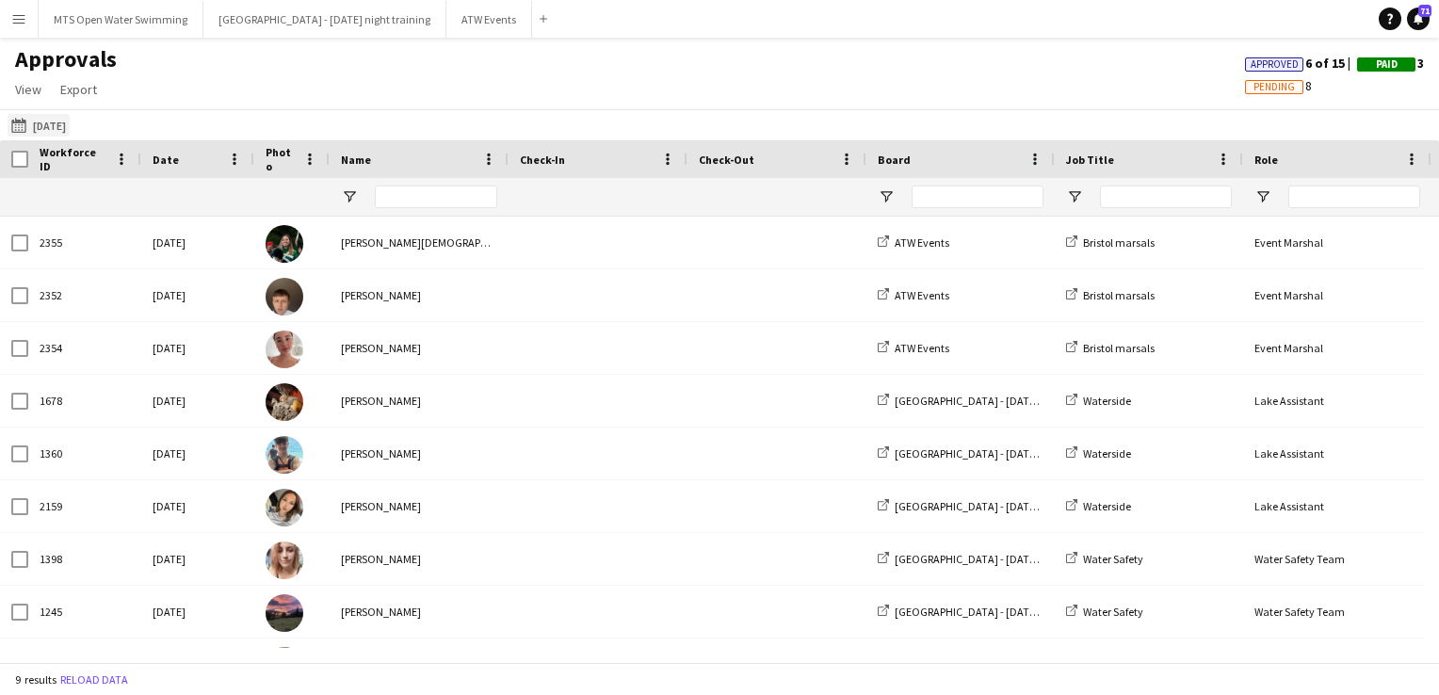
click at [61, 129] on button "[DATE] [DATE]" at bounding box center [39, 125] width 62 height 23
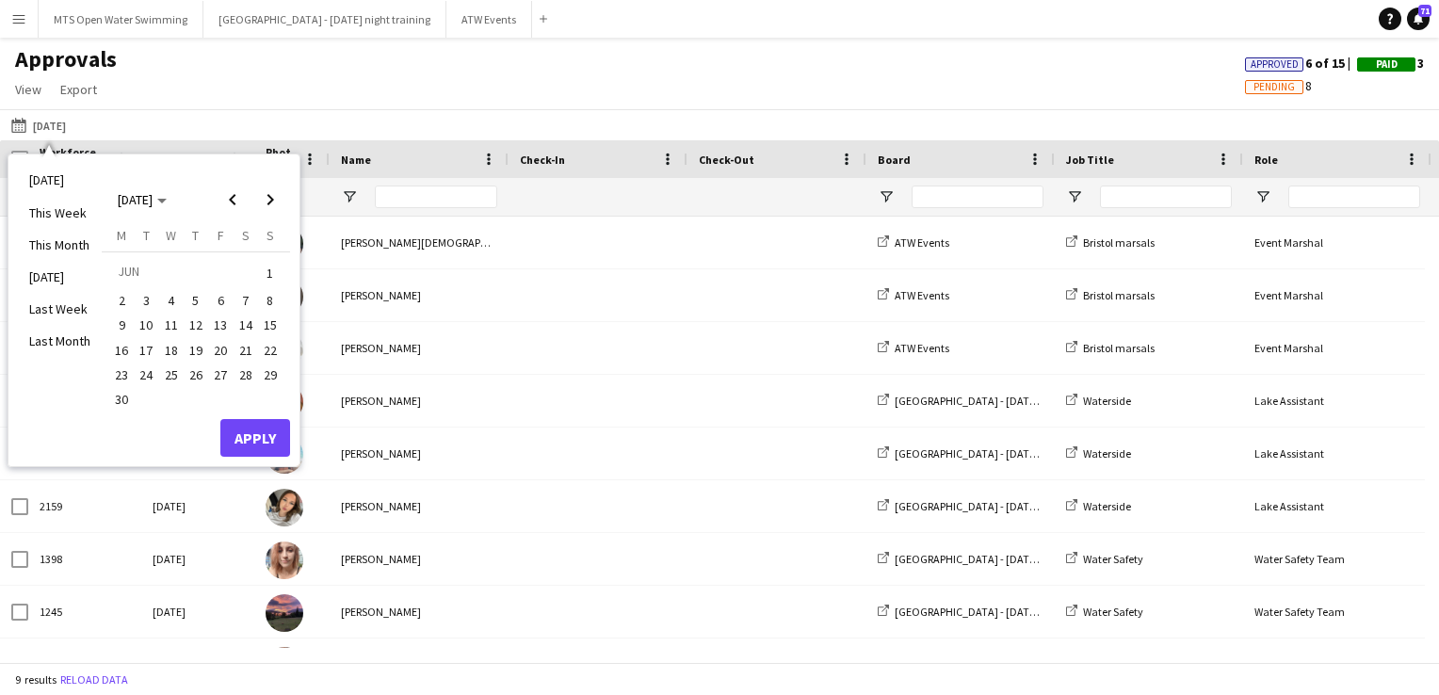
click at [122, 290] on span "2" at bounding box center [121, 300] width 23 height 23
click at [261, 444] on button "Apply" at bounding box center [255, 438] width 70 height 38
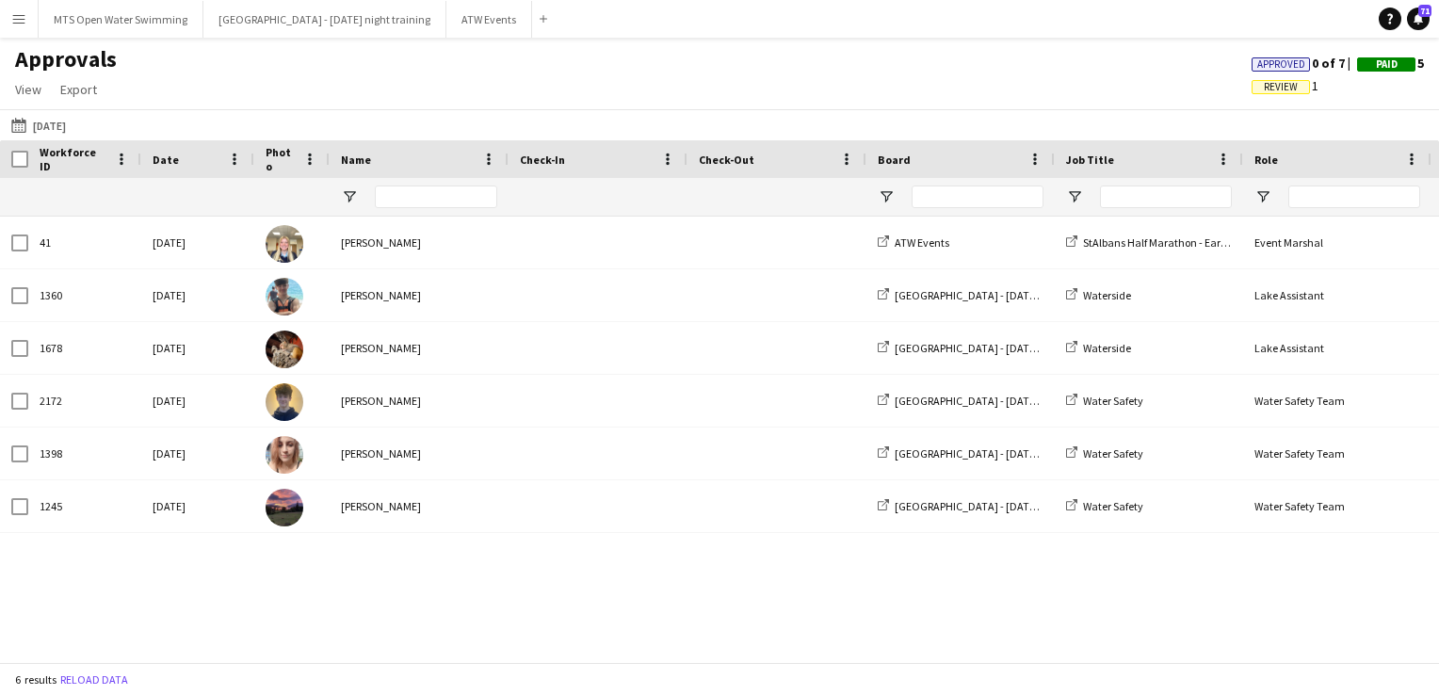
click at [1288, 89] on span "Review" at bounding box center [1281, 87] width 34 height 12
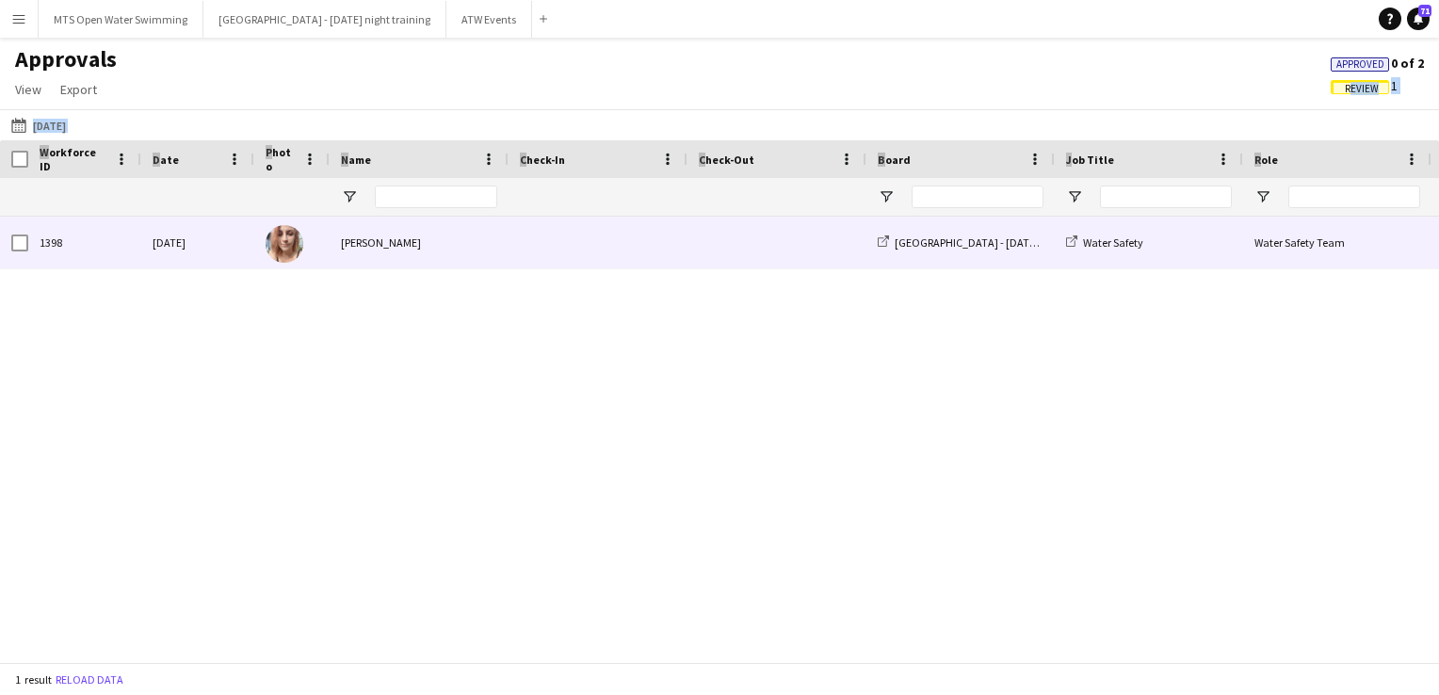
drag, startPoint x: 1288, startPoint y: 89, endPoint x: 697, endPoint y: 240, distance: 610.5
click at [697, 240] on main "Approvals View Customise view Customise filters Reset Filters Reset View Reset …" at bounding box center [719, 354] width 1439 height 632
drag, startPoint x: 697, startPoint y: 240, endPoint x: 559, endPoint y: 231, distance: 137.8
click at [559, 231] on span at bounding box center [598, 243] width 156 height 52
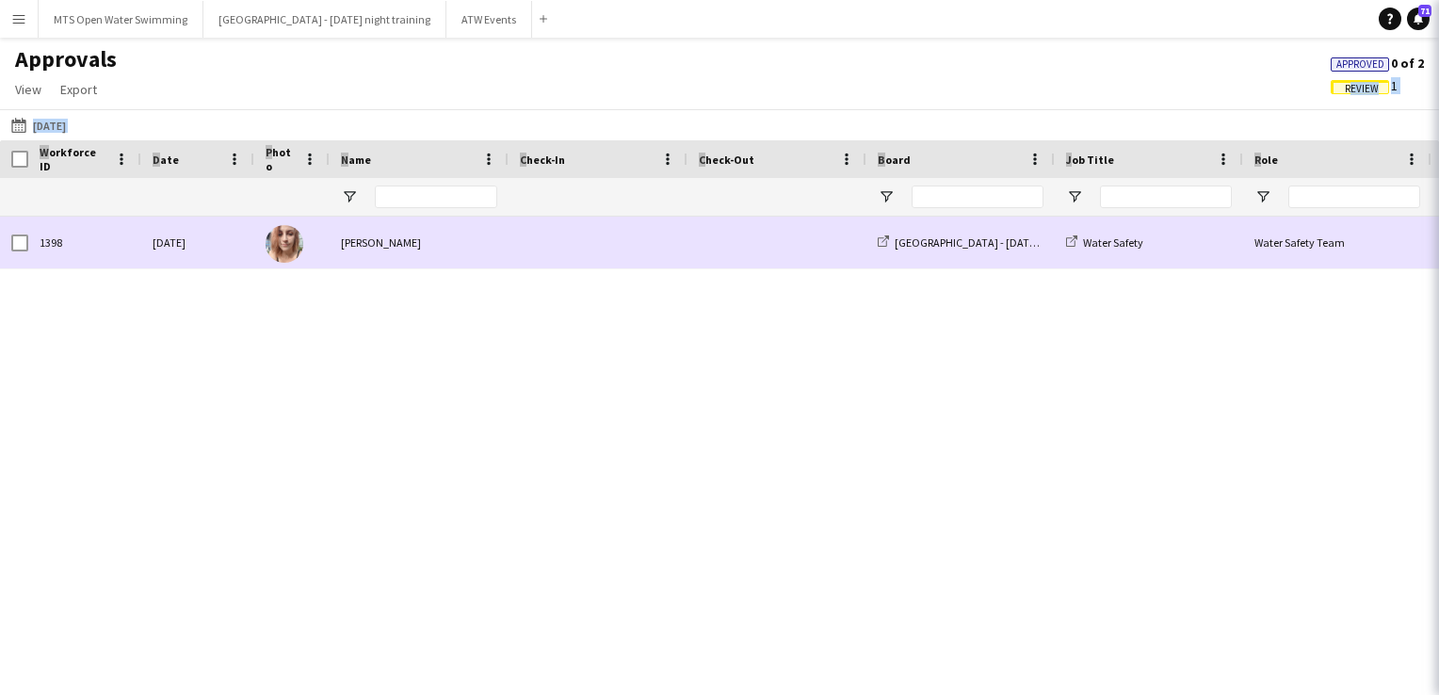
click at [559, 231] on span at bounding box center [598, 243] width 156 height 52
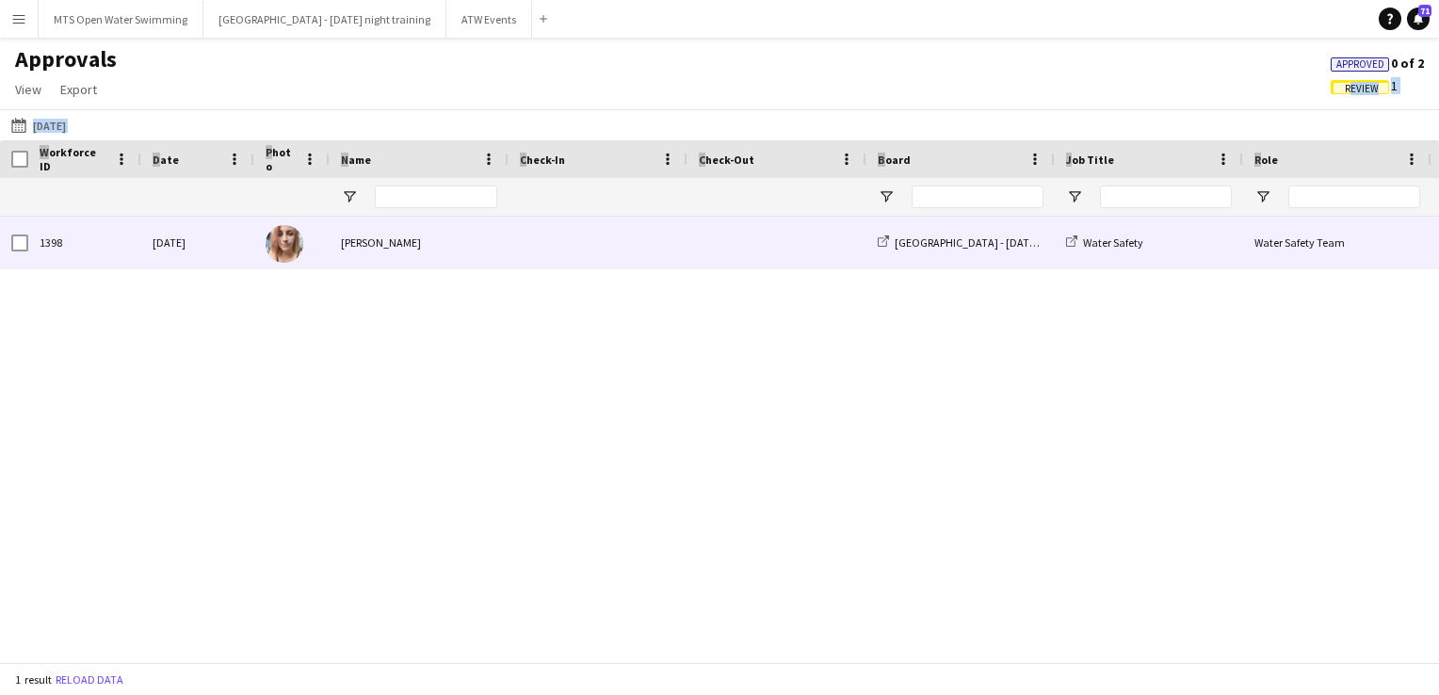
click at [559, 231] on span at bounding box center [598, 243] width 156 height 52
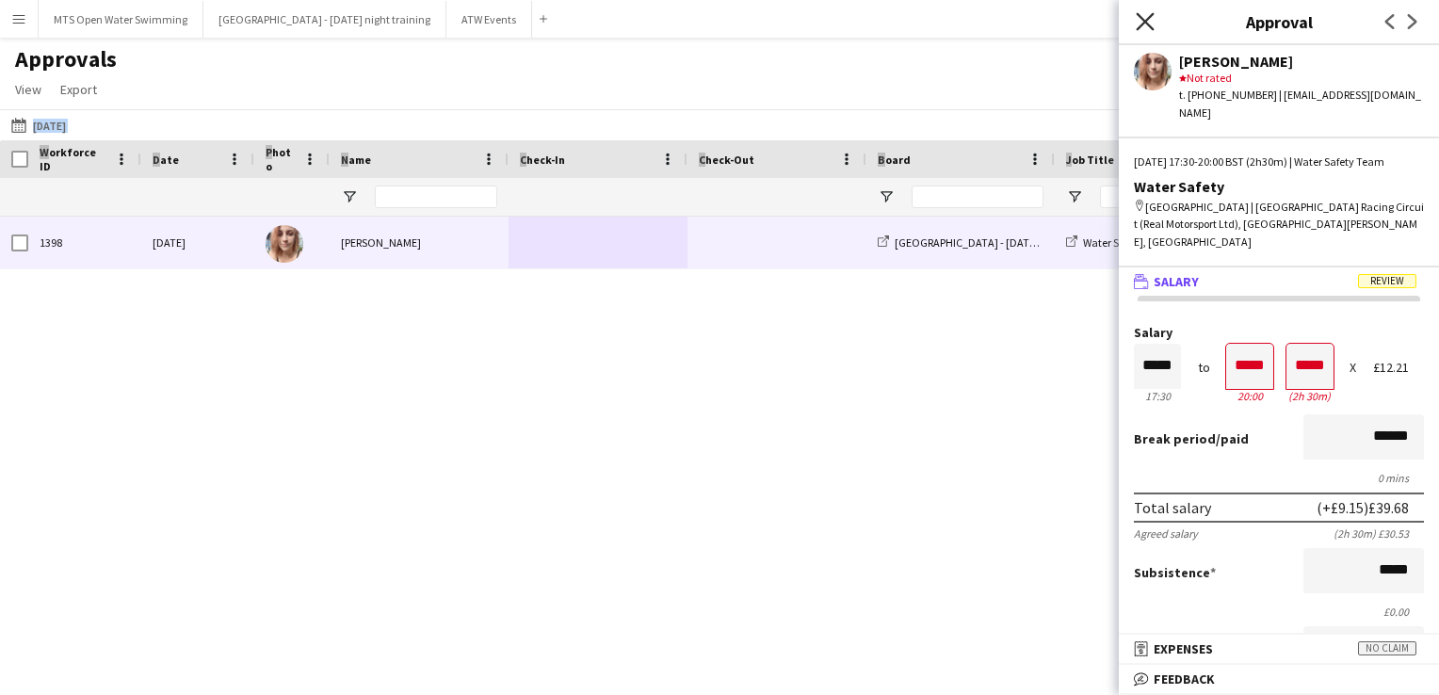
click at [1138, 28] on icon at bounding box center [1145, 21] width 18 height 18
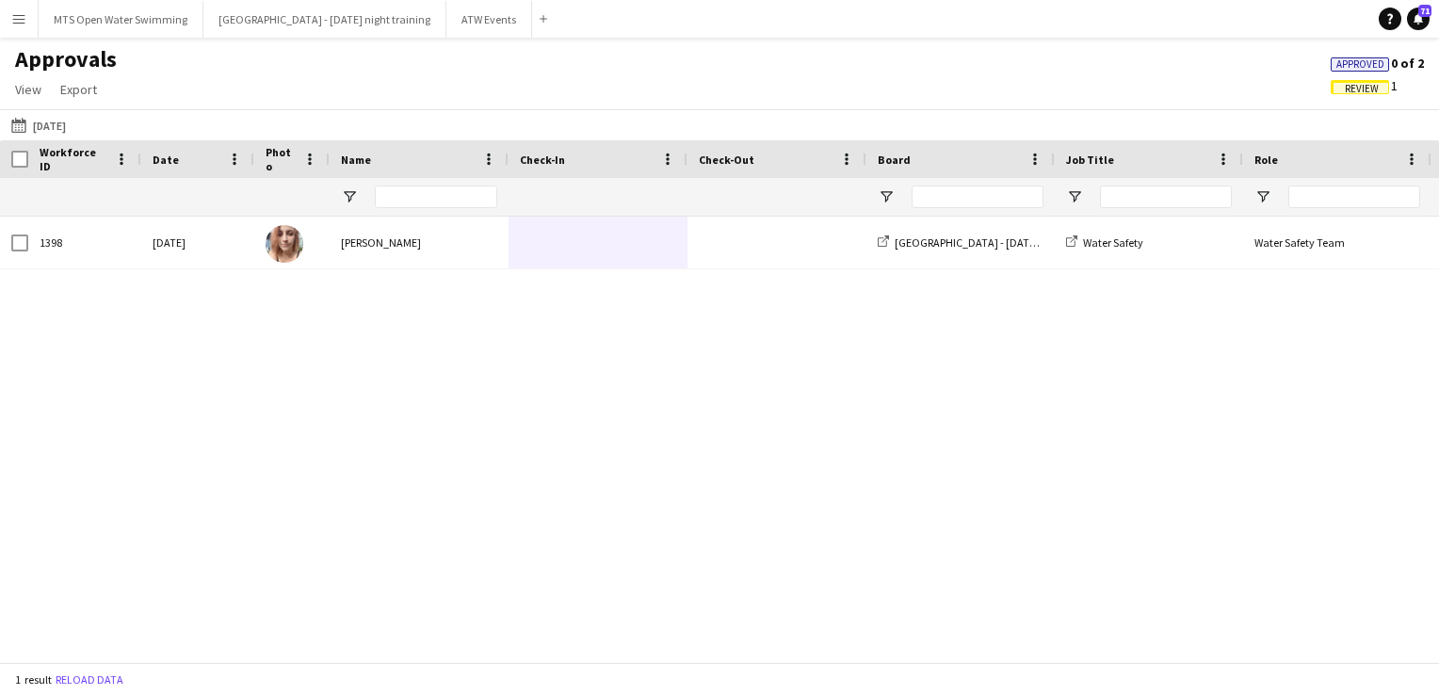
click at [1006, 65] on div "Approvals View Customise view Customise filters Reset Filters Reset View Reset …" at bounding box center [719, 77] width 1439 height 64
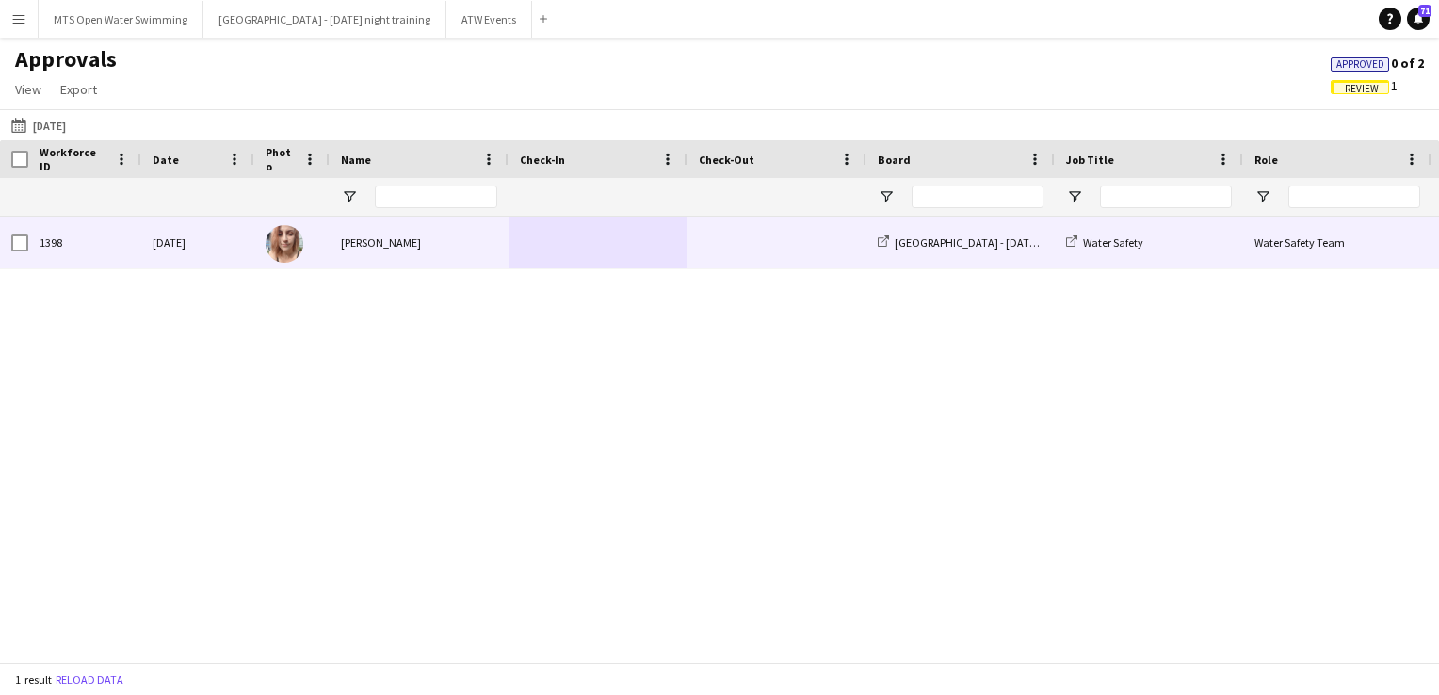
click at [570, 250] on span at bounding box center [598, 243] width 156 height 52
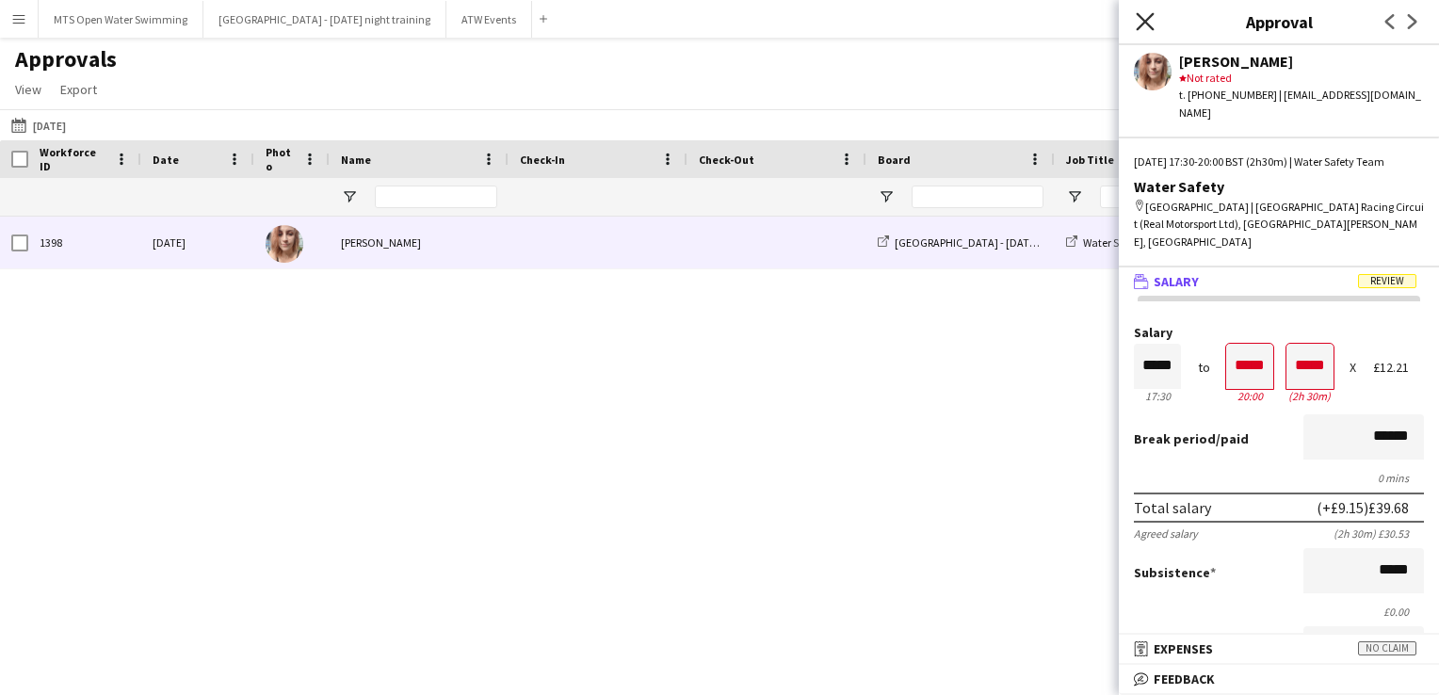
click at [1141, 23] on icon "Close pop-in" at bounding box center [1145, 21] width 18 height 18
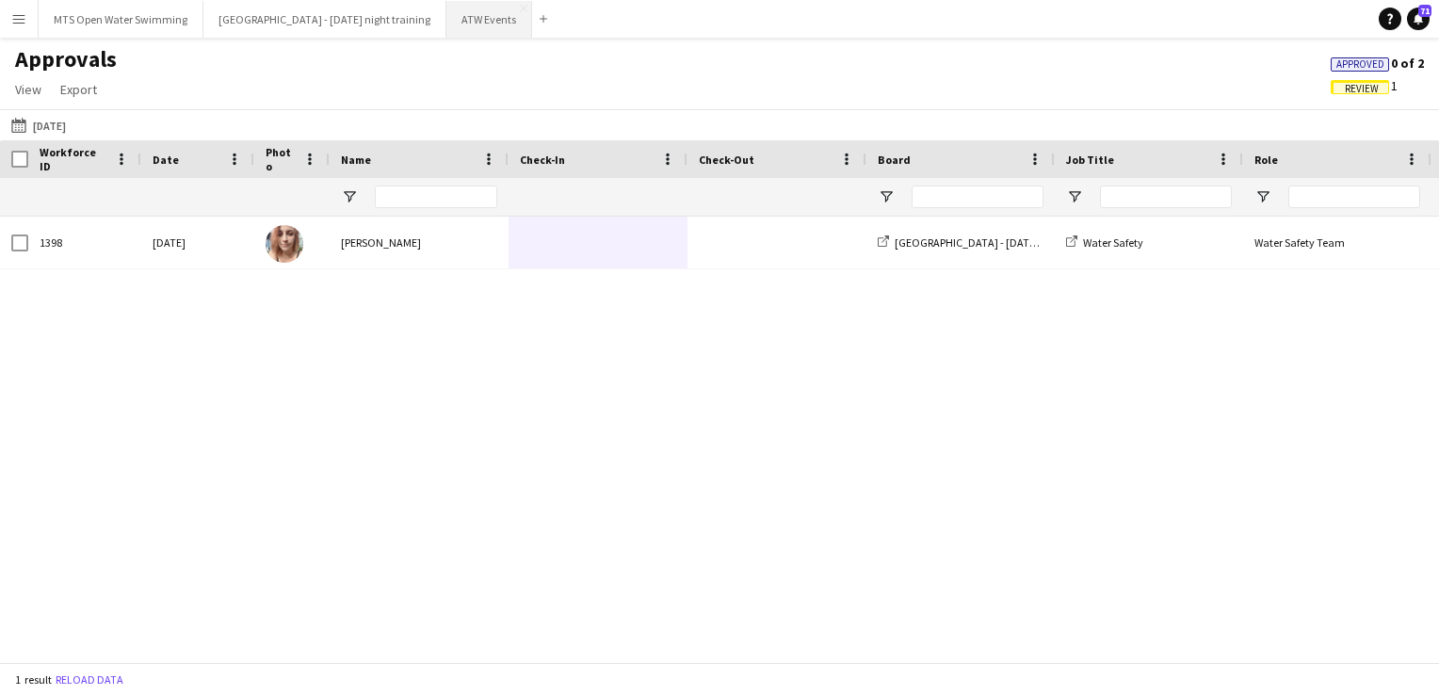
click at [457, 21] on button "ATW Events Close" at bounding box center [489, 19] width 86 height 37
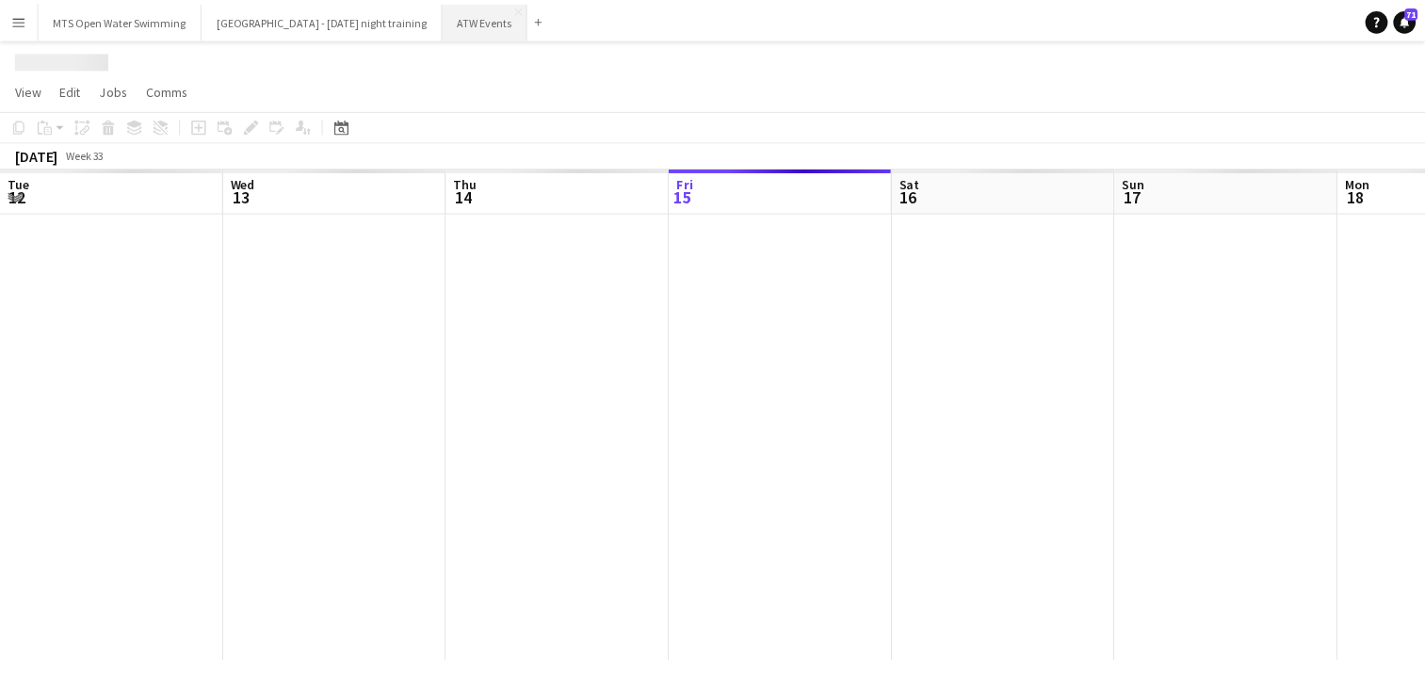
scroll to position [0, 450]
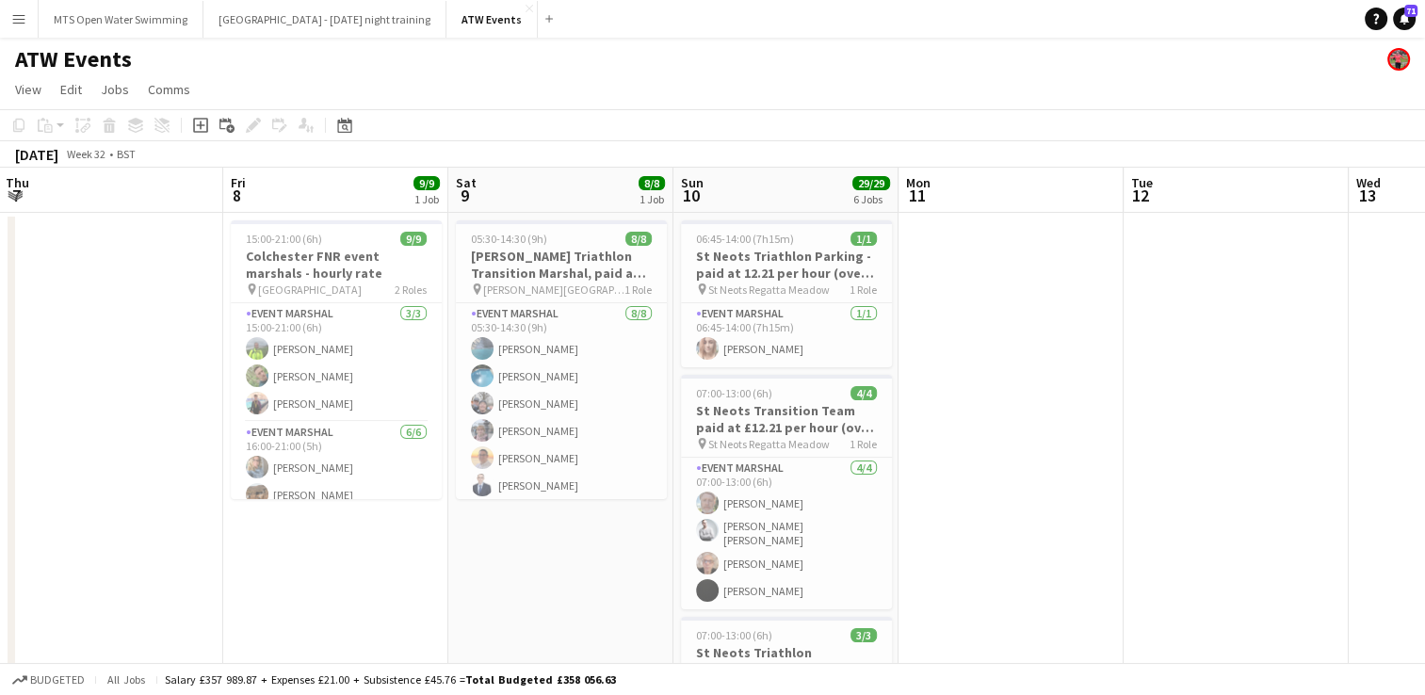
scroll to position [0, 460]
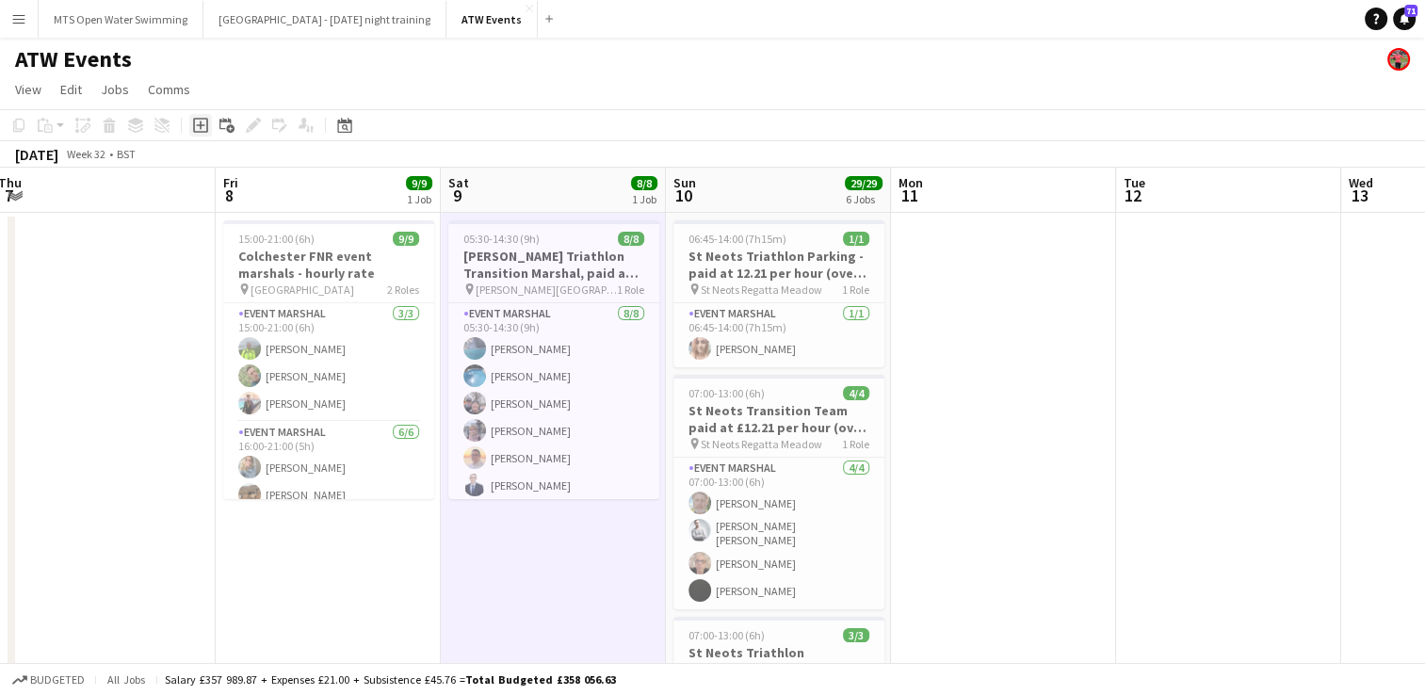
click at [198, 121] on icon "Add job" at bounding box center [200, 125] width 15 height 15
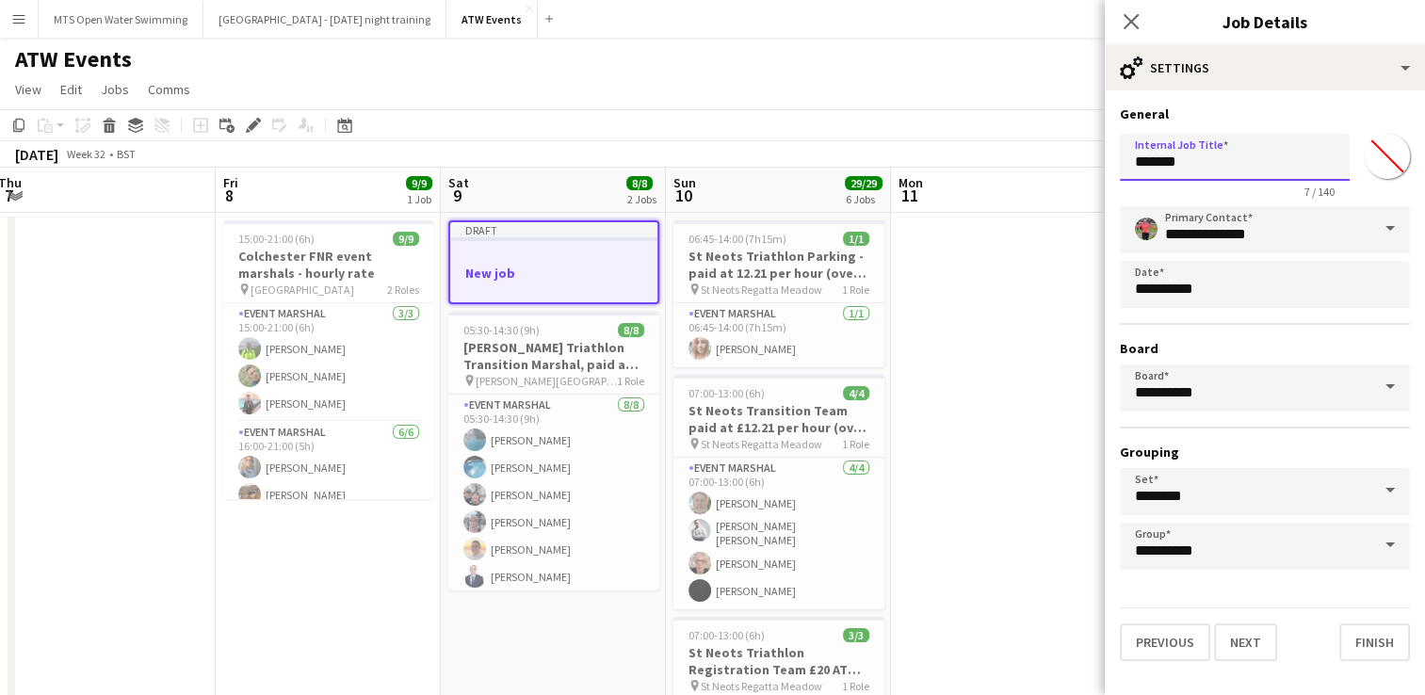
drag, startPoint x: 1214, startPoint y: 160, endPoint x: 961, endPoint y: 136, distance: 254.5
click at [1204, 162] on input "**********" at bounding box center [1235, 157] width 230 height 47
click at [1247, 170] on input "**********" at bounding box center [1235, 157] width 230 height 47
type input "**********"
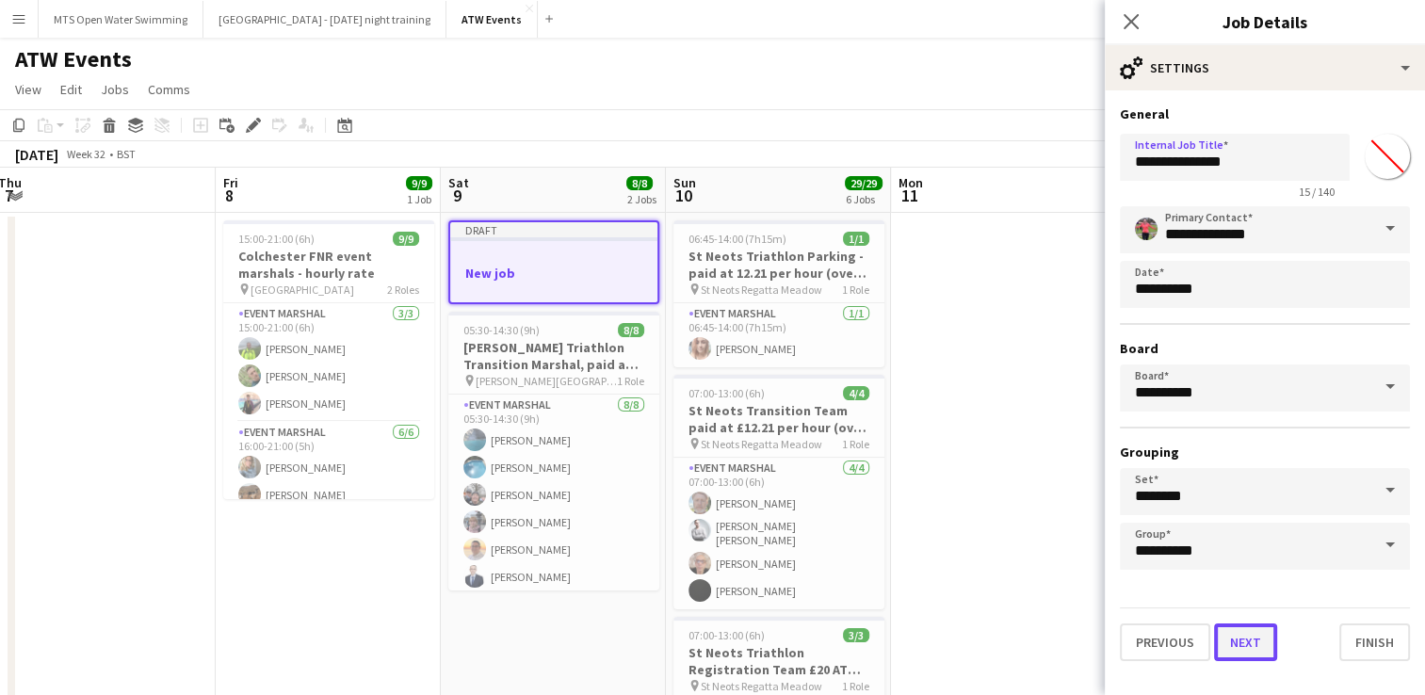
click at [1235, 636] on button "Next" at bounding box center [1245, 642] width 63 height 38
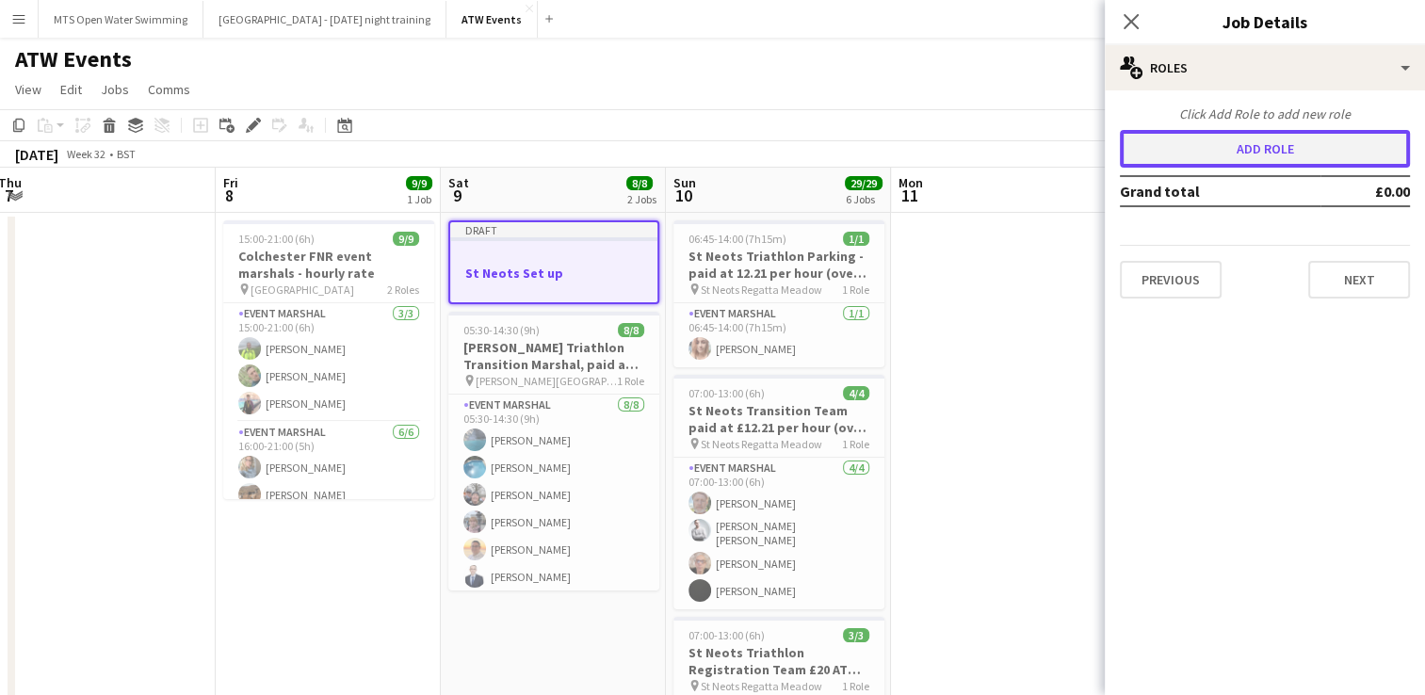
click at [1211, 148] on button "Add role" at bounding box center [1265, 149] width 290 height 38
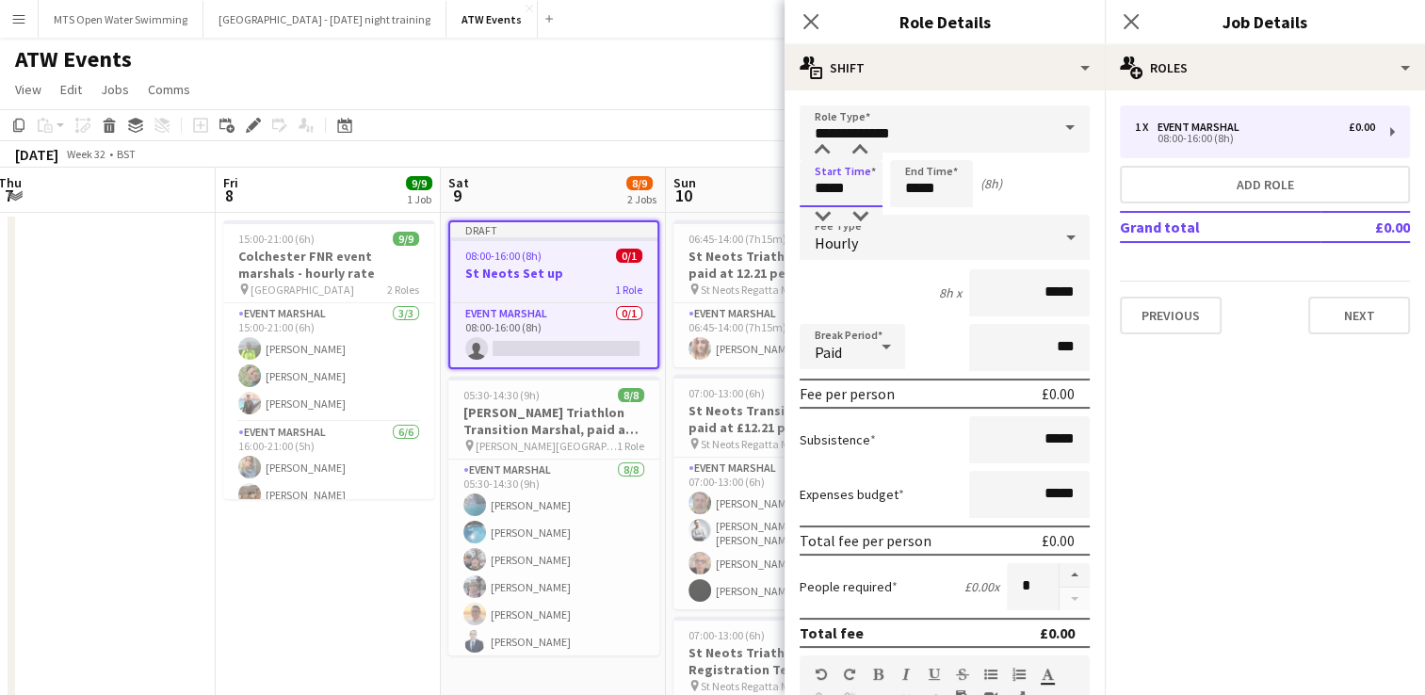
click at [862, 185] on input "*****" at bounding box center [840, 183] width 83 height 47
type input "*****"
click at [918, 189] on input "*****" at bounding box center [931, 183] width 83 height 47
type input "*****"
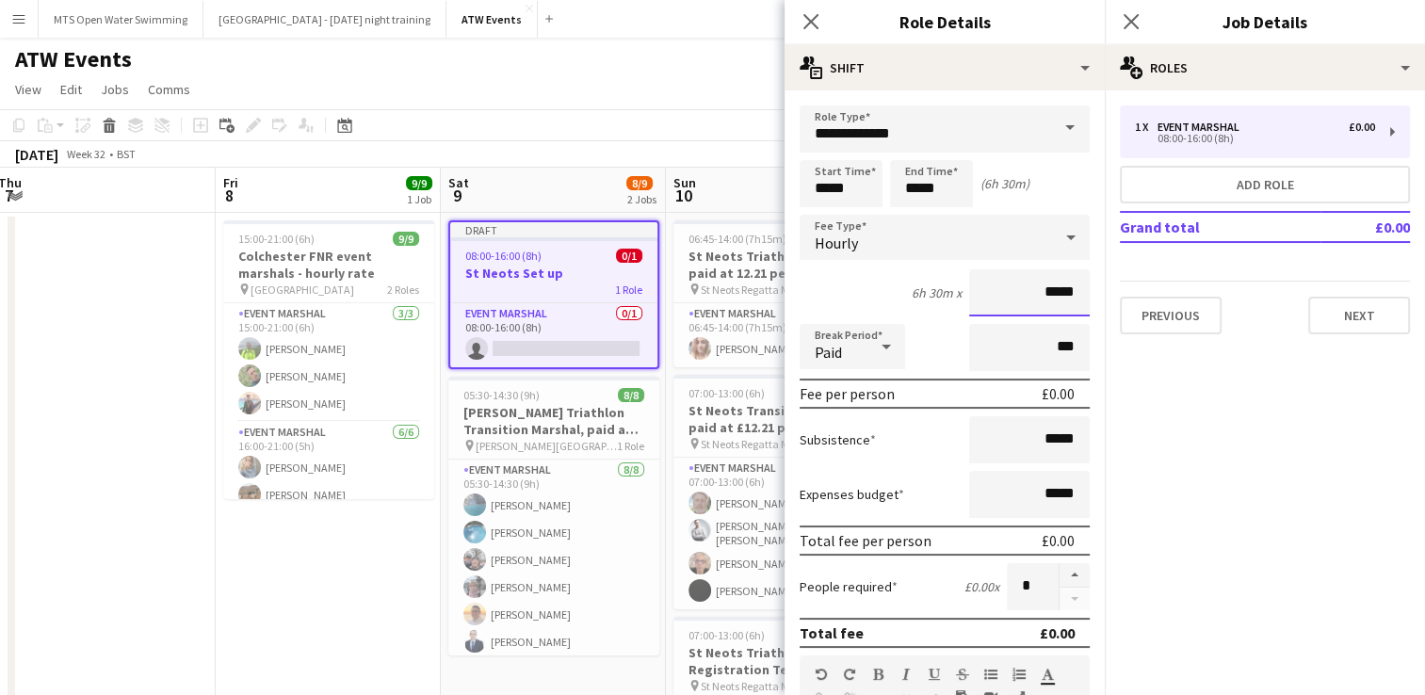
click at [1068, 298] on input "*****" at bounding box center [1029, 292] width 121 height 47
type input "**"
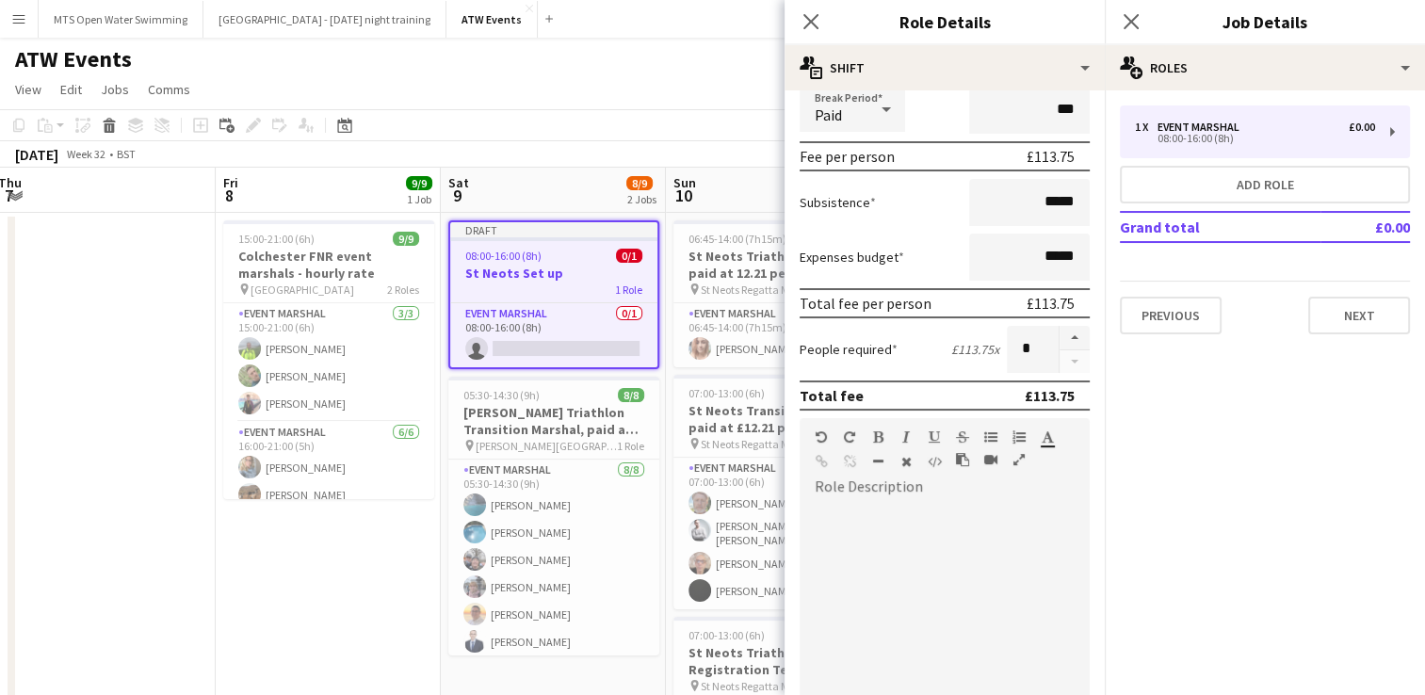
scroll to position [248, 0]
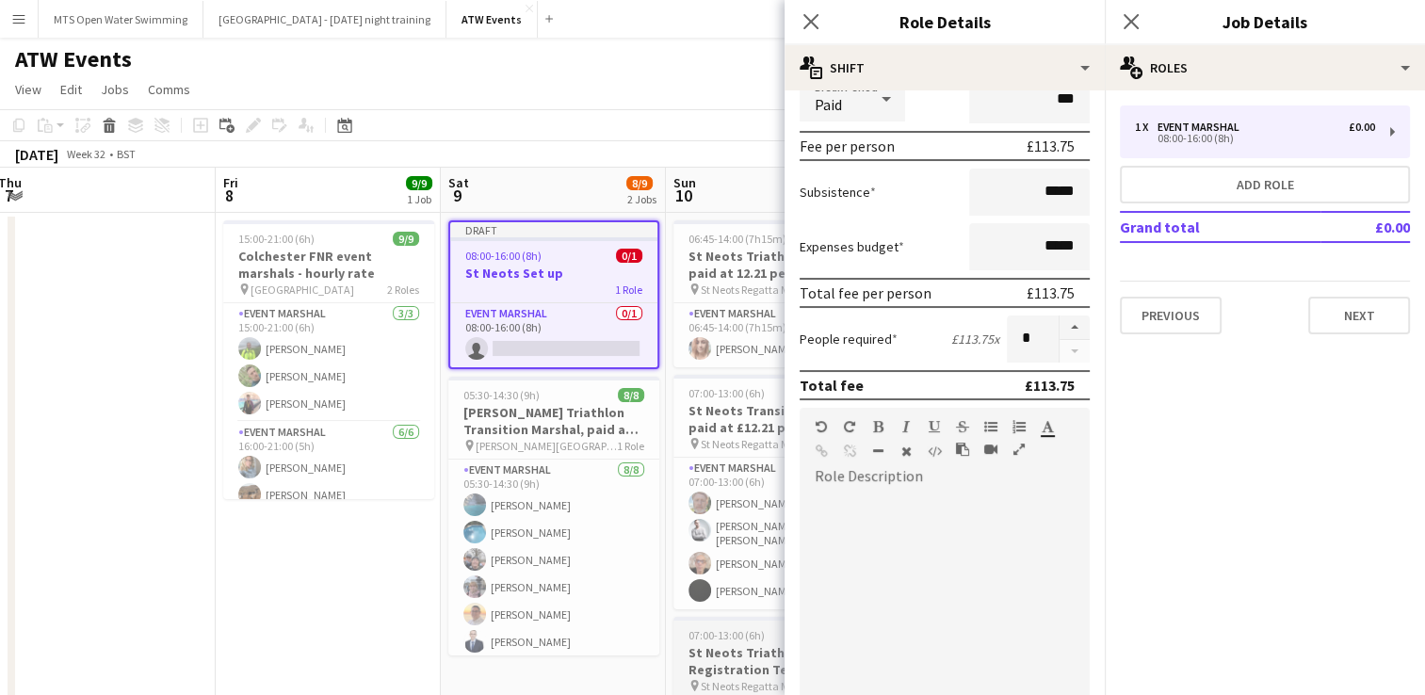
type input "******"
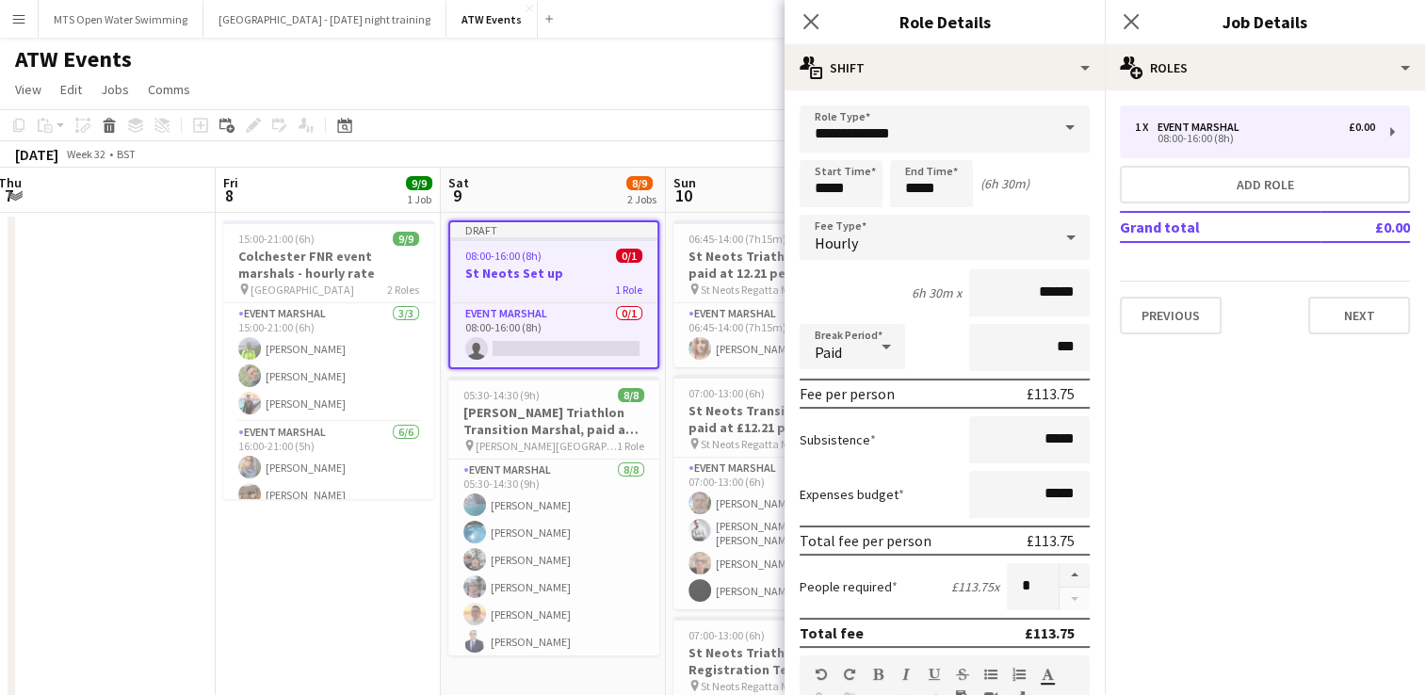
click at [606, 59] on div "ATW Events" at bounding box center [712, 56] width 1425 height 36
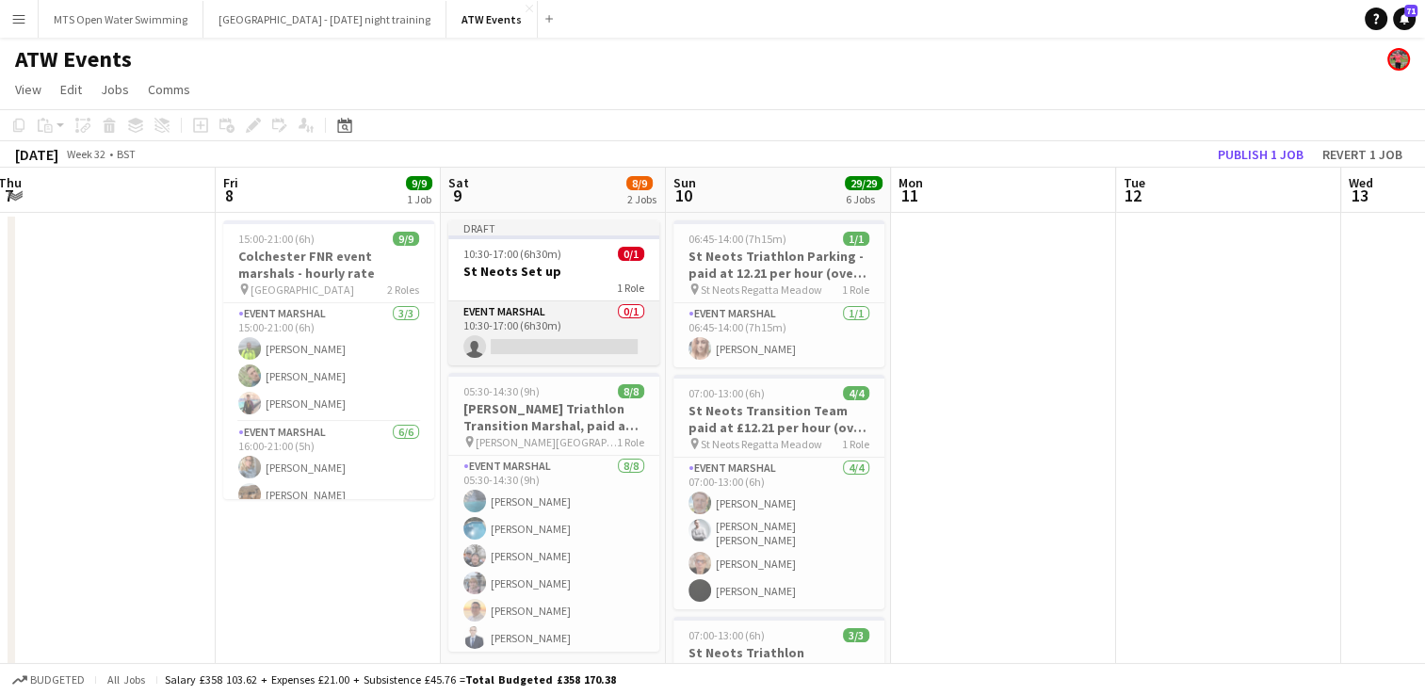
click at [520, 338] on app-card-role "Event Marshal 0/1 10:30-17:00 (6h30m) single-neutral-actions" at bounding box center [553, 333] width 211 height 64
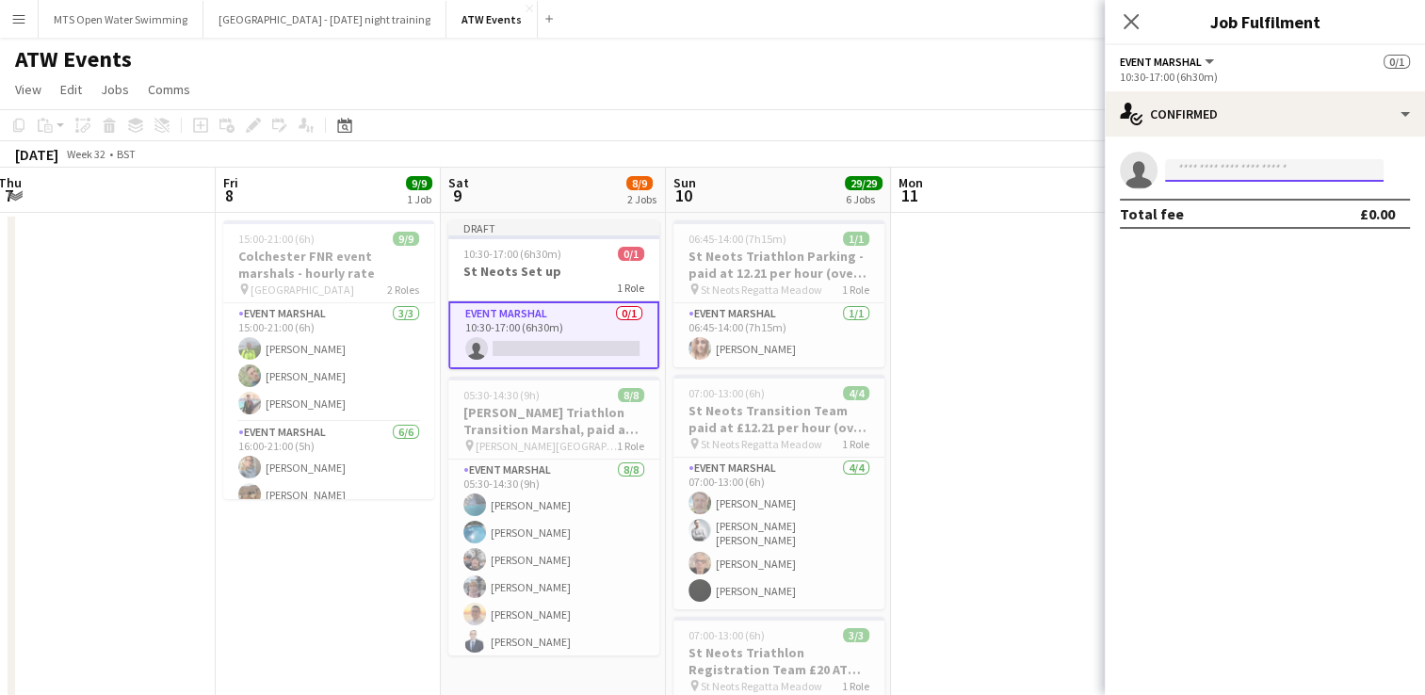
click at [1183, 171] on input at bounding box center [1274, 170] width 218 height 23
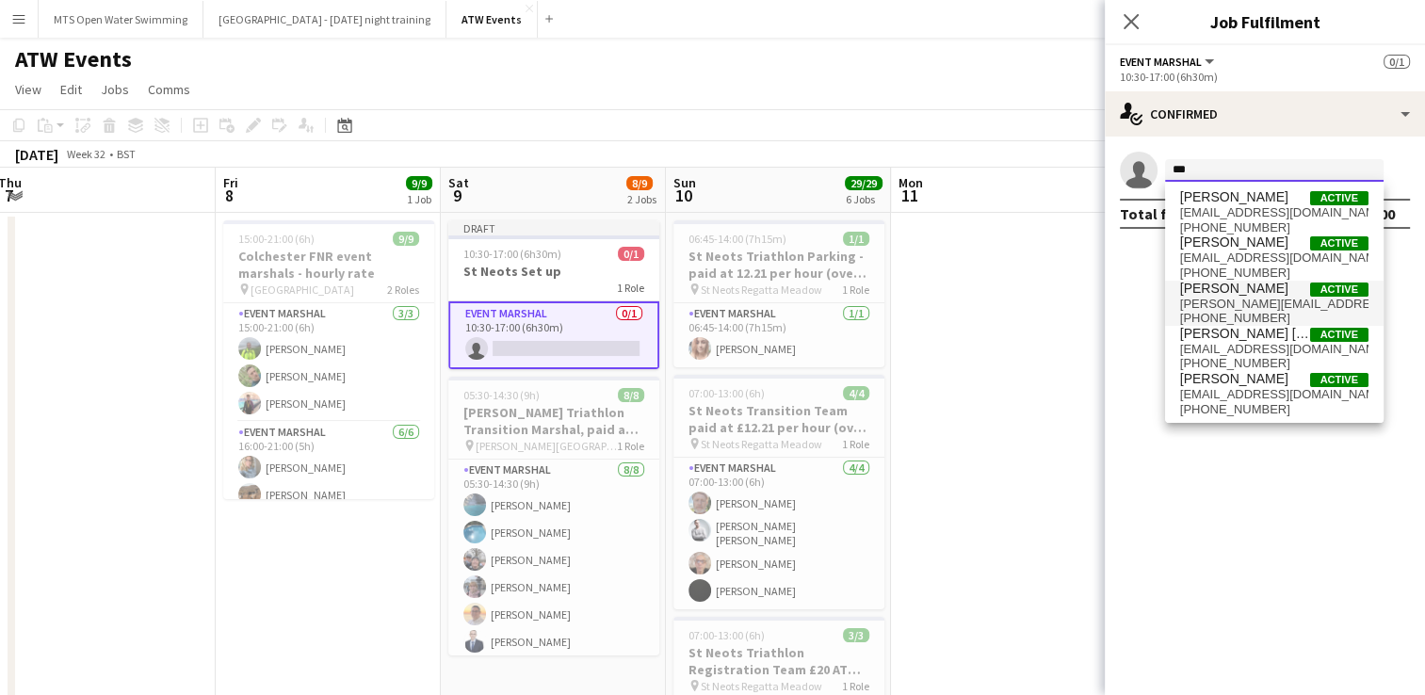
type input "***"
click at [1224, 292] on span "[PERSON_NAME]" at bounding box center [1234, 289] width 108 height 16
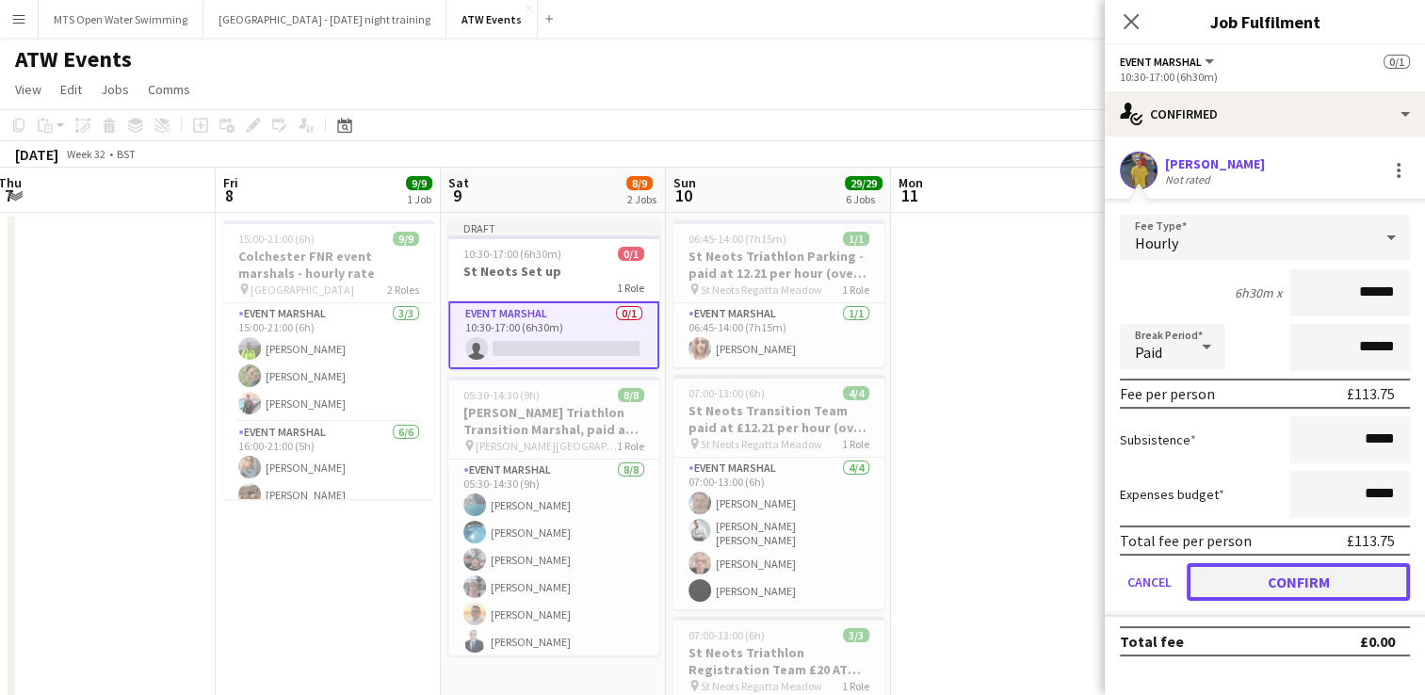
click at [1265, 577] on button "Confirm" at bounding box center [1298, 582] width 223 height 38
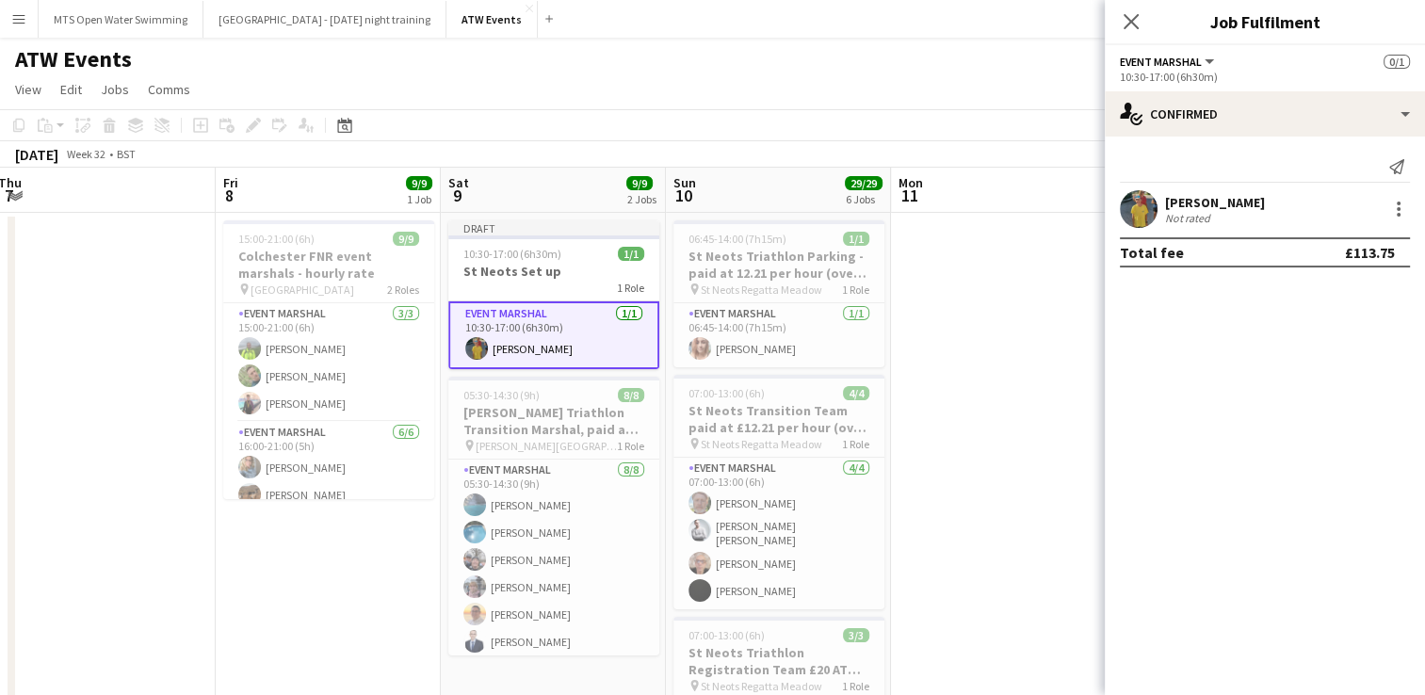
click at [1046, 153] on div "[DATE] Week 32 • BST Publish 1 job Revert 1 job" at bounding box center [712, 154] width 1425 height 26
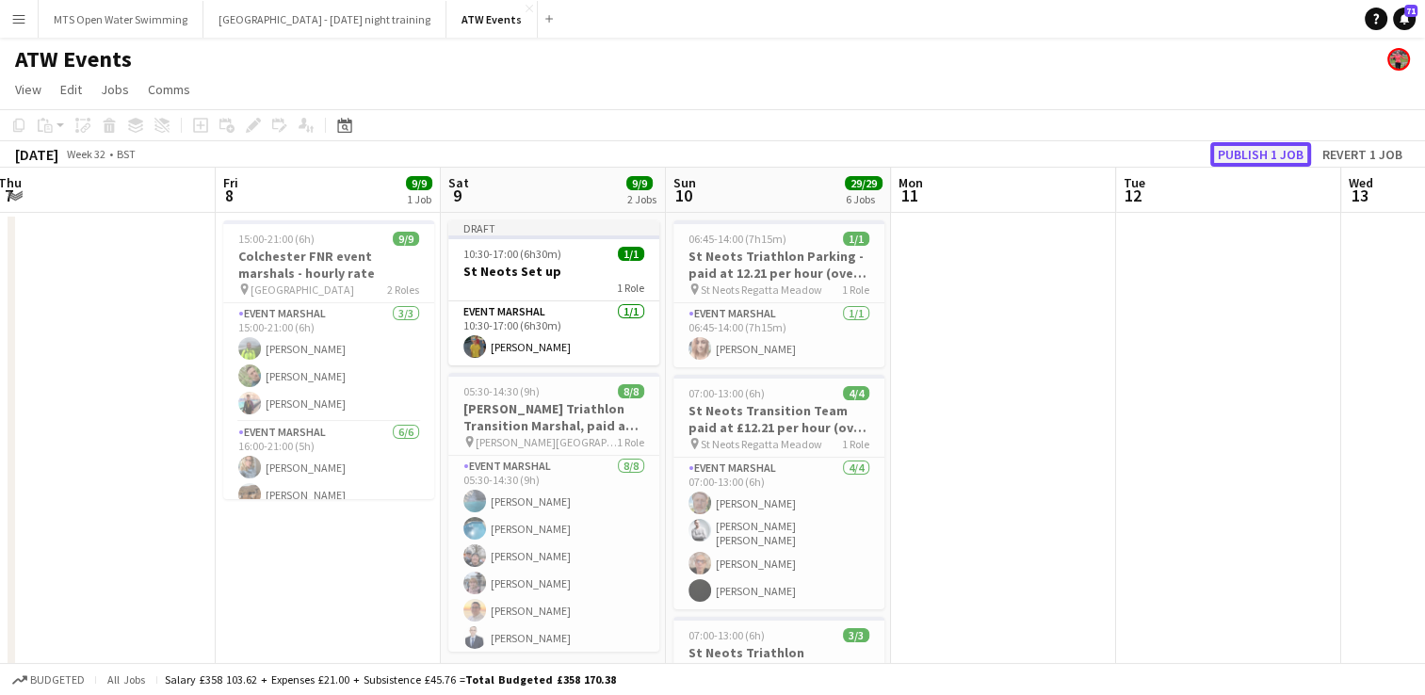
click at [1236, 154] on button "Publish 1 job" at bounding box center [1260, 154] width 101 height 24
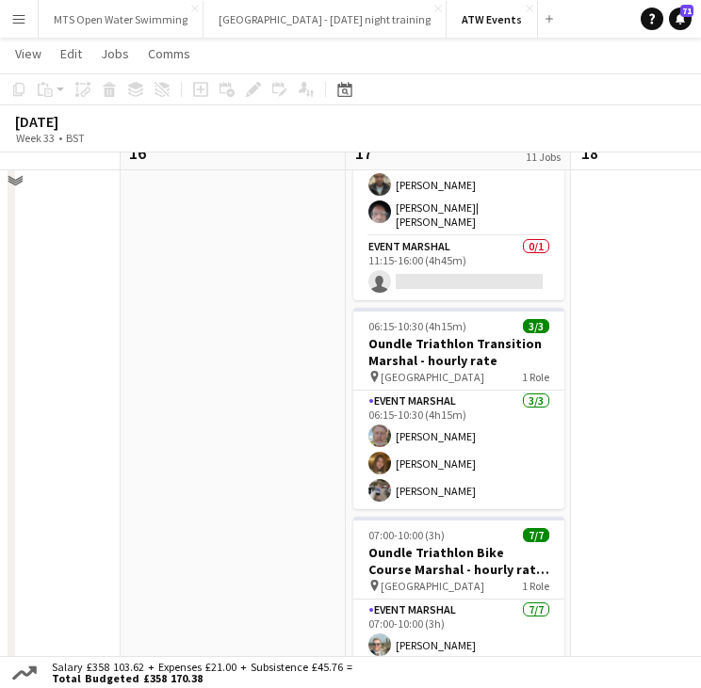
scroll to position [369, 0]
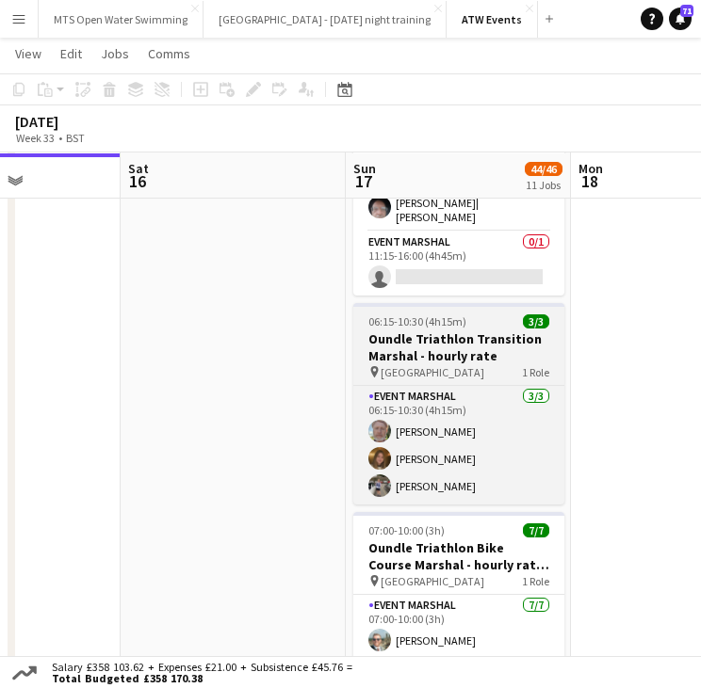
click at [407, 323] on app-job-card "06:15-10:30 (4h15m) 3/3 Oundle Triathlon Transition Marshal - hourly rate pin O…" at bounding box center [458, 404] width 211 height 202
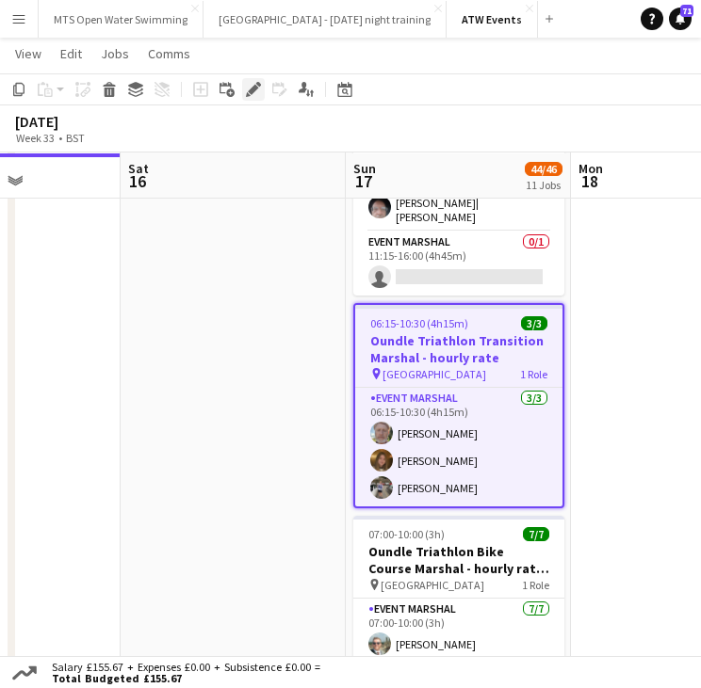
click at [257, 92] on icon "Edit" at bounding box center [253, 89] width 15 height 15
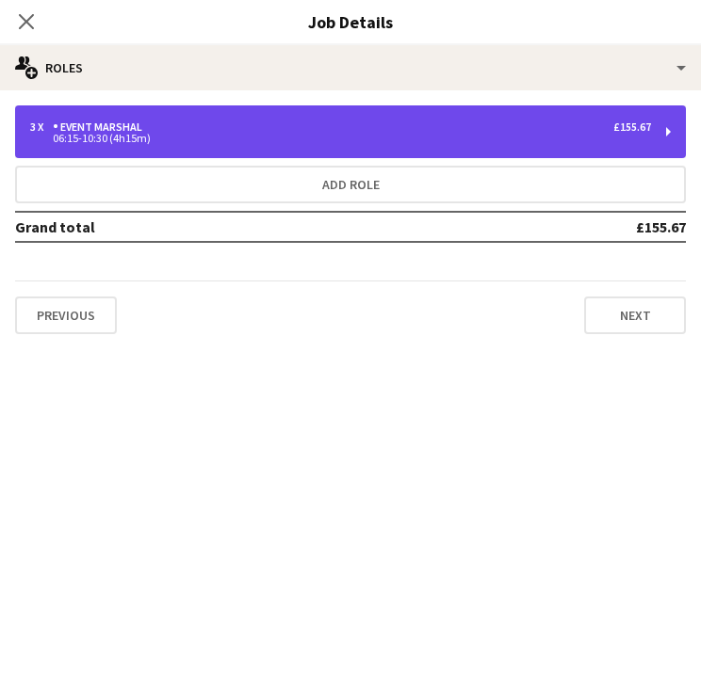
click at [147, 137] on div "06:15-10:30 (4h15m)" at bounding box center [340, 138] width 621 height 9
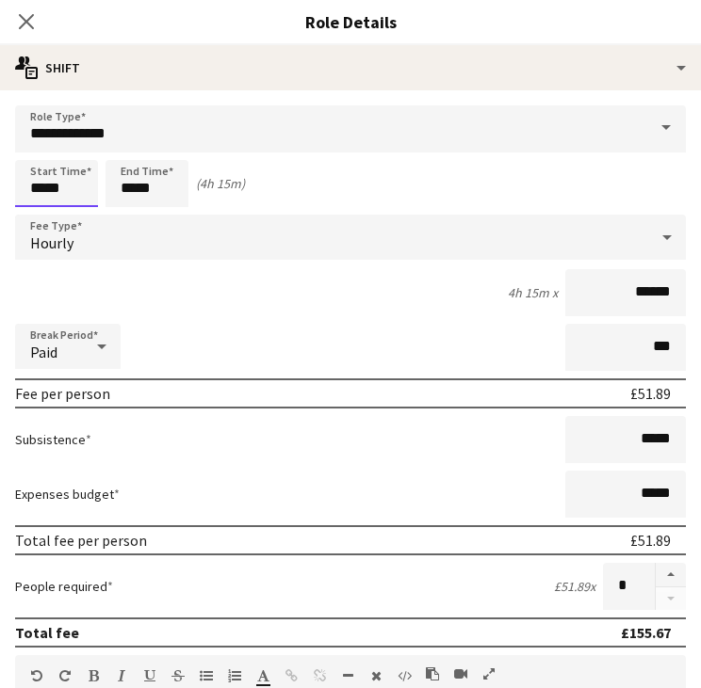
click at [82, 189] on input "*****" at bounding box center [56, 183] width 83 height 47
type input "*****"
click at [32, 18] on icon "Close pop-in" at bounding box center [26, 21] width 18 height 18
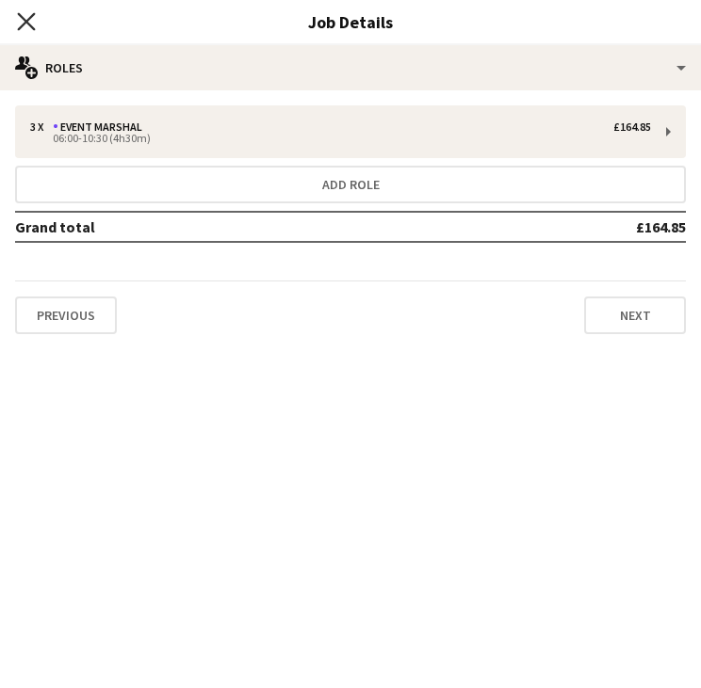
click at [30, 24] on icon "Close pop-in" at bounding box center [26, 21] width 18 height 18
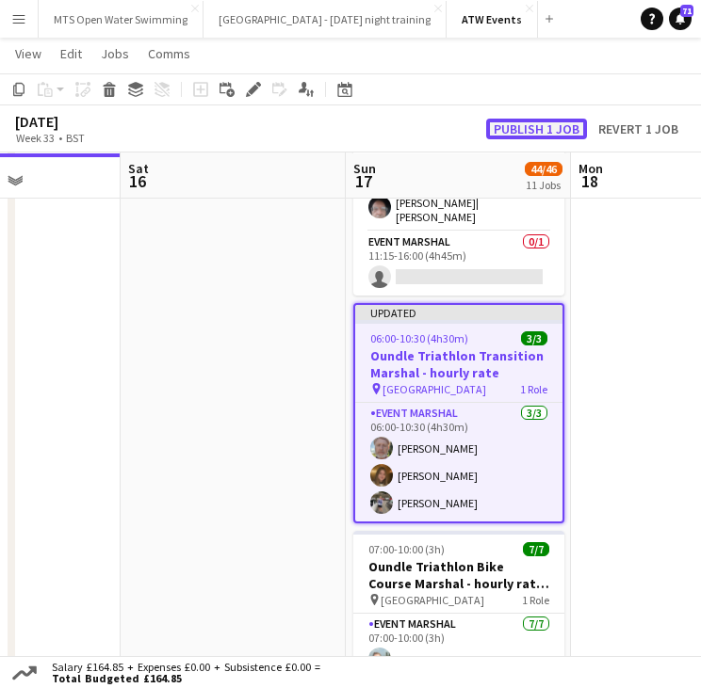
click at [539, 119] on button "Publish 1 job" at bounding box center [536, 129] width 101 height 21
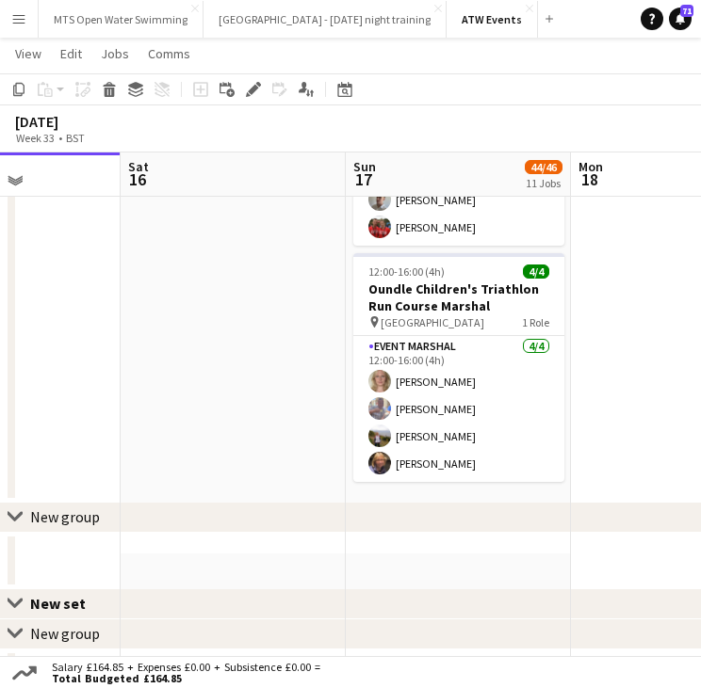
scroll to position [2303, 0]
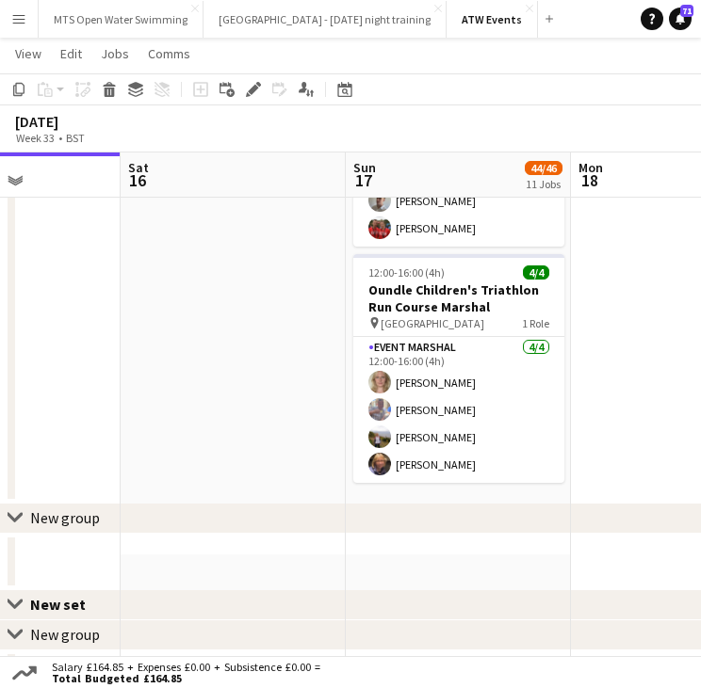
click at [10, 25] on button "Menu" at bounding box center [19, 19] width 38 height 38
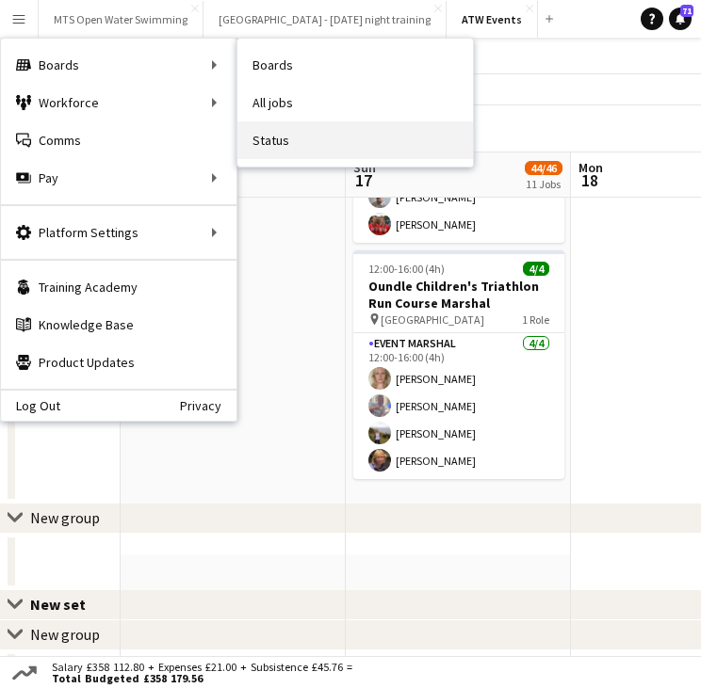
click at [302, 138] on link "Status" at bounding box center [354, 140] width 235 height 38
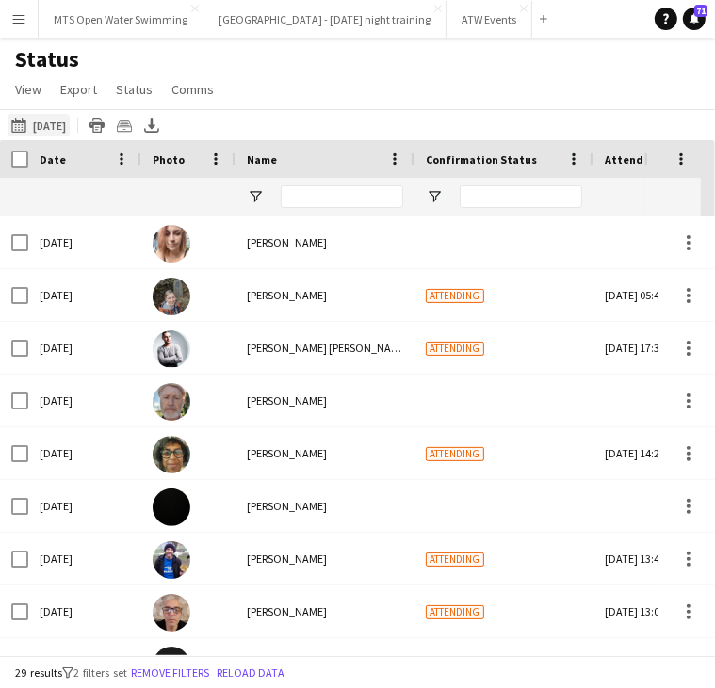
click at [49, 131] on button "[DATE] to [DATE] [DATE]" at bounding box center [39, 125] width 62 height 23
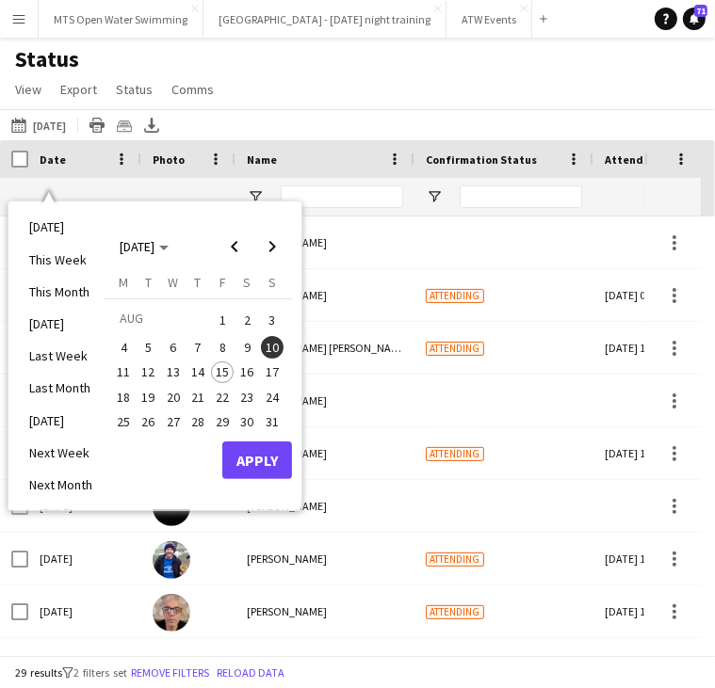
click at [275, 373] on span "17" at bounding box center [272, 373] width 23 height 23
click at [275, 374] on span "17" at bounding box center [272, 373] width 23 height 23
click at [259, 460] on button "Apply" at bounding box center [257, 461] width 70 height 38
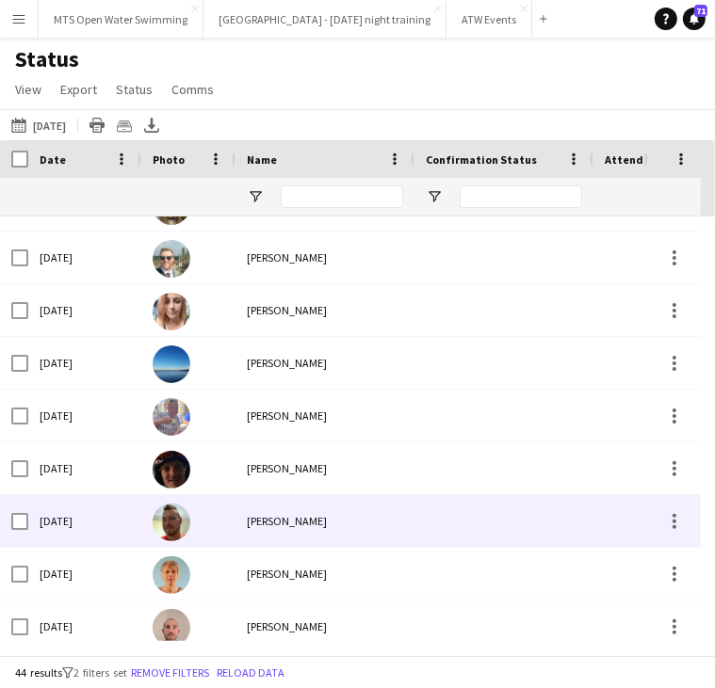
scroll to position [440, 0]
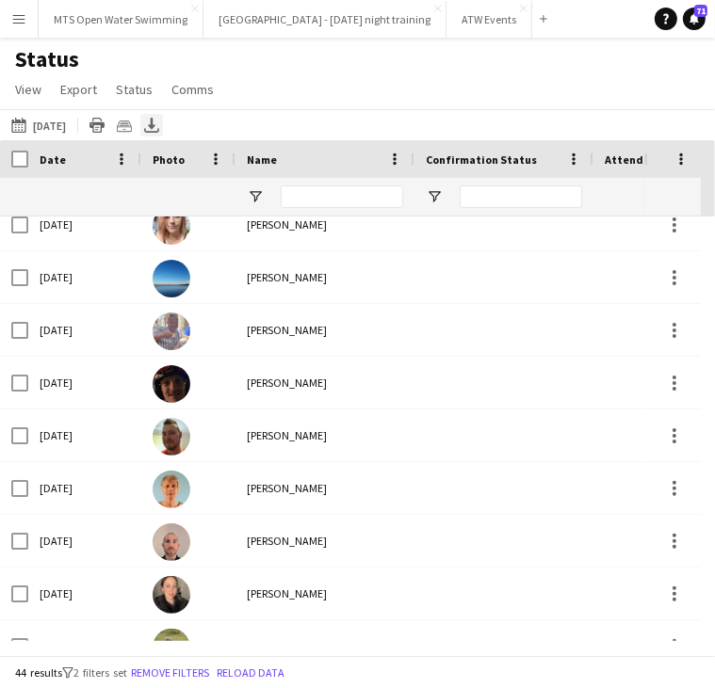
click at [159, 124] on icon "Export XLSX" at bounding box center [151, 125] width 15 height 15
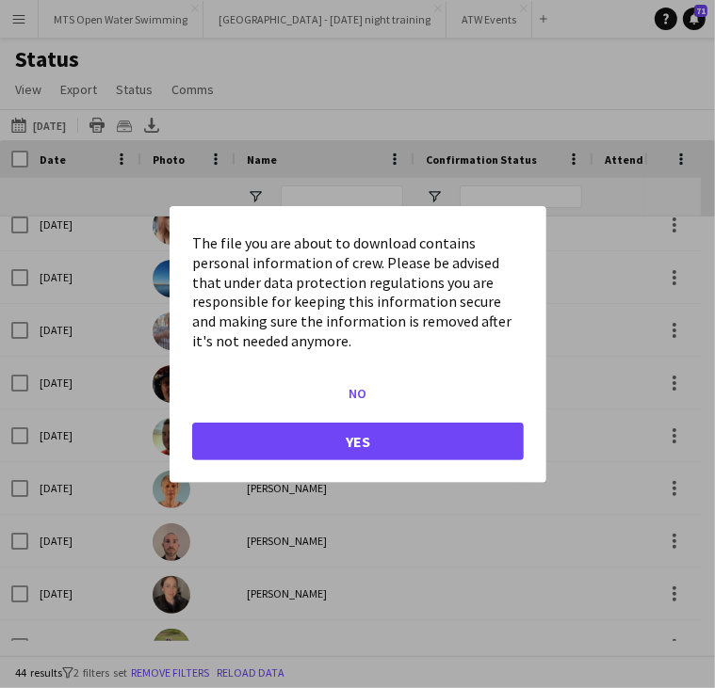
click at [283, 72] on div at bounding box center [357, 344] width 715 height 688
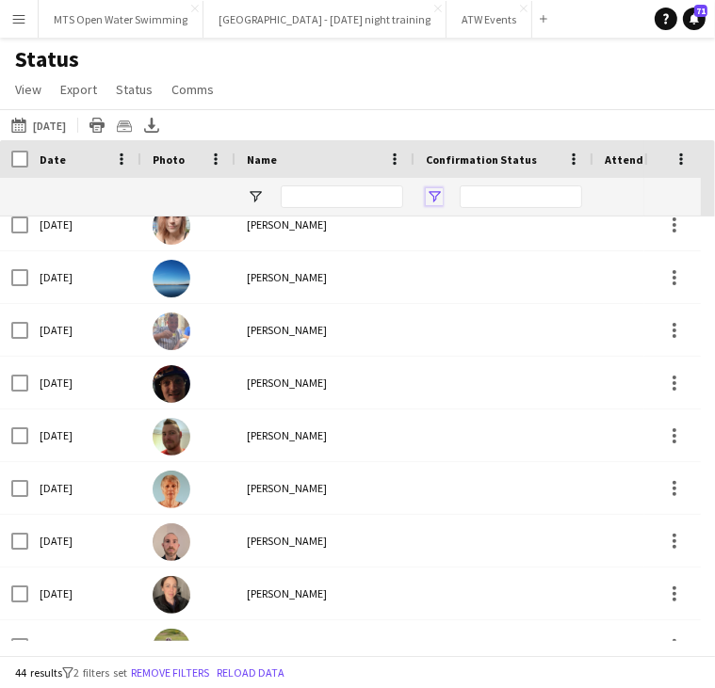
click at [436, 196] on span "Open Filter Menu" at bounding box center [434, 196] width 17 height 17
click at [437, 194] on span "Open Filter Menu" at bounding box center [434, 196] width 17 height 17
click at [444, 109] on div "[DATE] to [DATE] [DATE] [DATE] This Week This Month [DATE] Last Week Last Month…" at bounding box center [357, 124] width 715 height 31
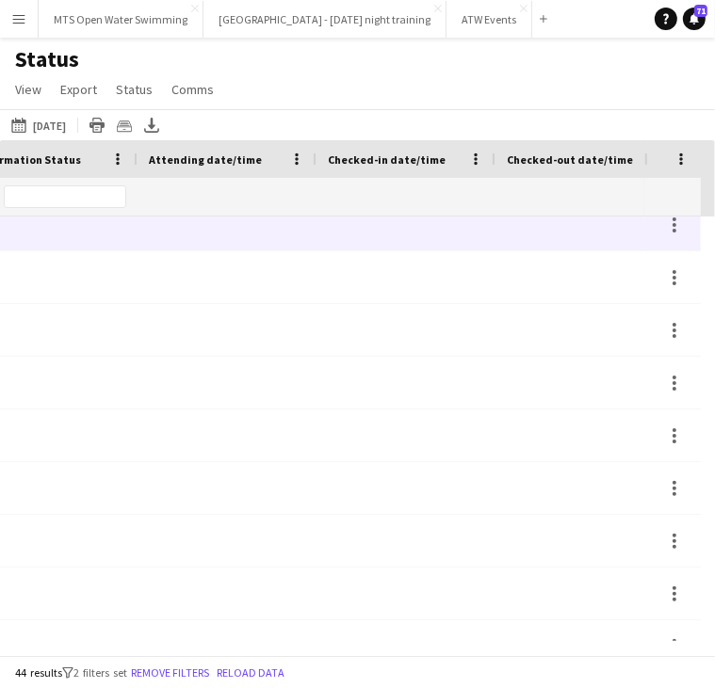
scroll to position [0, 0]
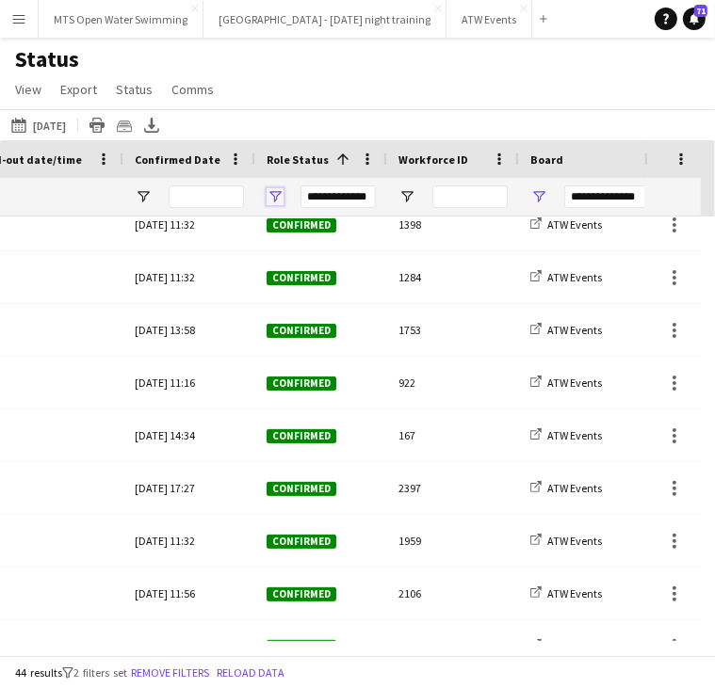
click at [272, 192] on span "Open Filter Menu" at bounding box center [274, 196] width 17 height 17
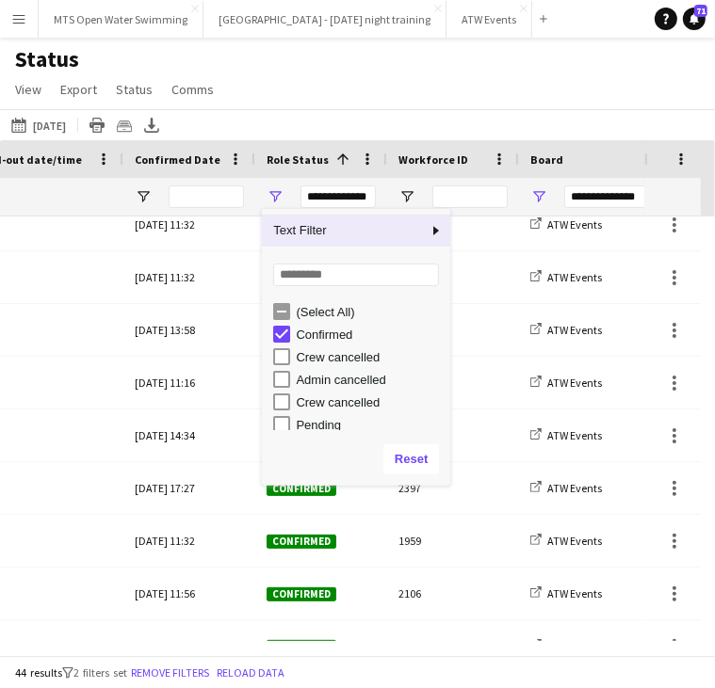
click at [264, 112] on div "[DATE] to [DATE] [DATE] [DATE] This Week This Month [DATE] Last Week Last Month…" at bounding box center [357, 124] width 715 height 31
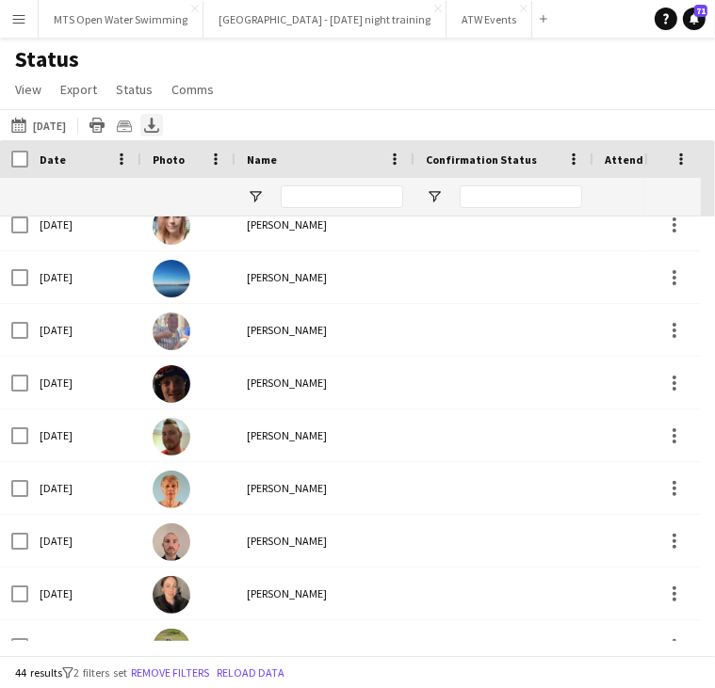
click at [159, 123] on icon "Export XLSX" at bounding box center [151, 125] width 15 height 15
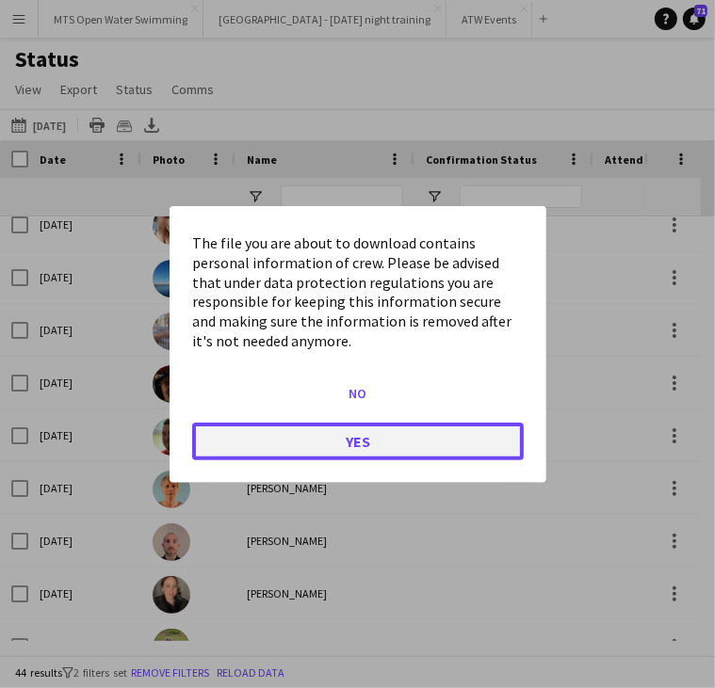
click at [321, 444] on button "Yes" at bounding box center [357, 441] width 331 height 38
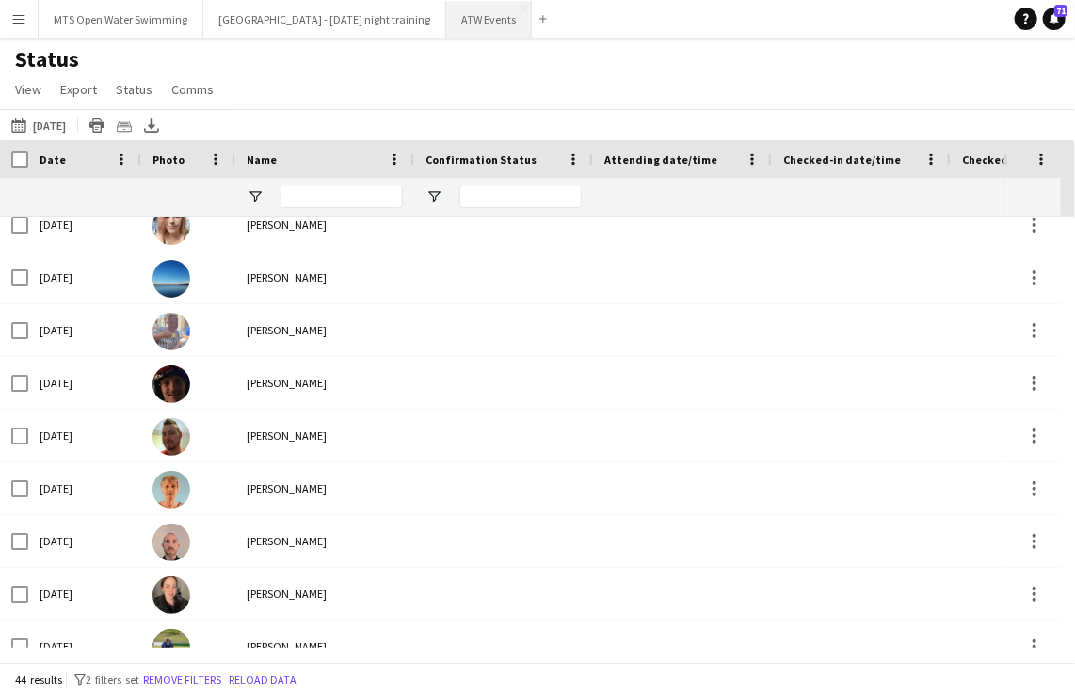
click at [446, 16] on button "ATW Events Close" at bounding box center [489, 19] width 86 height 37
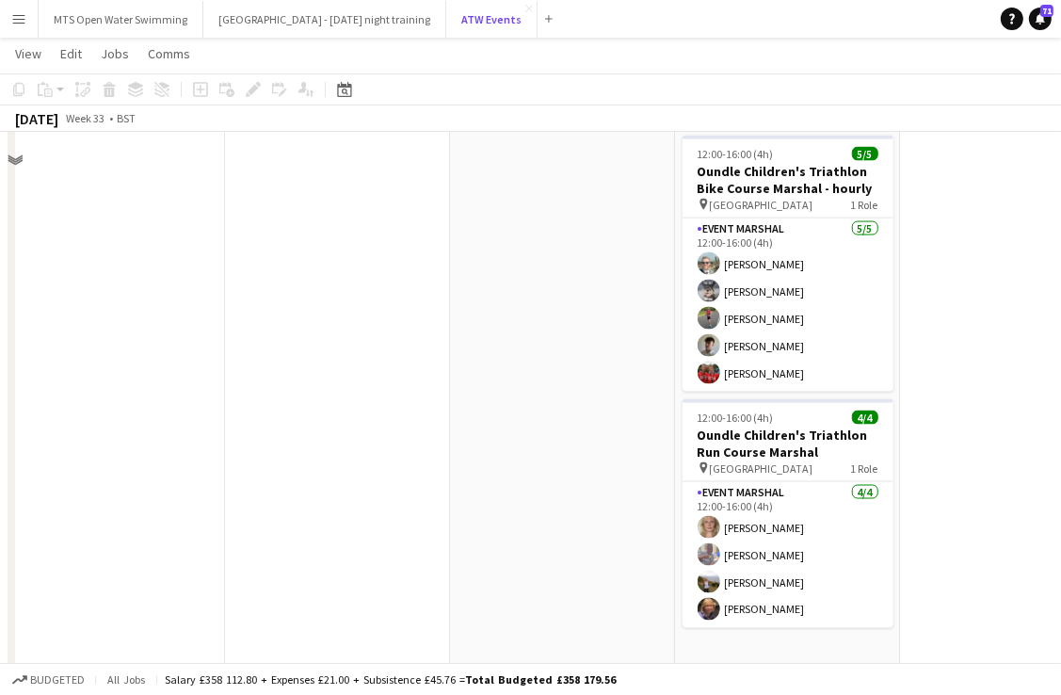
scroll to position [1915, 0]
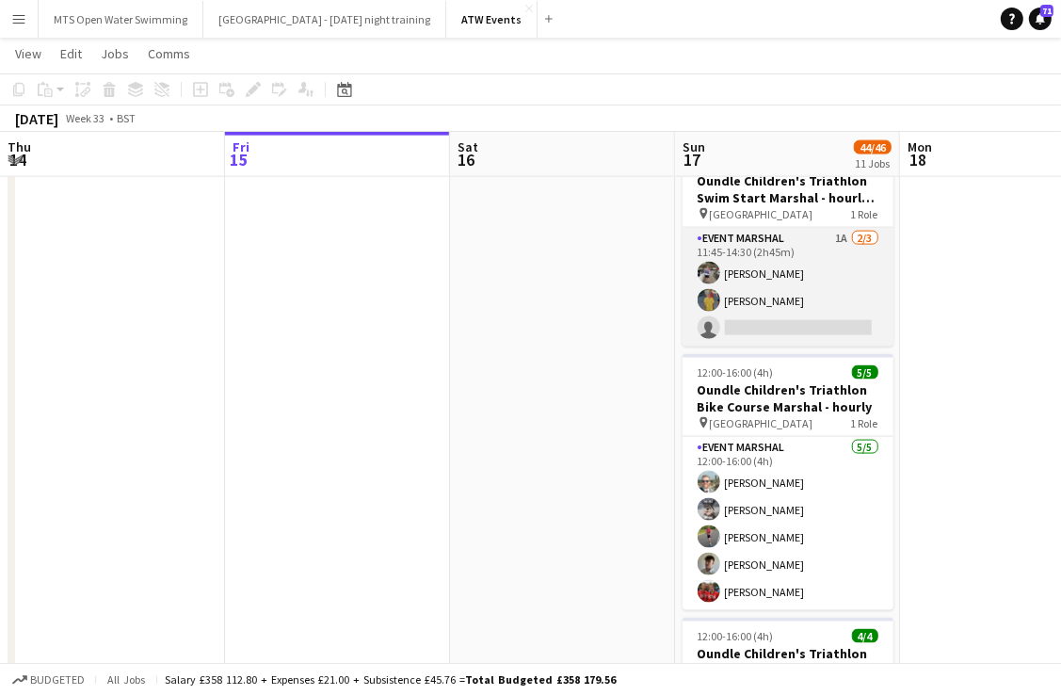
click at [736, 299] on app-card-role "Event Marshal 1A [DATE] 11:45-14:30 (2h45m) [PERSON_NAME] [PERSON_NAME] single-…" at bounding box center [788, 287] width 211 height 119
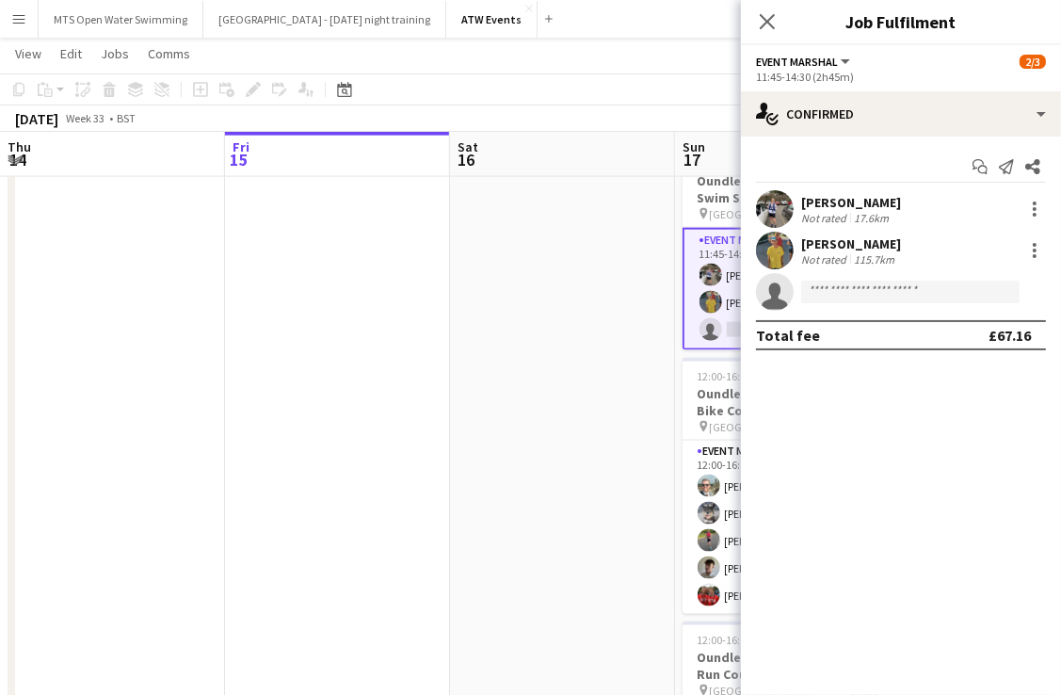
click at [817, 241] on div "[PERSON_NAME]" at bounding box center [851, 243] width 100 height 17
